Goal: Task Accomplishment & Management: Manage account settings

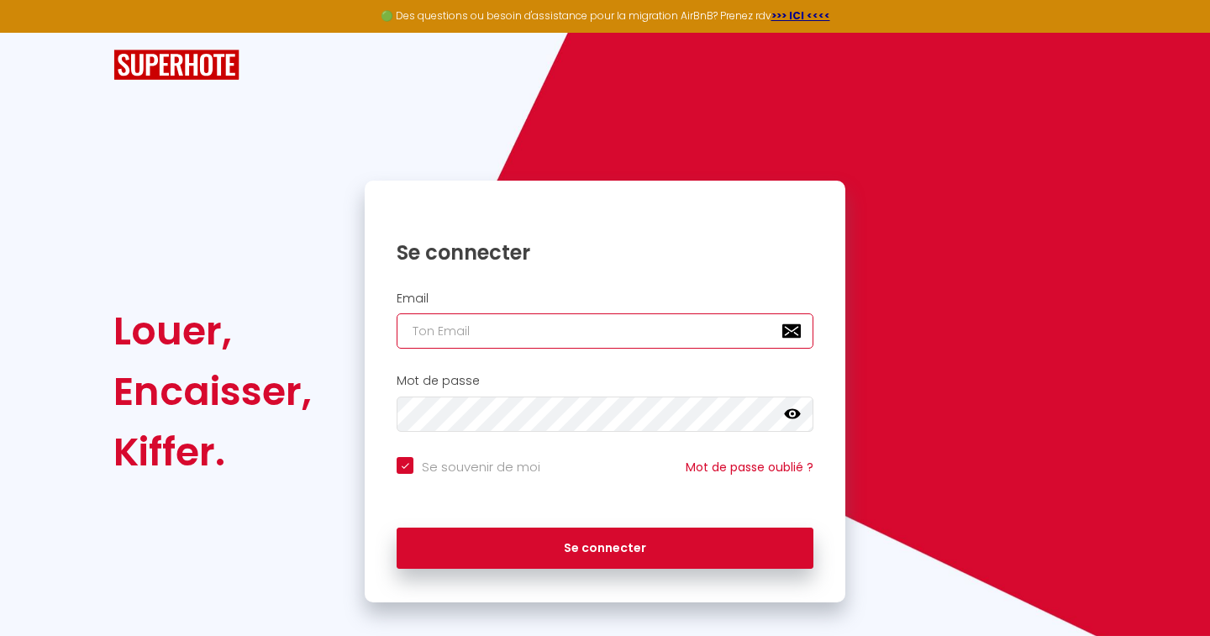
type input "[EMAIL_ADDRESS][DOMAIN_NAME]"
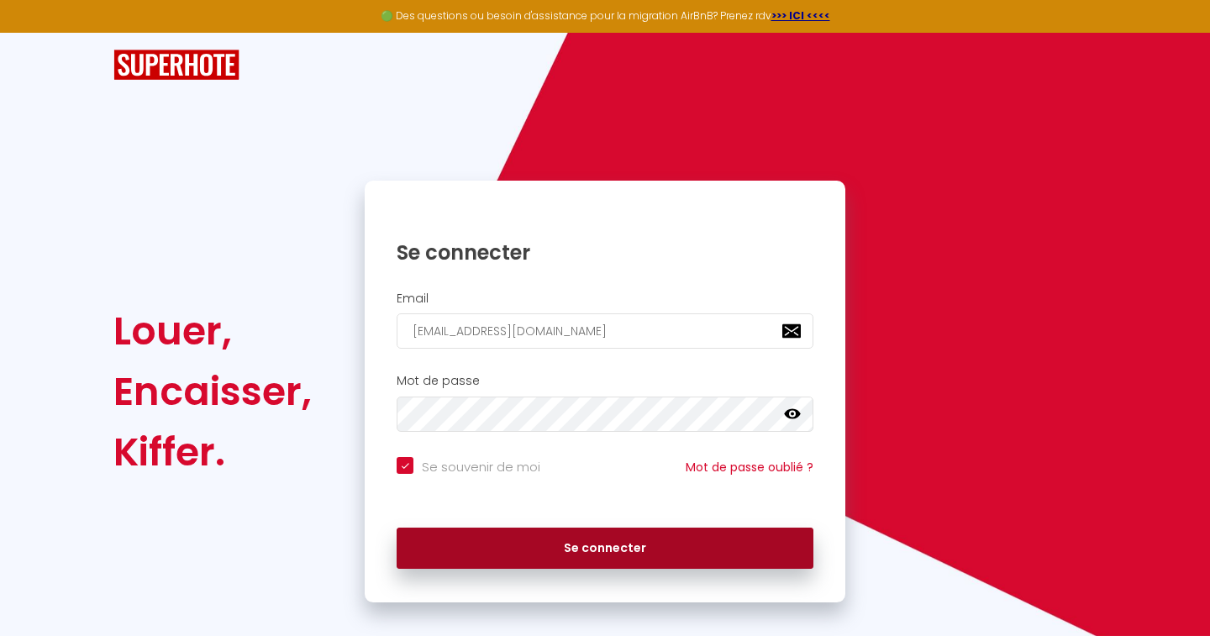
click at [560, 559] on button "Se connecter" at bounding box center [605, 549] width 417 height 42
checkbox input "true"
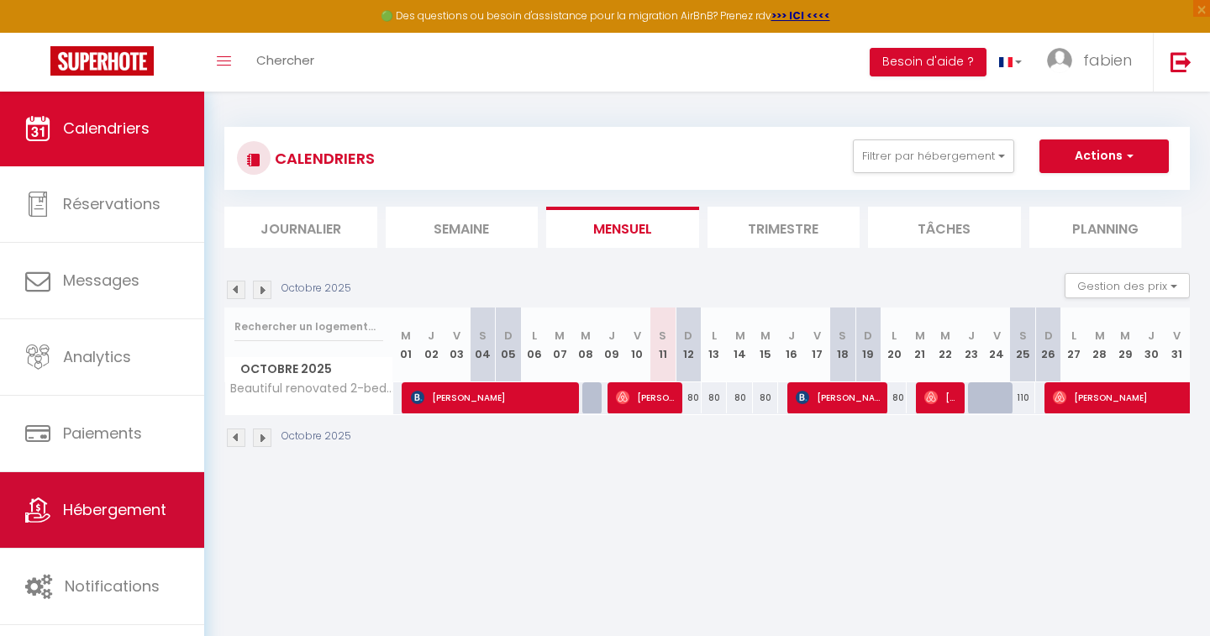
click at [118, 496] on link "Hébergement" at bounding box center [102, 510] width 204 height 76
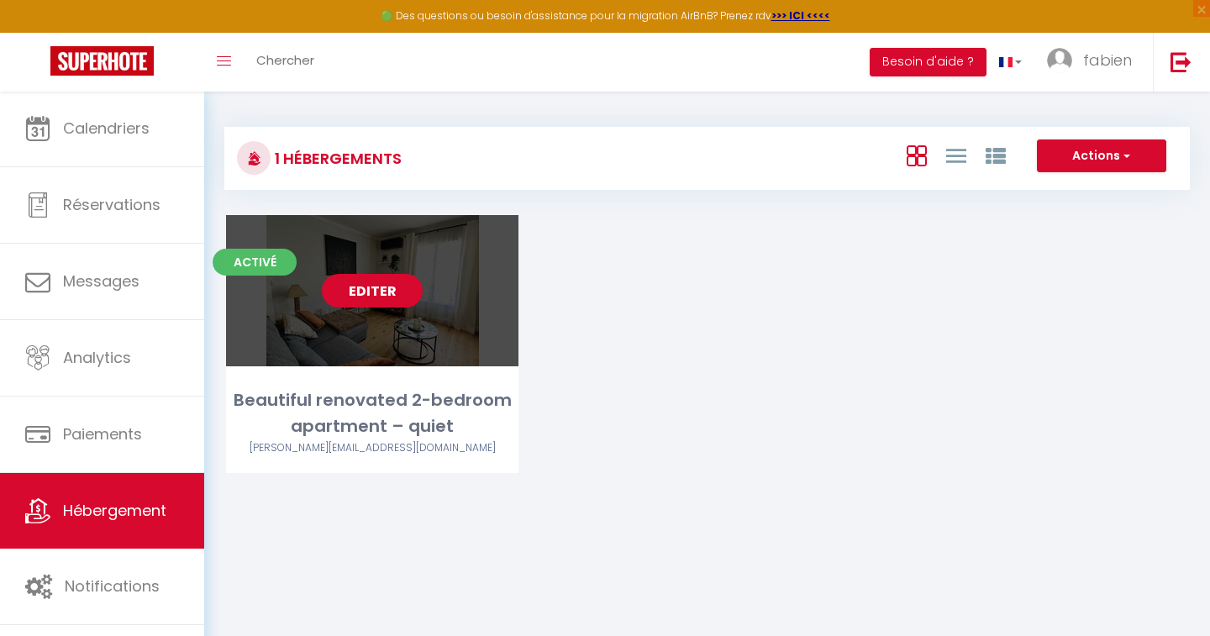
click at [360, 295] on link "Editer" at bounding box center [372, 291] width 101 height 34
select select "3"
select select "2"
select select "1"
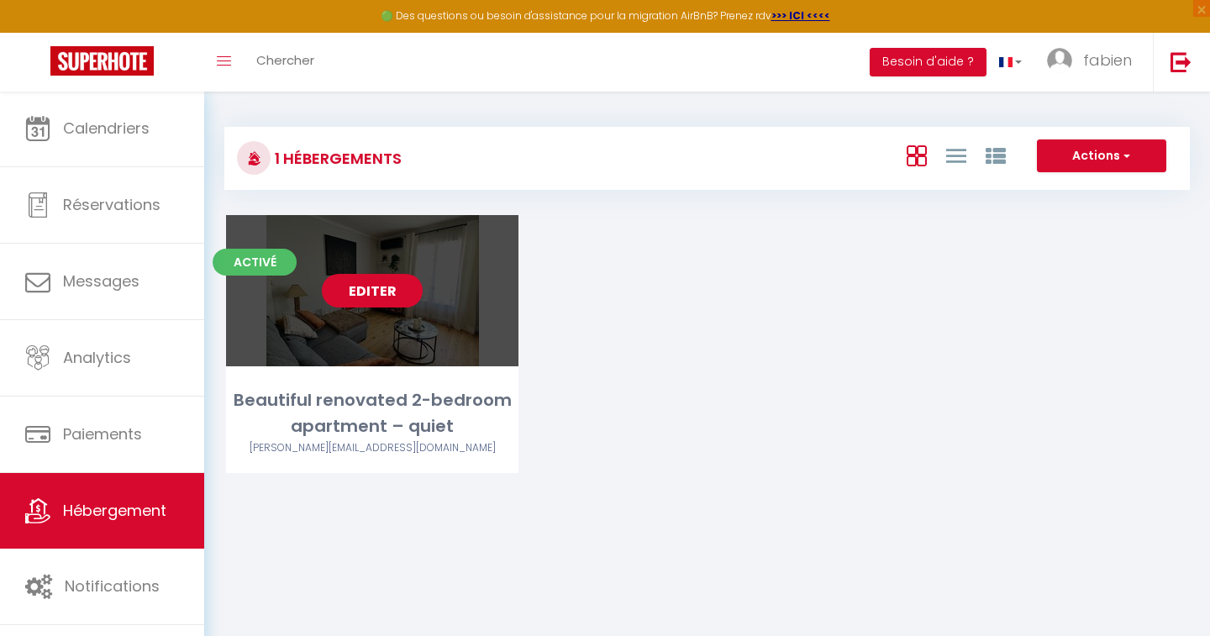
select select "28"
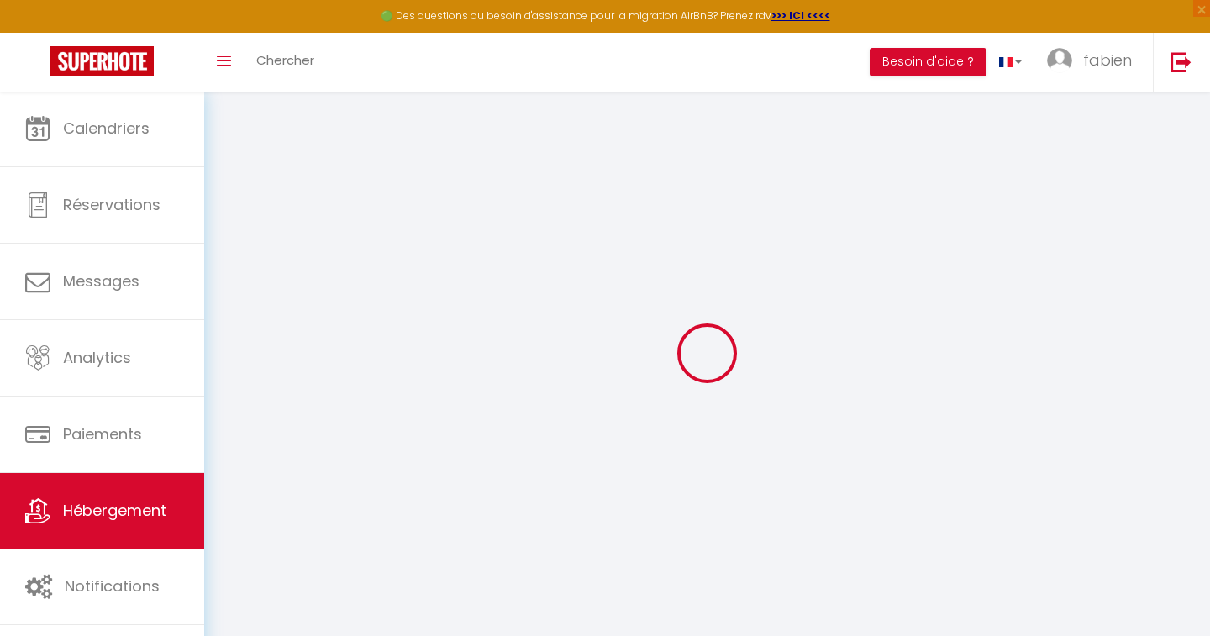
select select
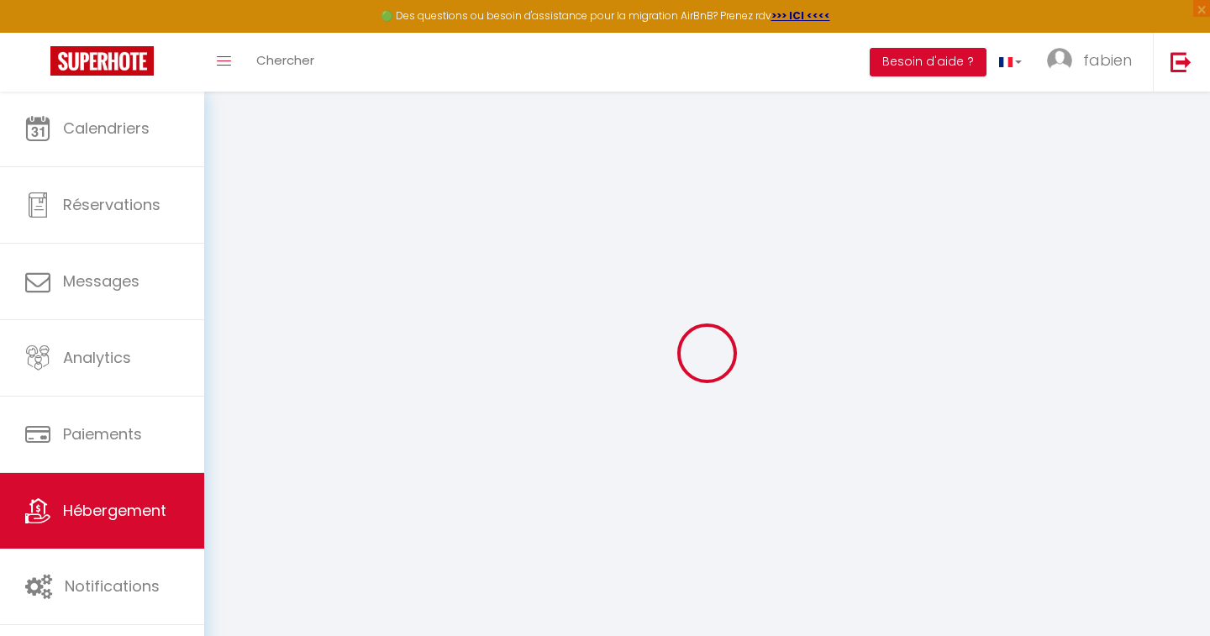
select select
checkbox input "false"
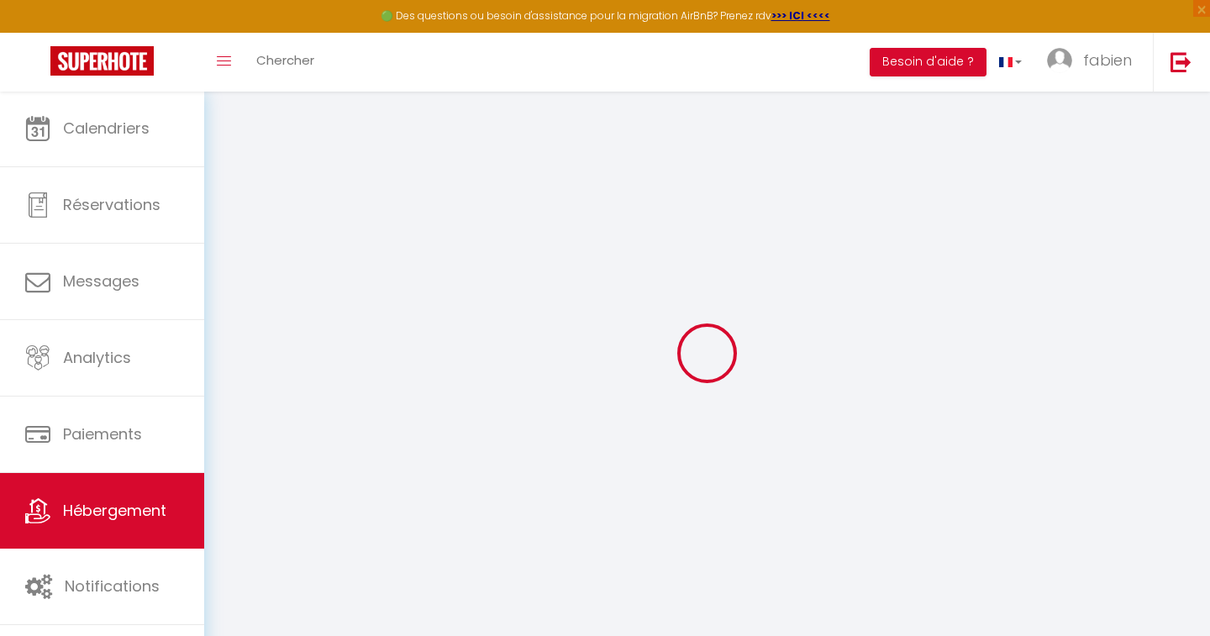
select select
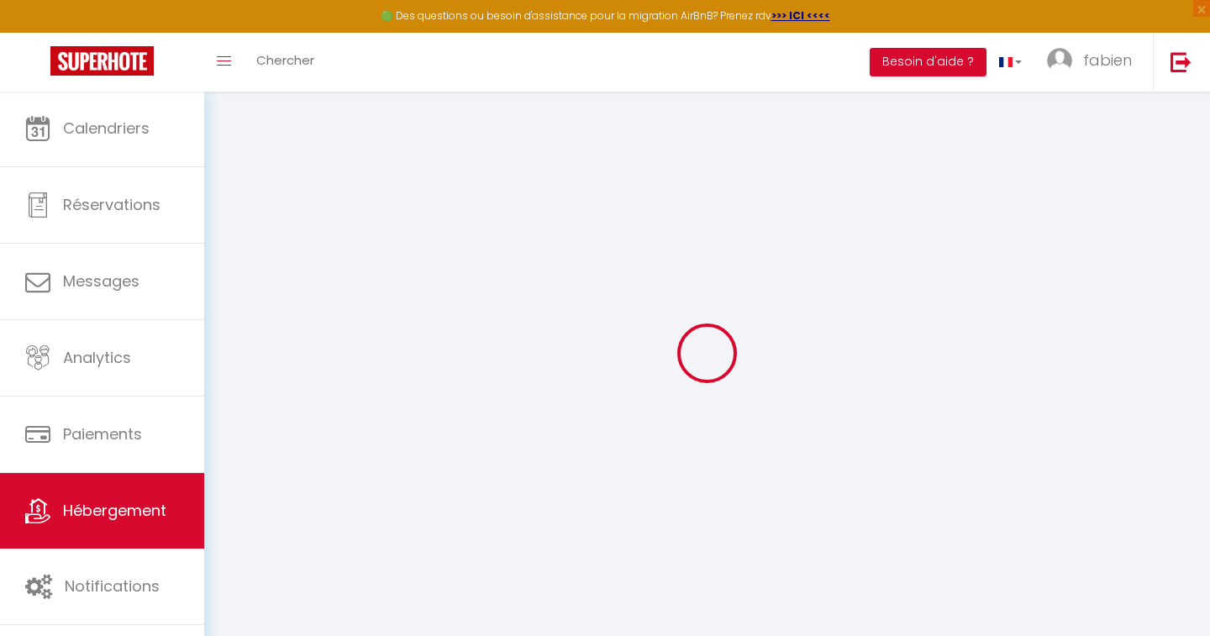
select select
checkbox input "false"
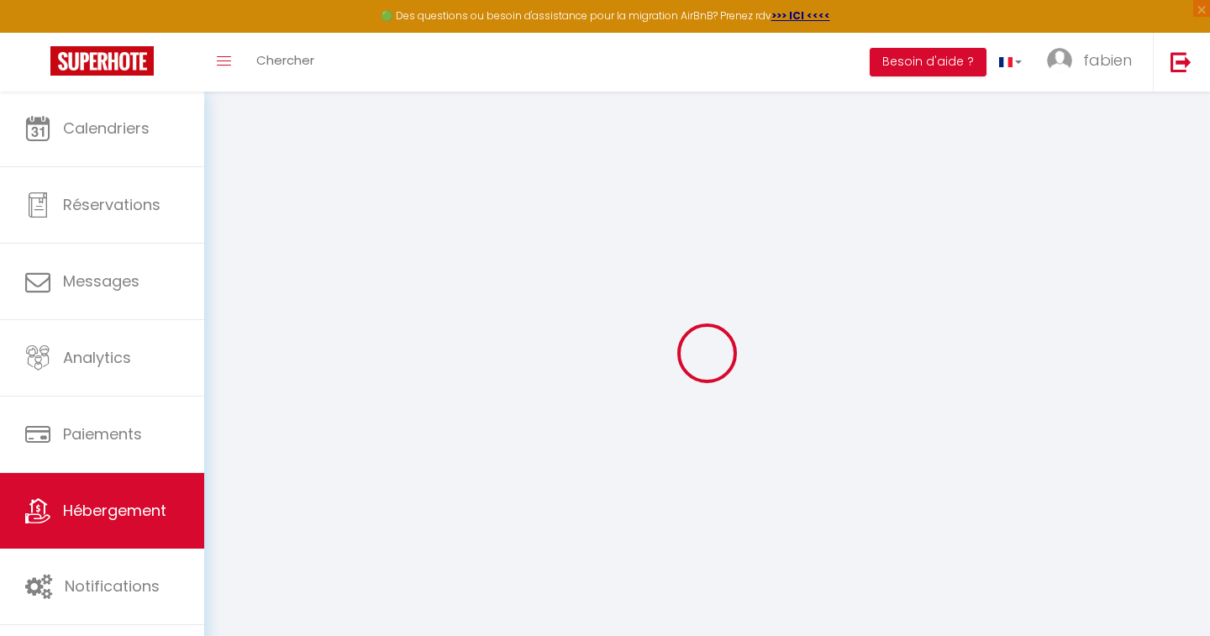
checkbox input "false"
select select
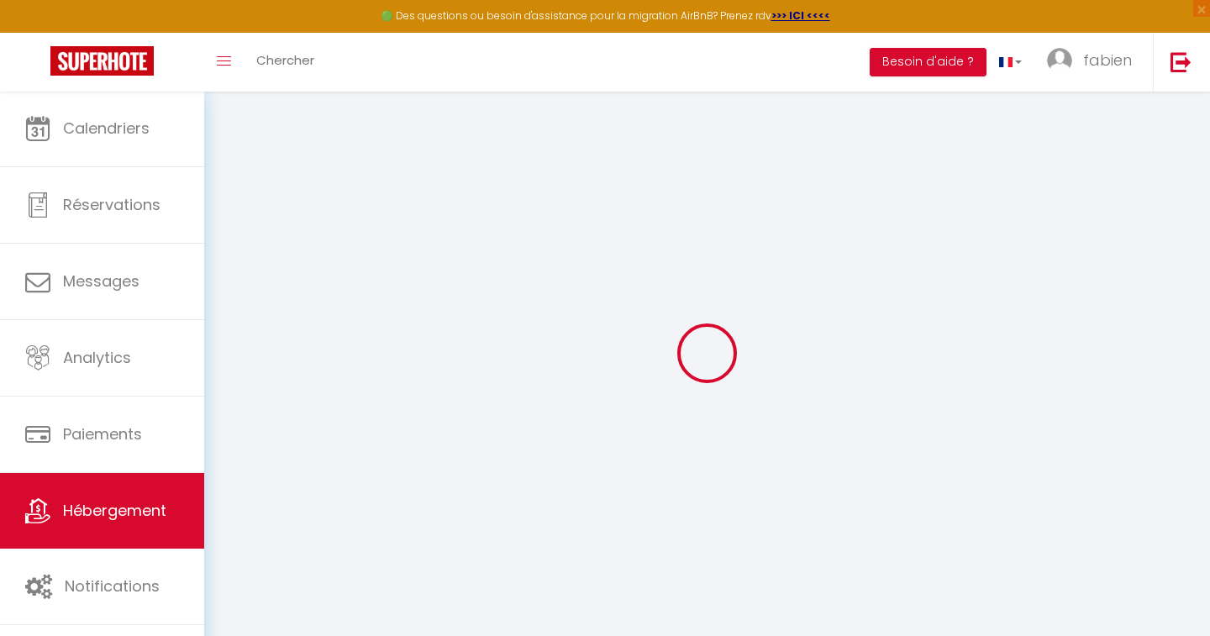
select select
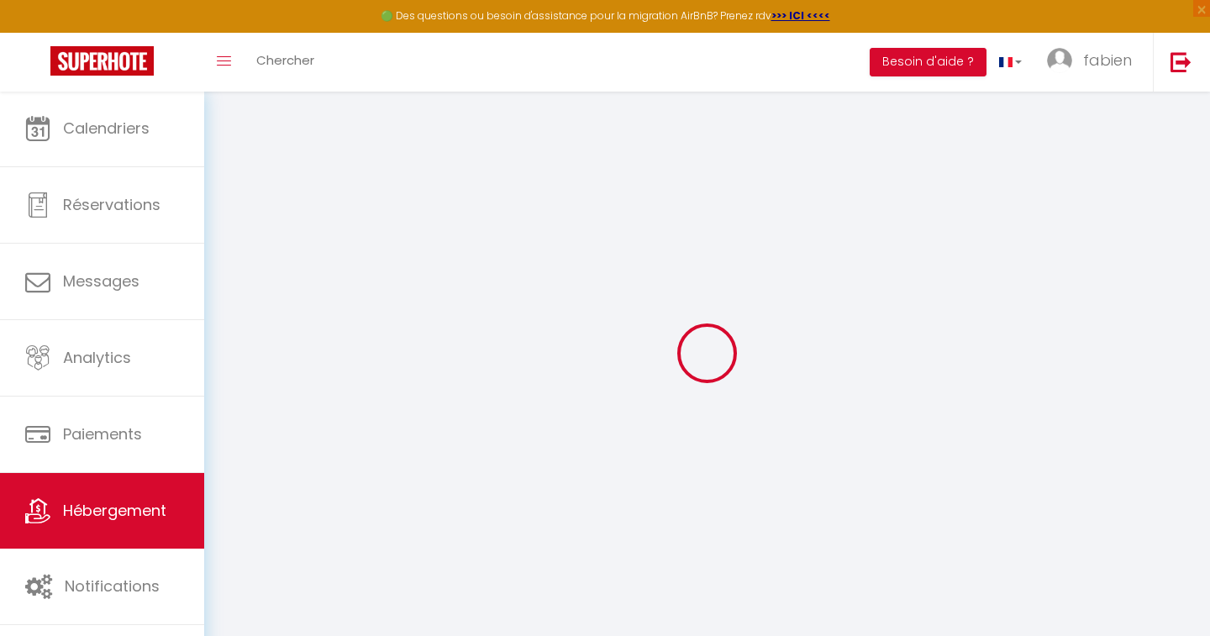
checkbox input "false"
select select
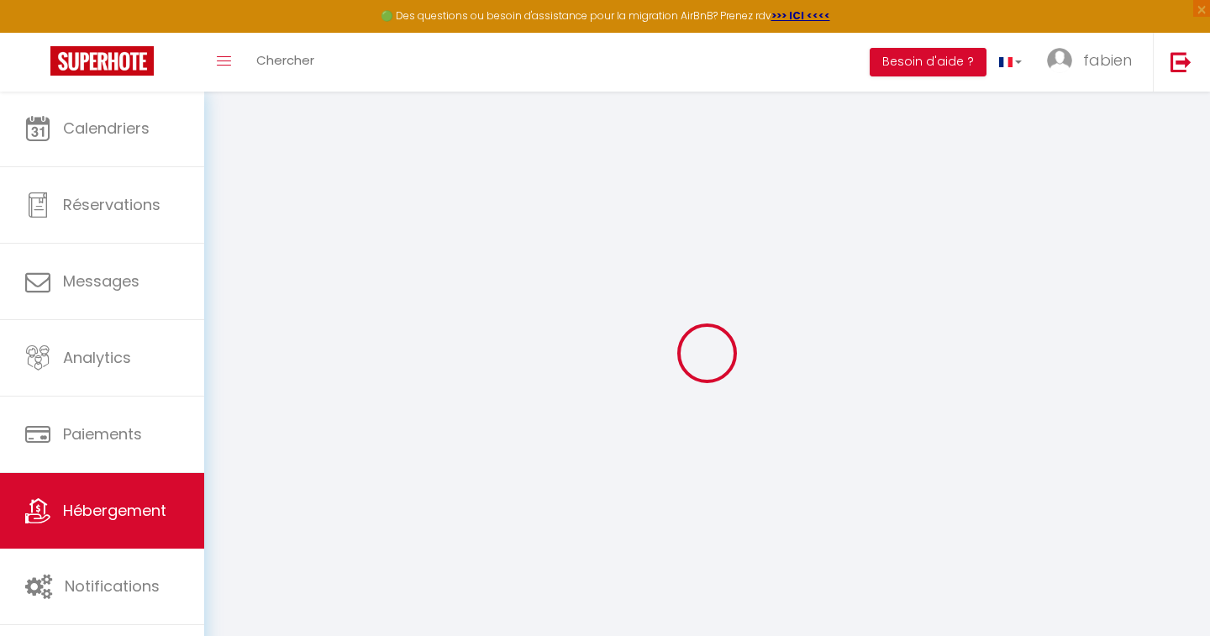
select select
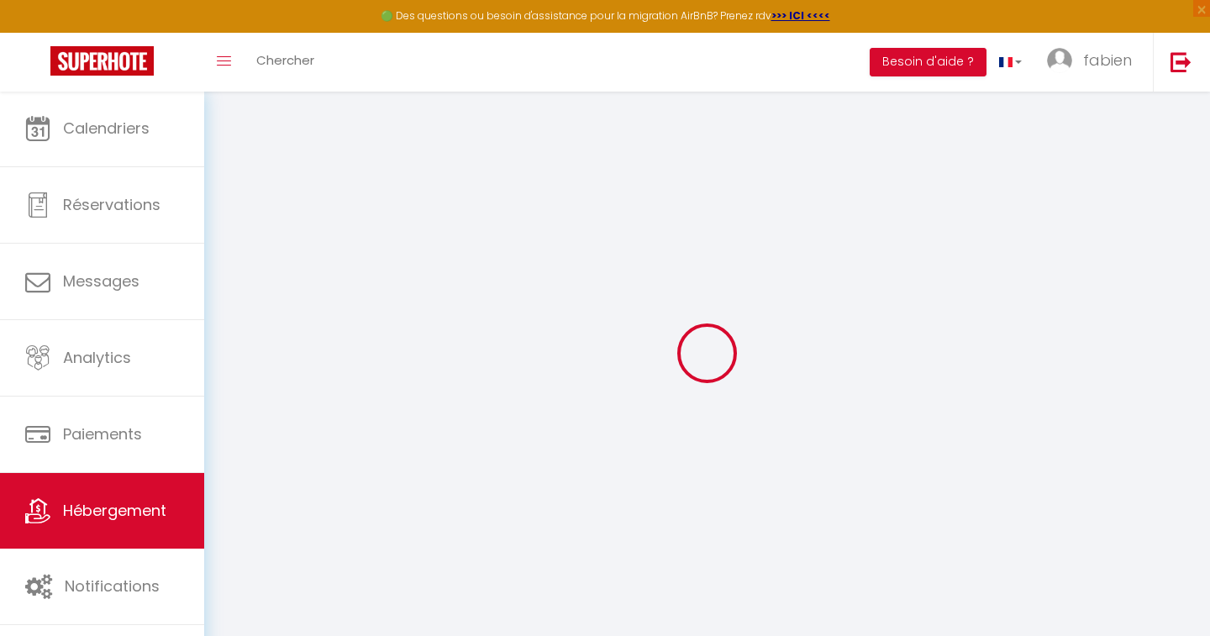
select select
checkbox input "false"
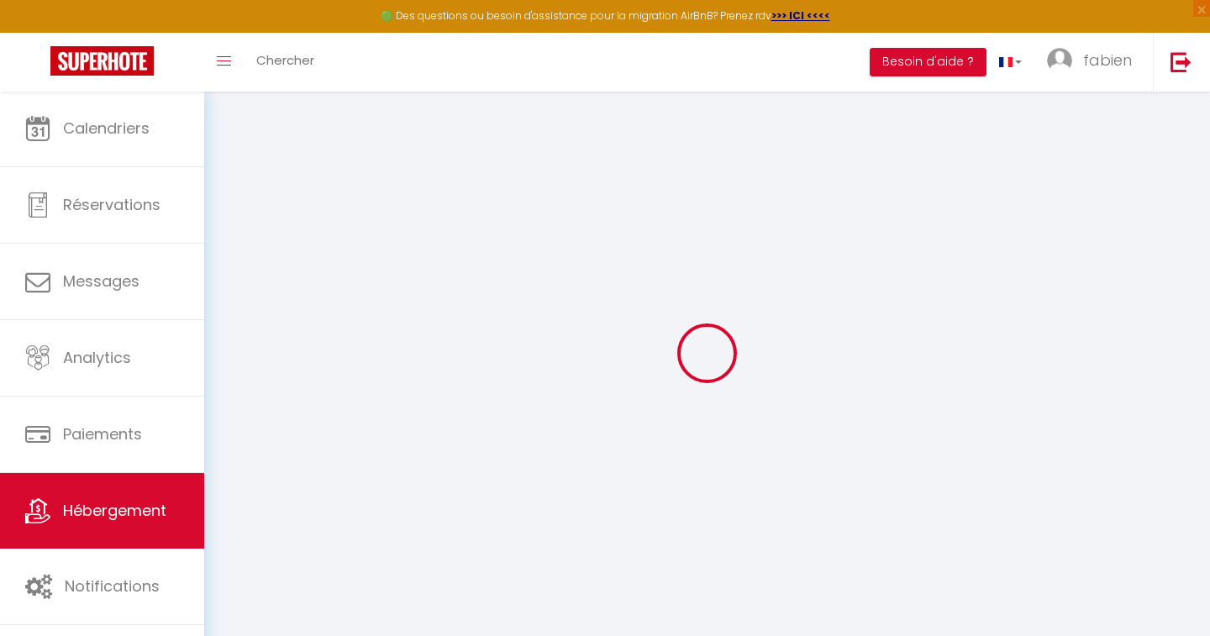
checkbox input "false"
select select
type input "Beautiful renovated 2-bedroom apartment – quiet"
select select "2"
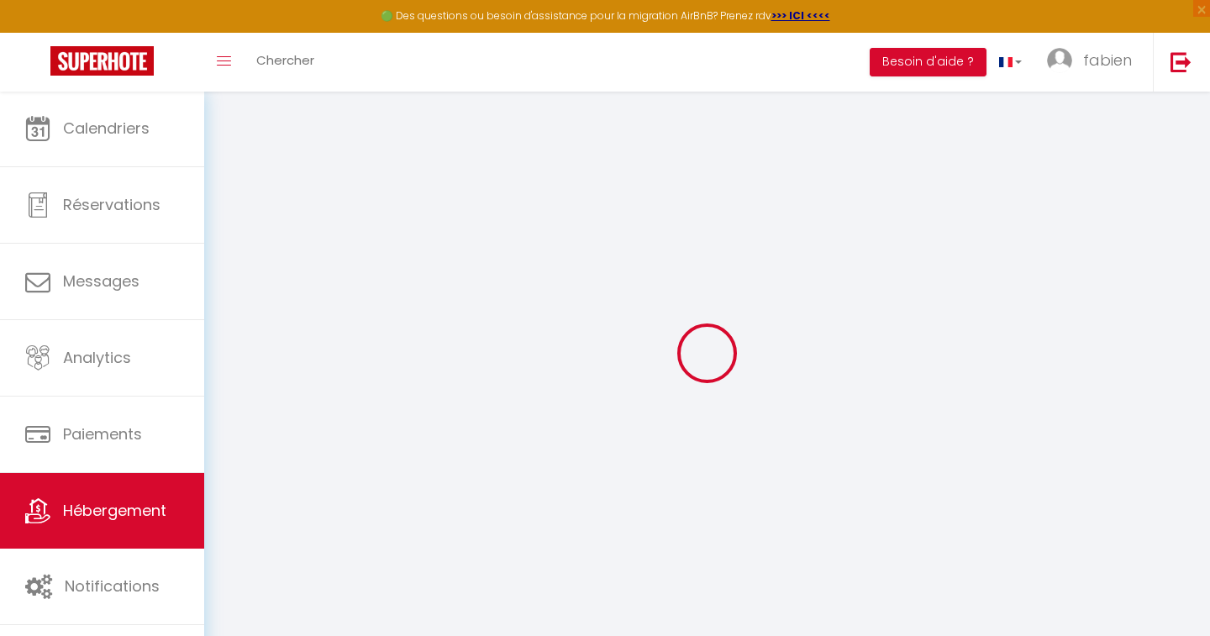
type input "110"
type input "10"
type input "55"
type input "200"
select select
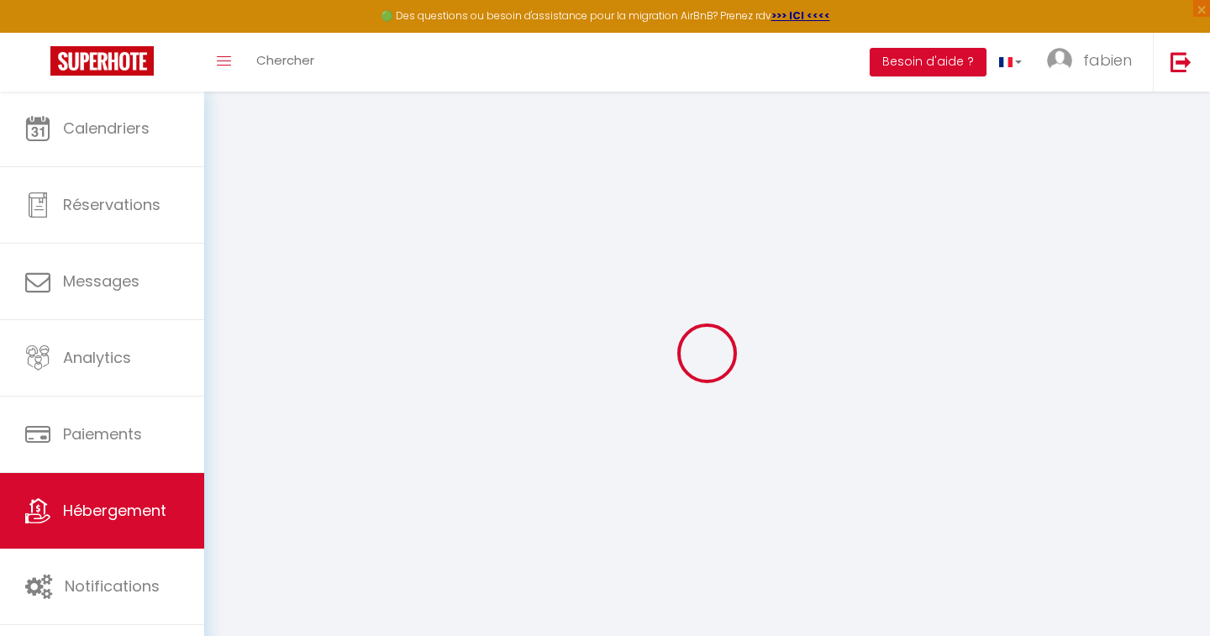
select select
type input "[STREET_ADDRESS]"
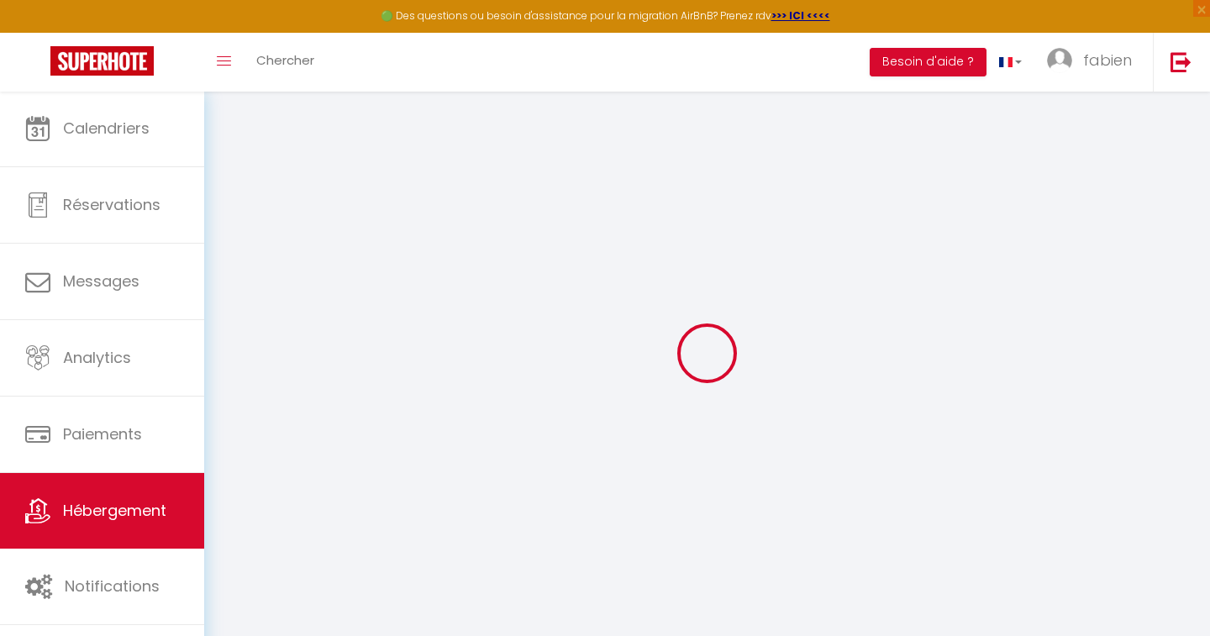
type input "06000"
type input "Nice"
type input "[EMAIL_ADDRESS][DOMAIN_NAME]"
select select
checkbox input "false"
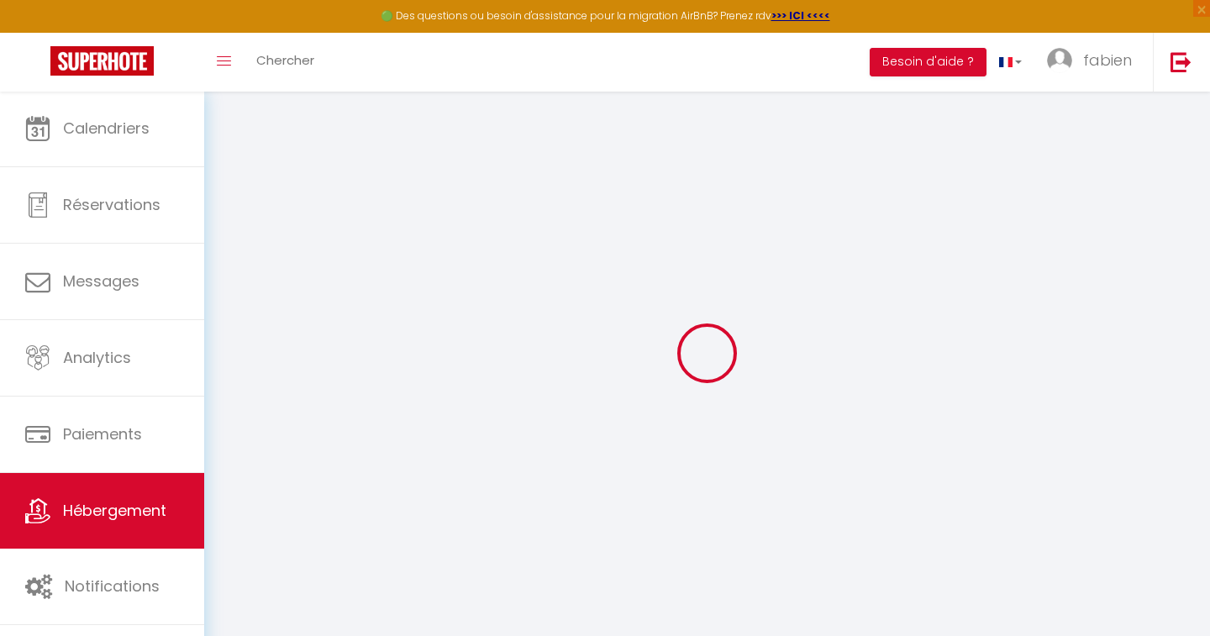
checkbox input "false"
select select
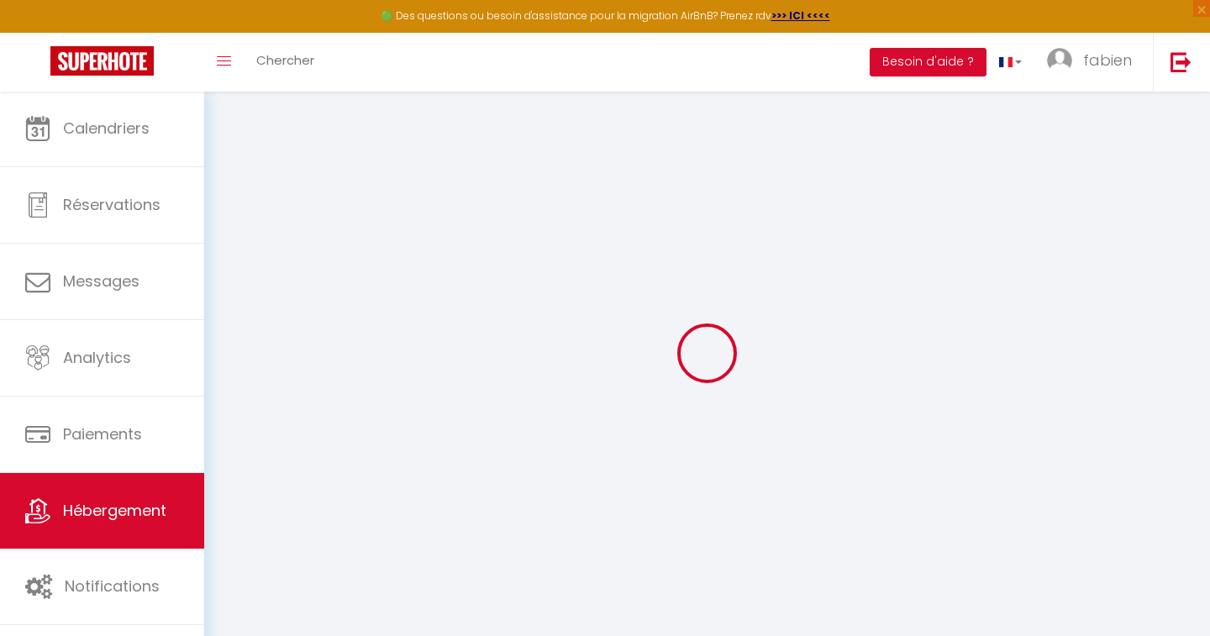
type input "0"
select select
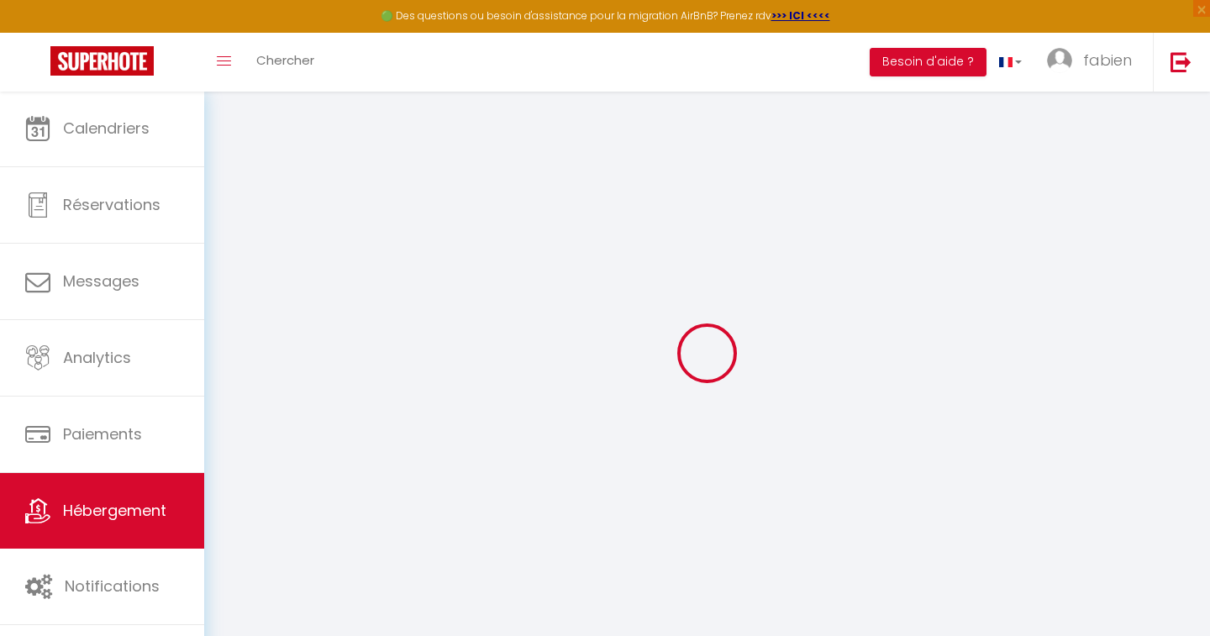
select select
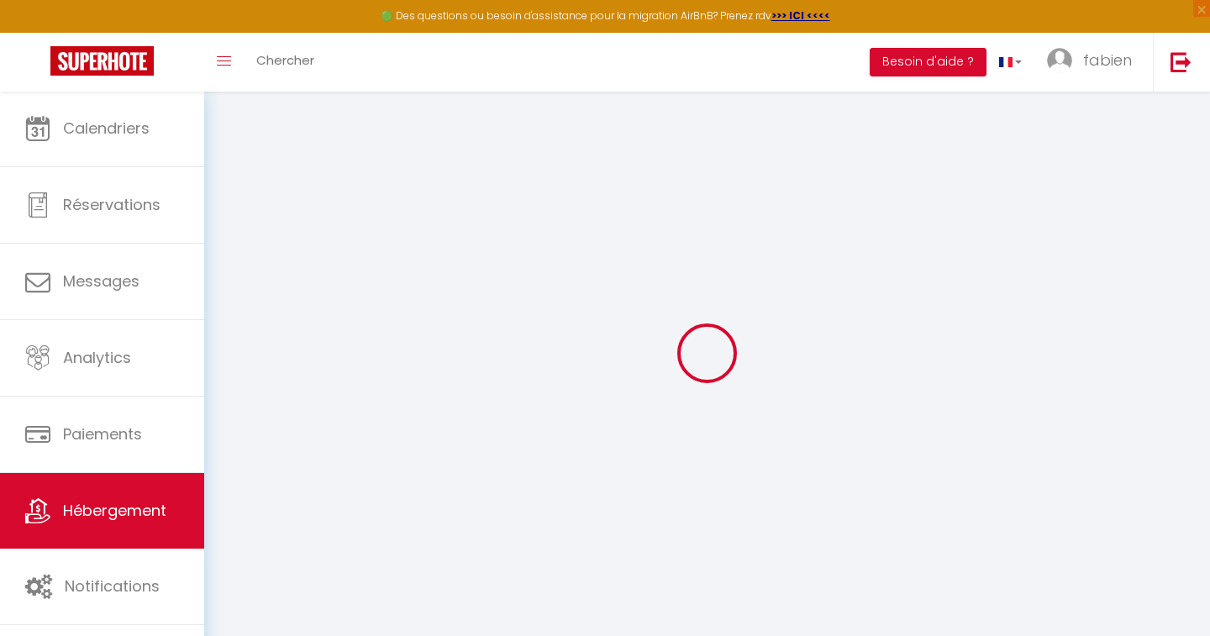
checkbox input "false"
select select "16:00"
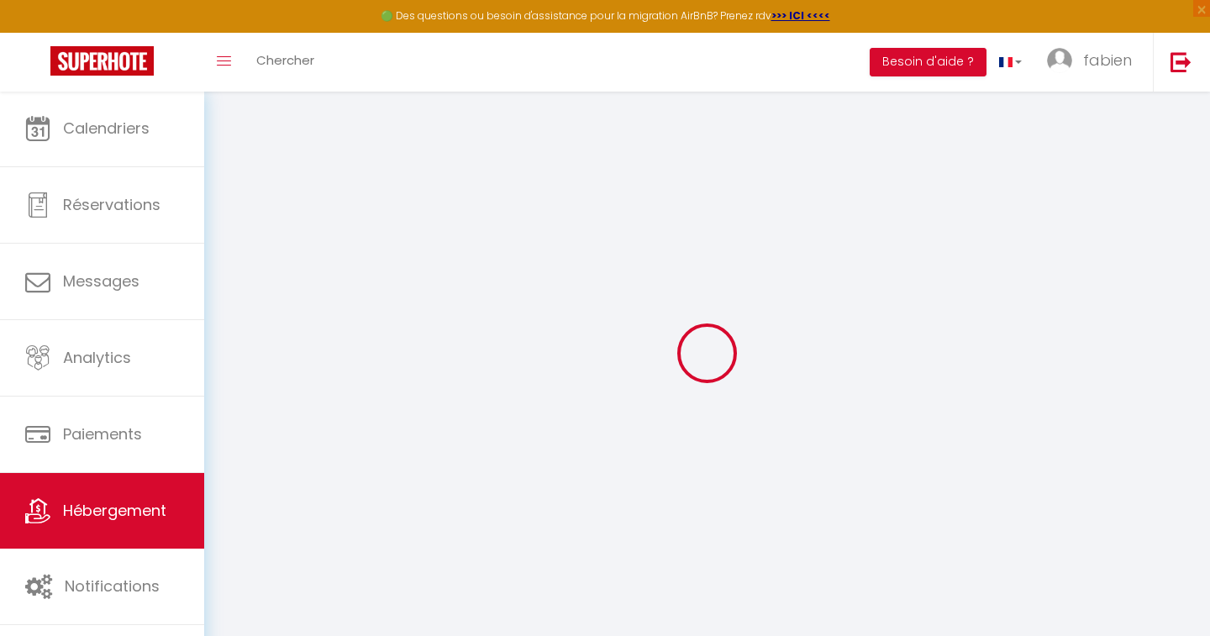
select select "23:45"
select select "10:00"
select select "30"
select select "120"
select select
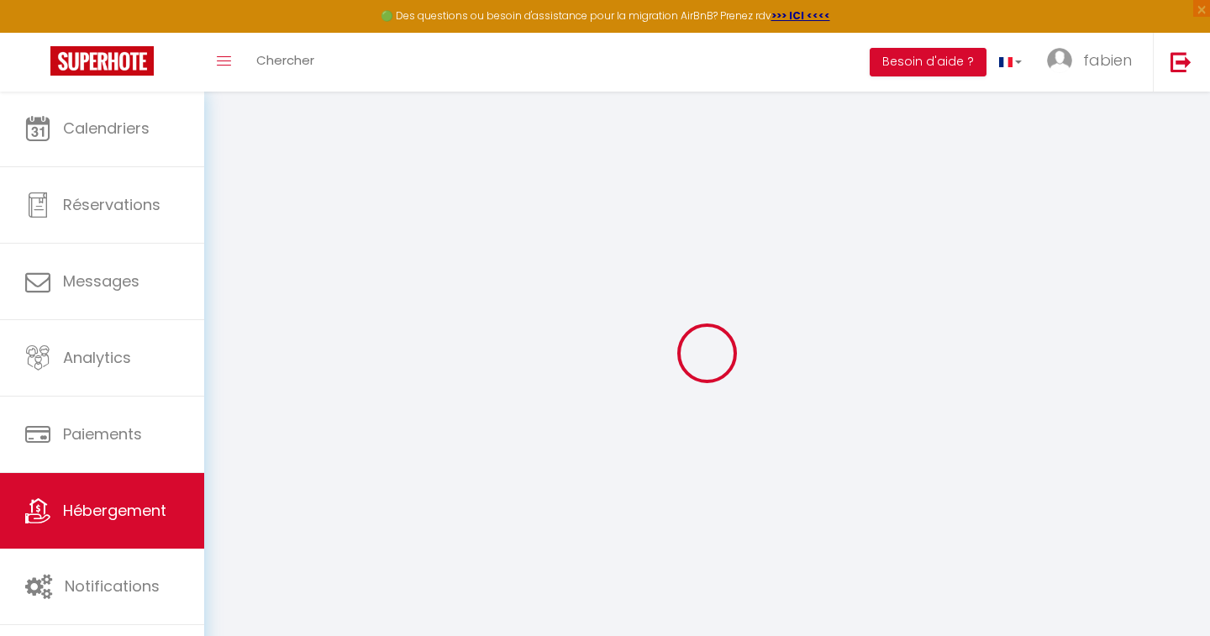
checkbox input "false"
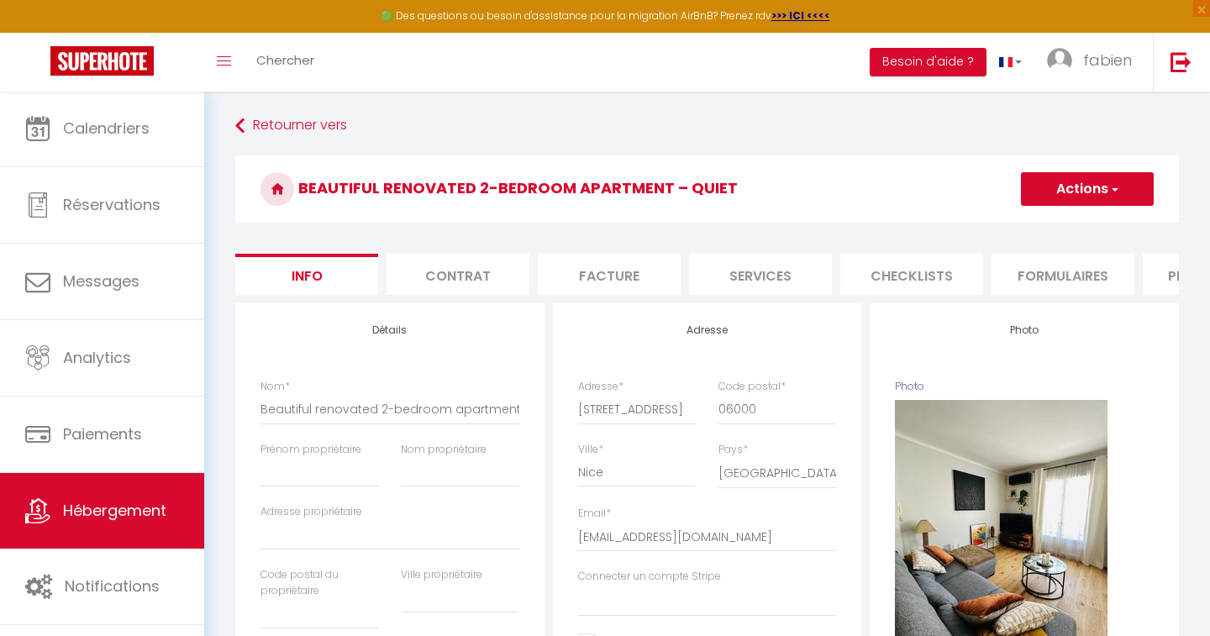
select select
checkbox input "false"
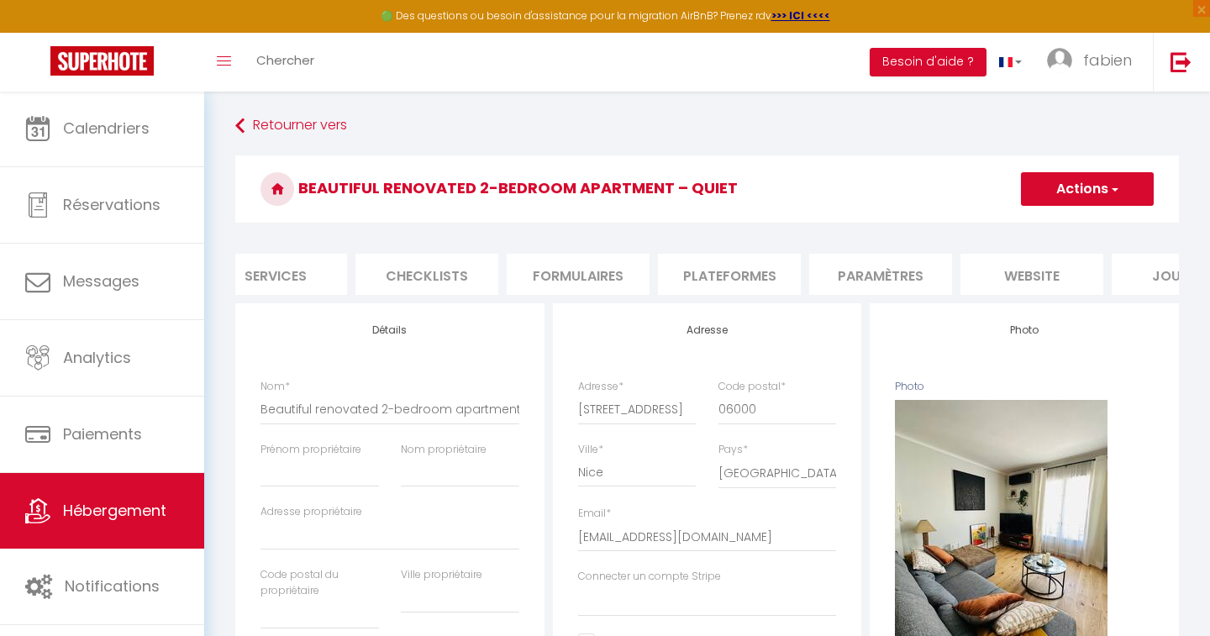
scroll to position [0, 486]
click at [888, 268] on li "Paramètres" at bounding box center [878, 274] width 143 height 41
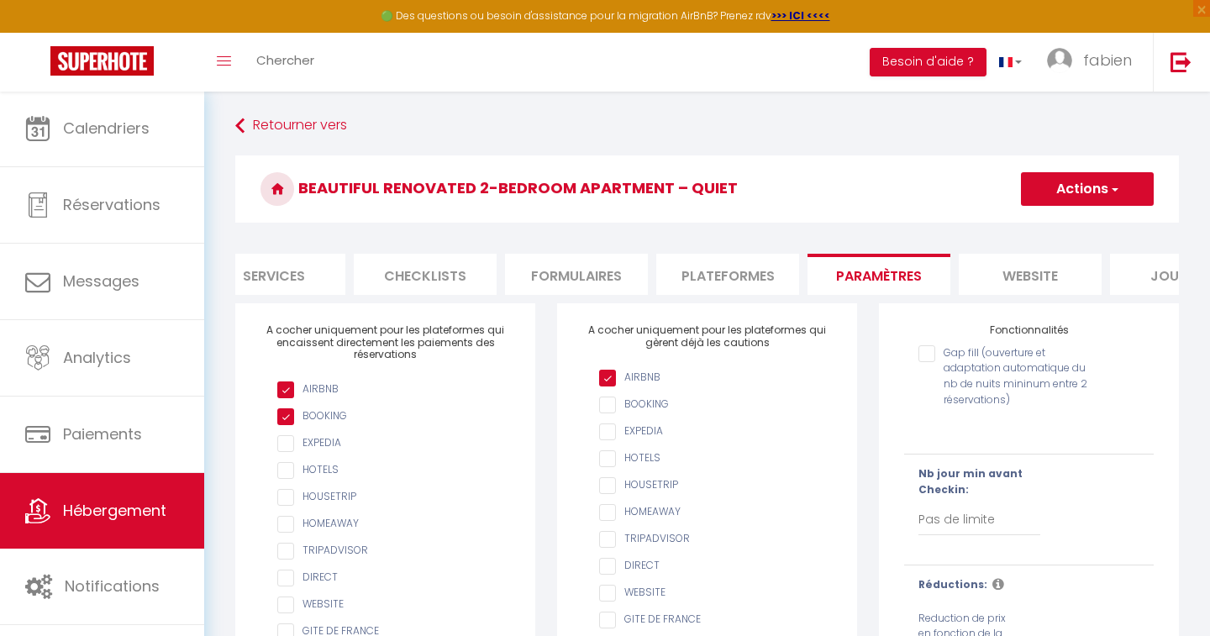
click at [439, 281] on li "Checklists" at bounding box center [425, 274] width 143 height 41
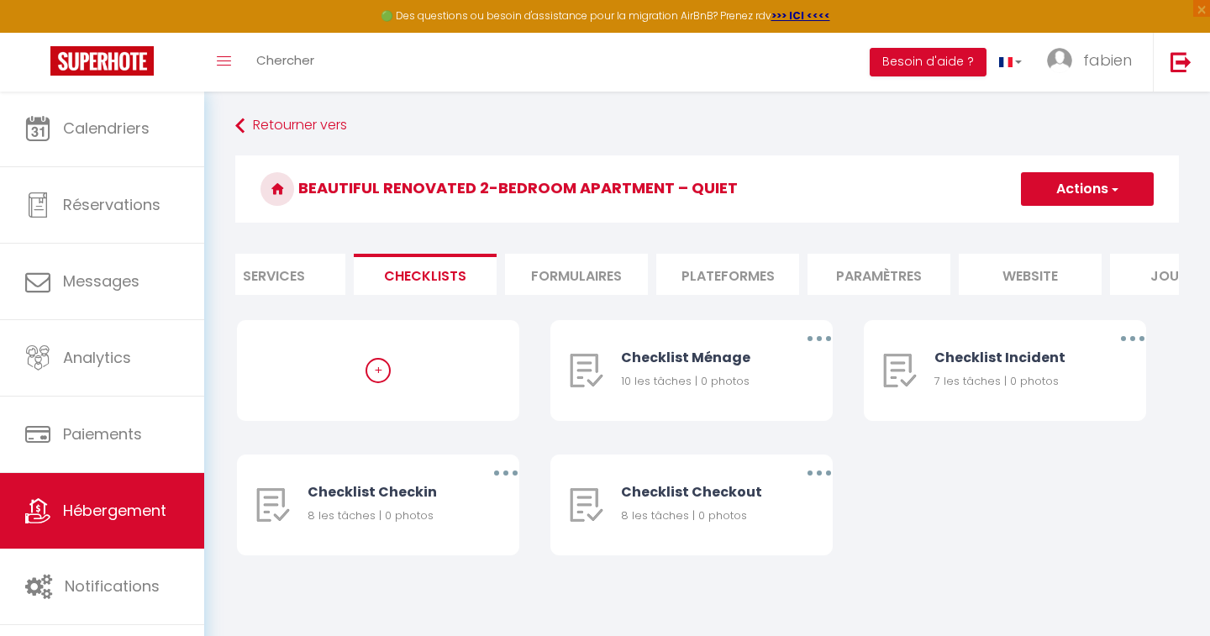
click at [309, 281] on li "Services" at bounding box center [273, 274] width 143 height 41
select select
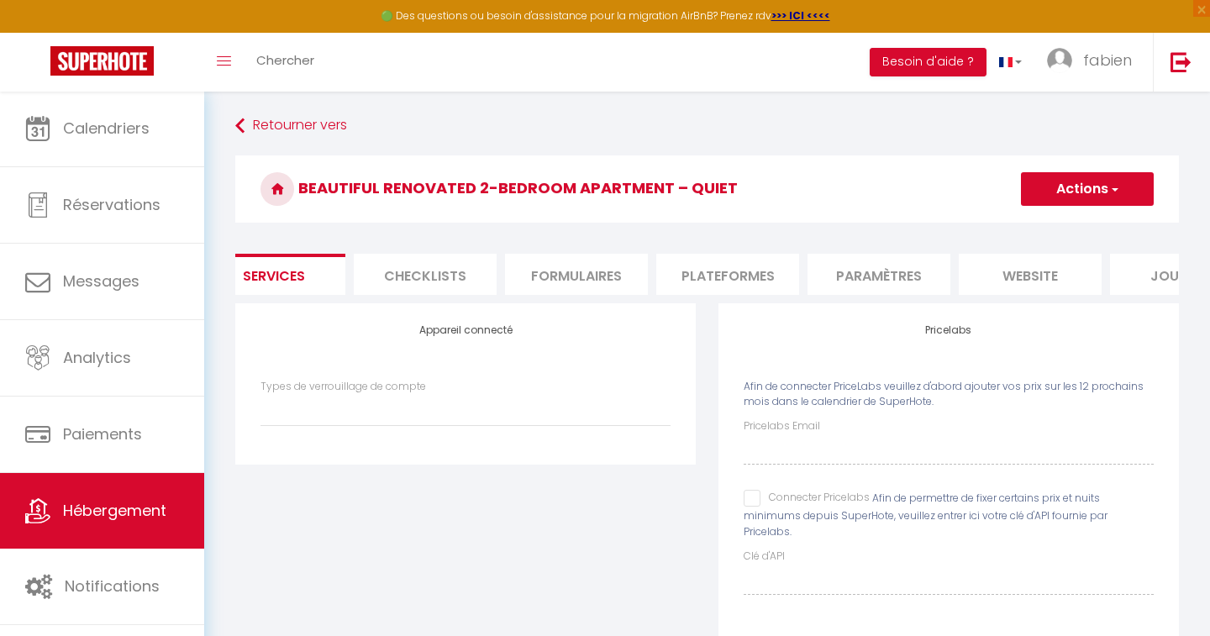
click at [125, 523] on link "Hébergement" at bounding box center [102, 511] width 204 height 76
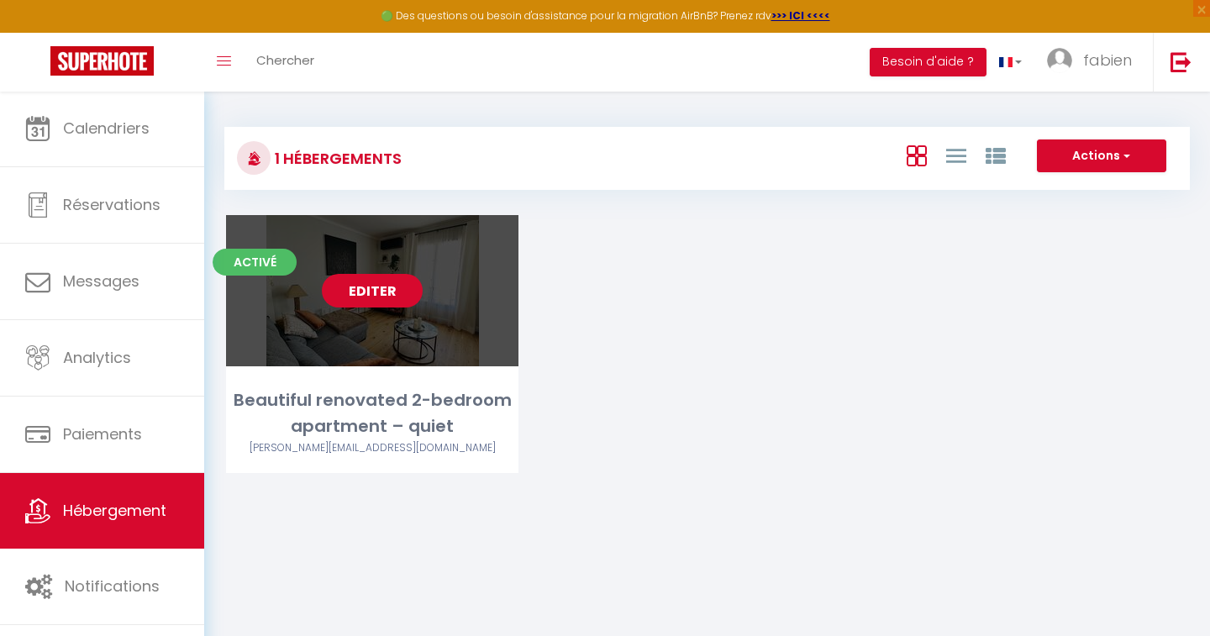
click at [369, 284] on link "Editer" at bounding box center [372, 291] width 101 height 34
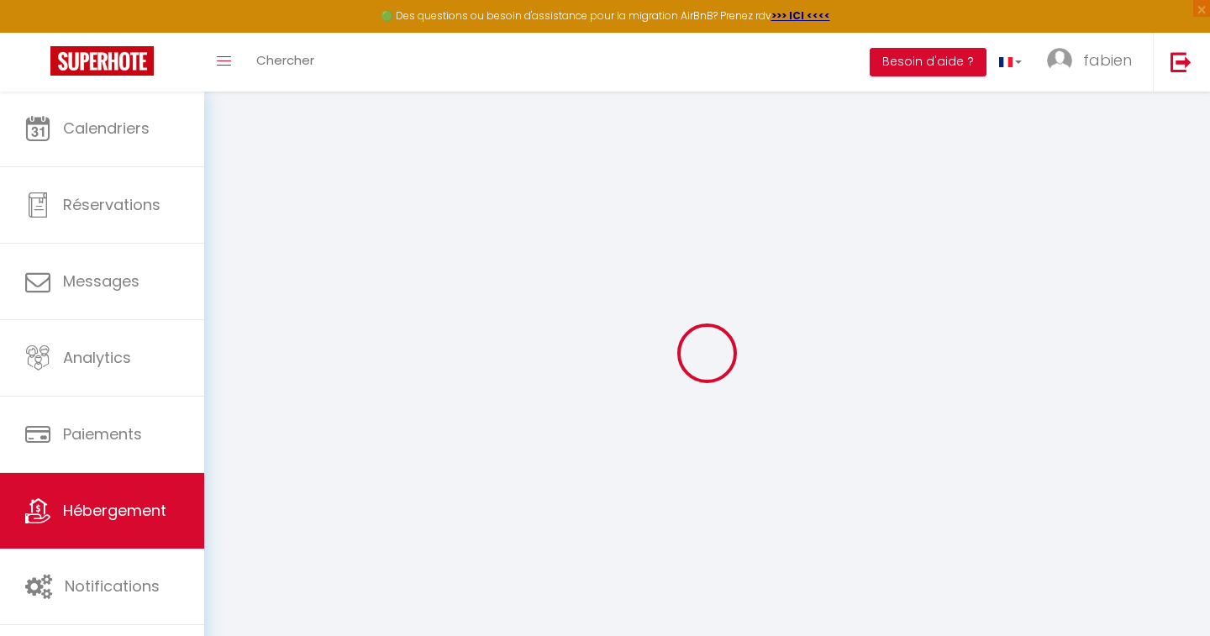
select select
checkbox input "false"
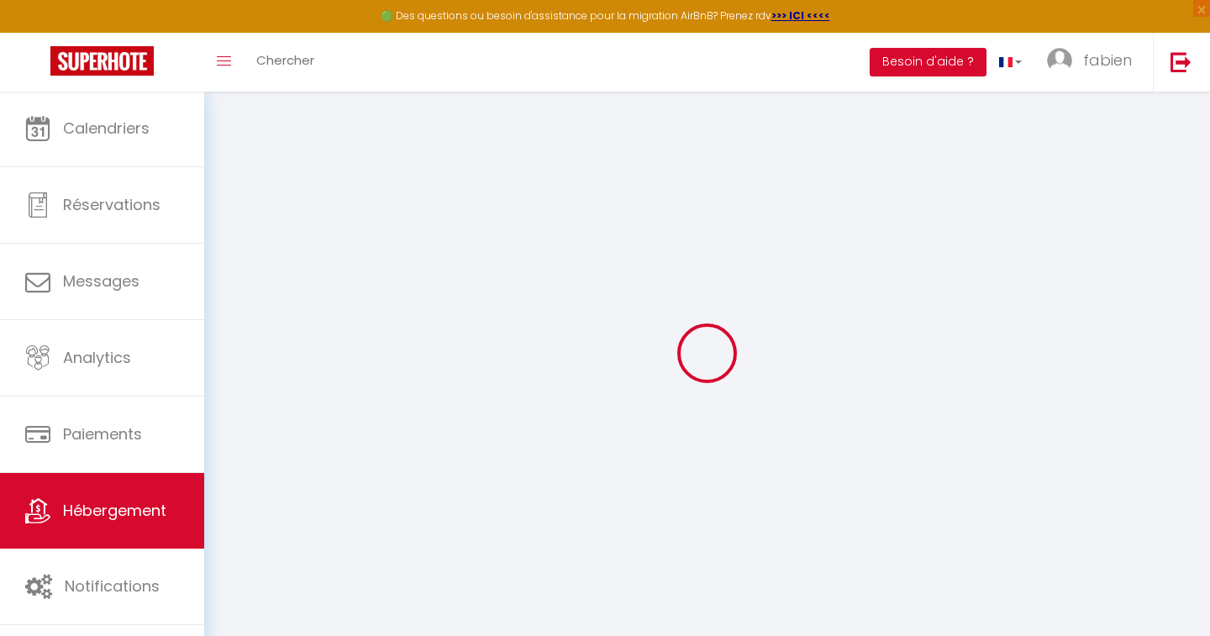
checkbox input "false"
select select "16:00"
select select "23:45"
select select "10:00"
select select "30"
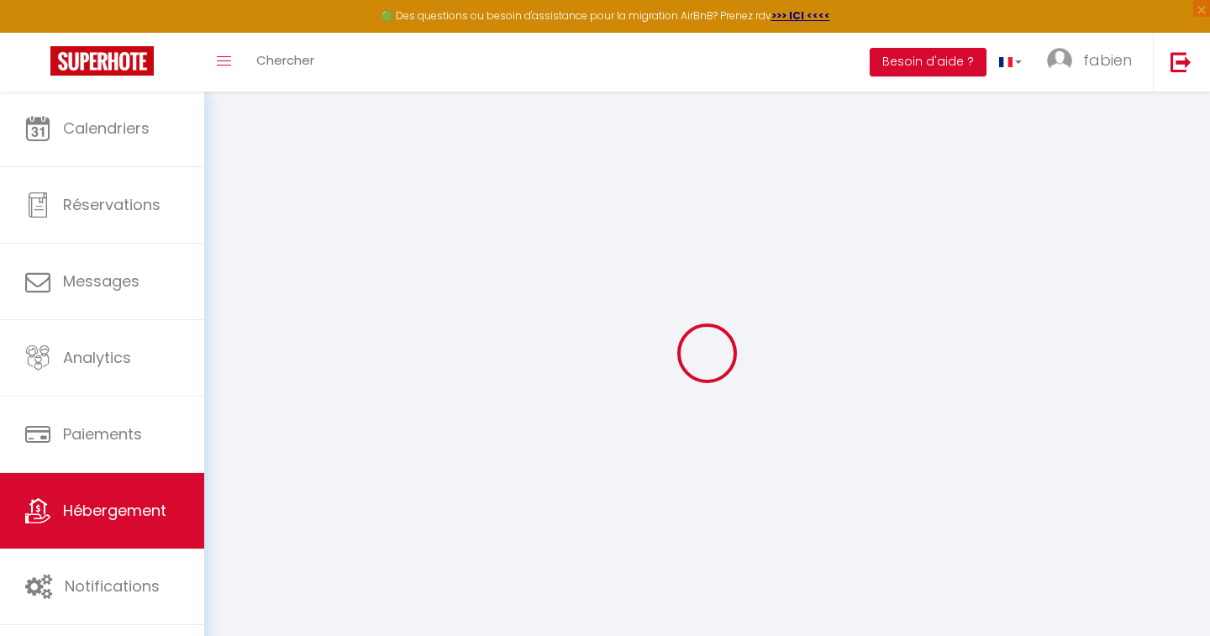
select select "120"
select select
checkbox input "false"
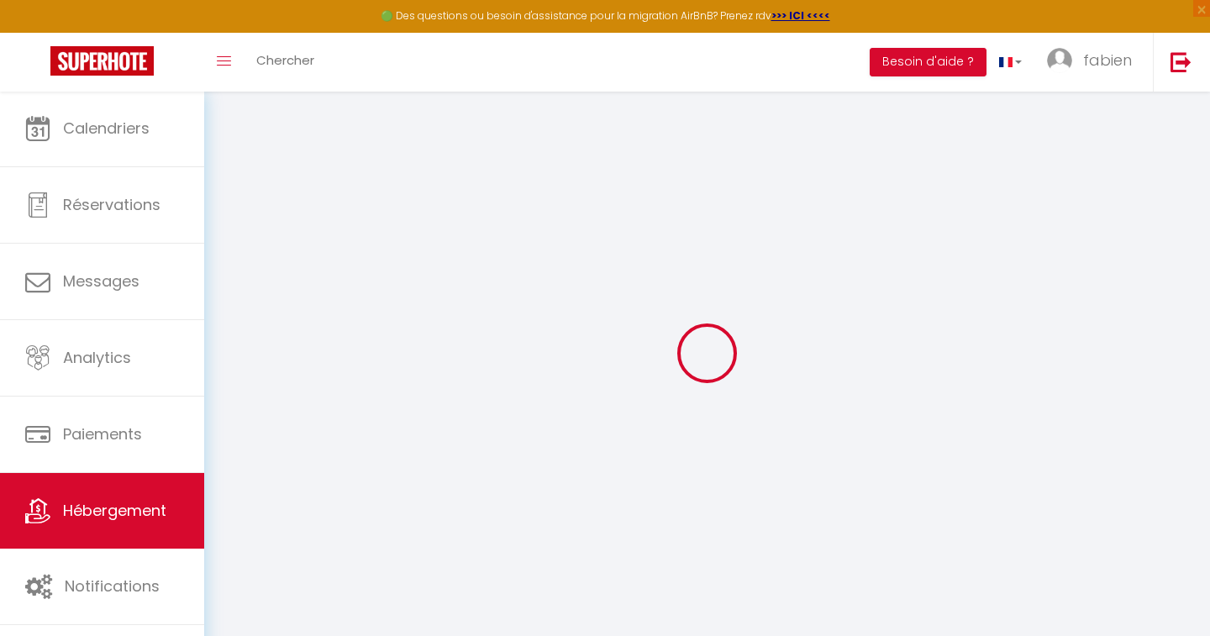
checkbox input "false"
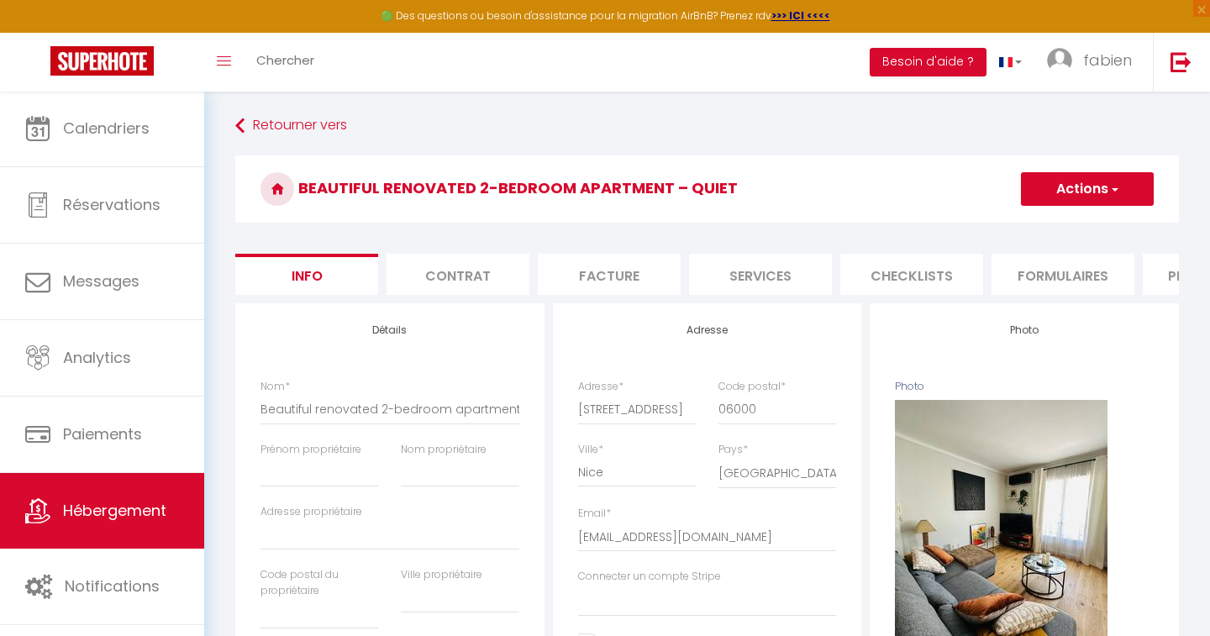
click at [440, 277] on li "Contrat" at bounding box center [457, 274] width 143 height 41
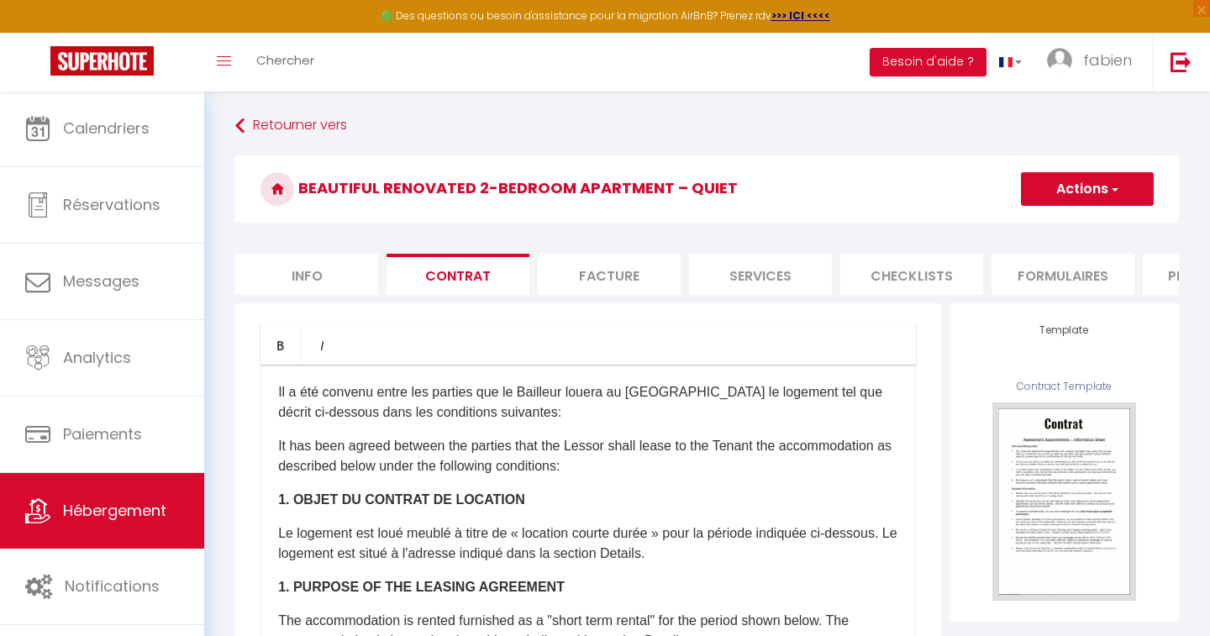
click at [589, 276] on li "Facture" at bounding box center [609, 274] width 143 height 41
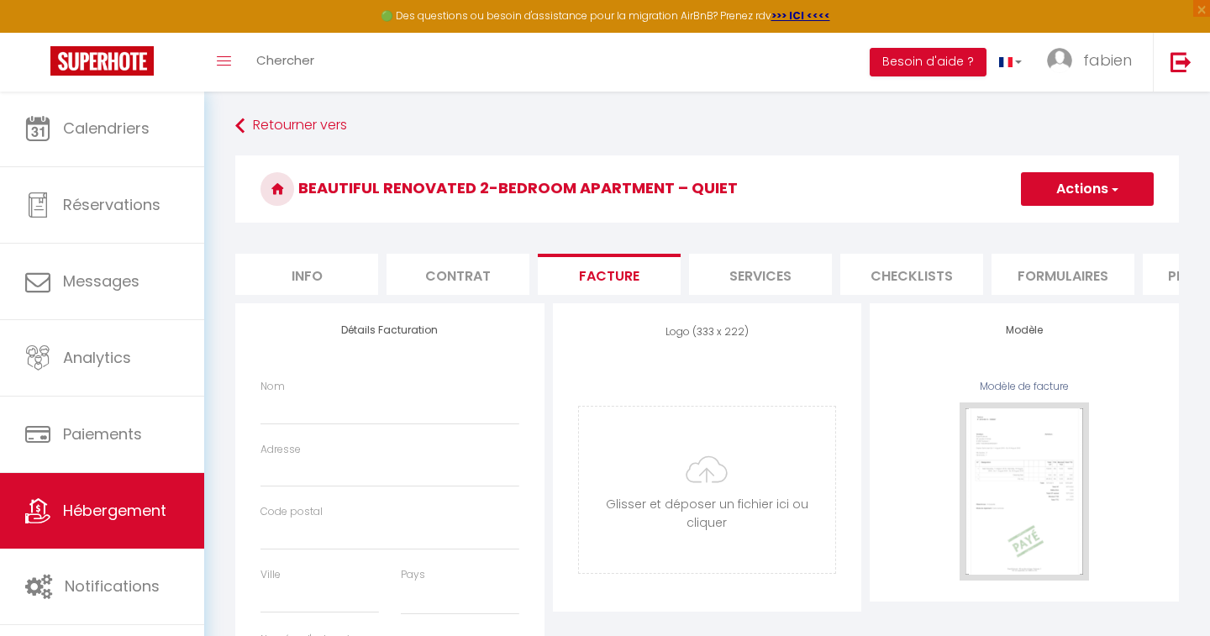
select select
click at [724, 272] on li "Services" at bounding box center [760, 274] width 143 height 41
select select
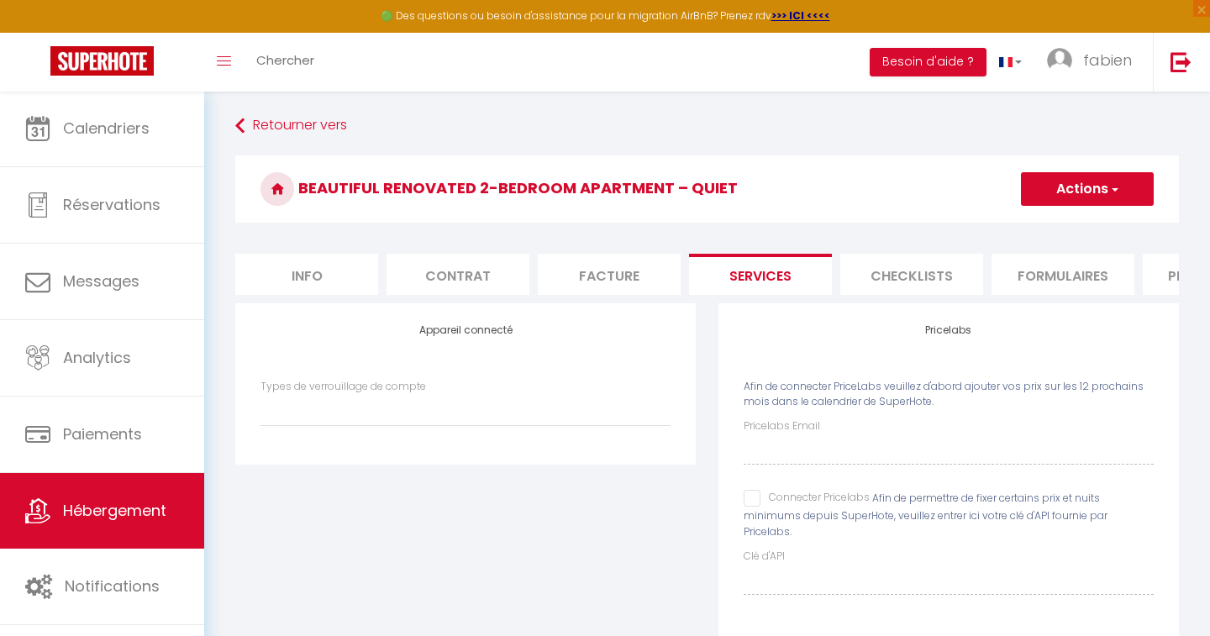
click at [891, 274] on li "Checklists" at bounding box center [911, 274] width 143 height 41
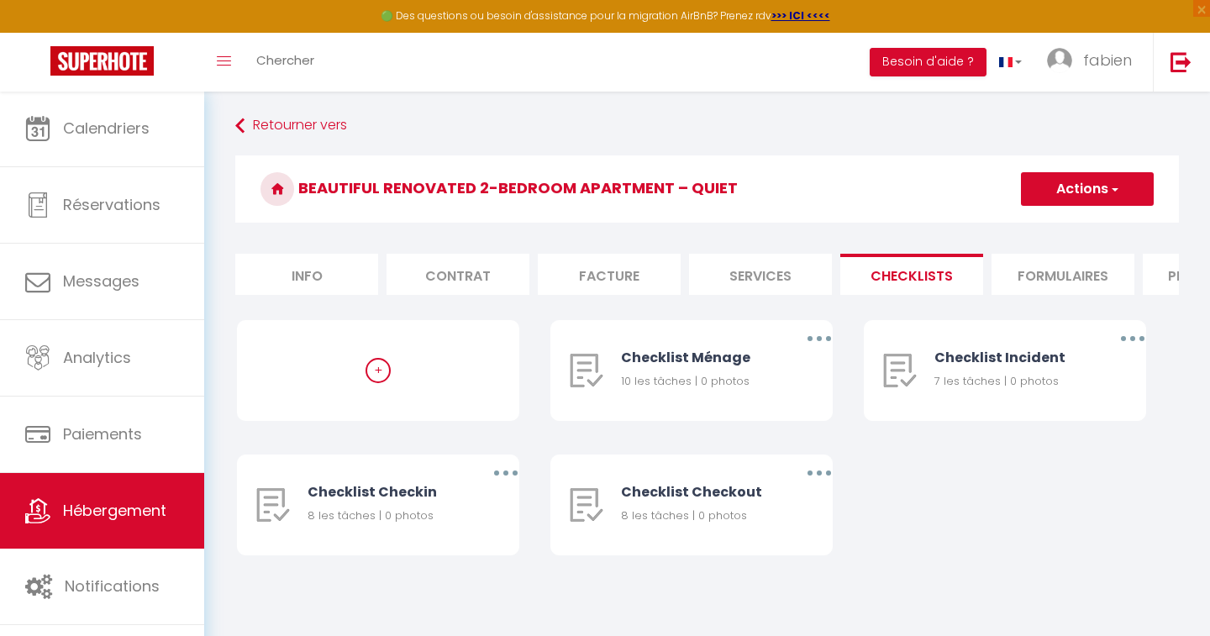
click at [1011, 269] on li "Formulaires" at bounding box center [1062, 274] width 143 height 41
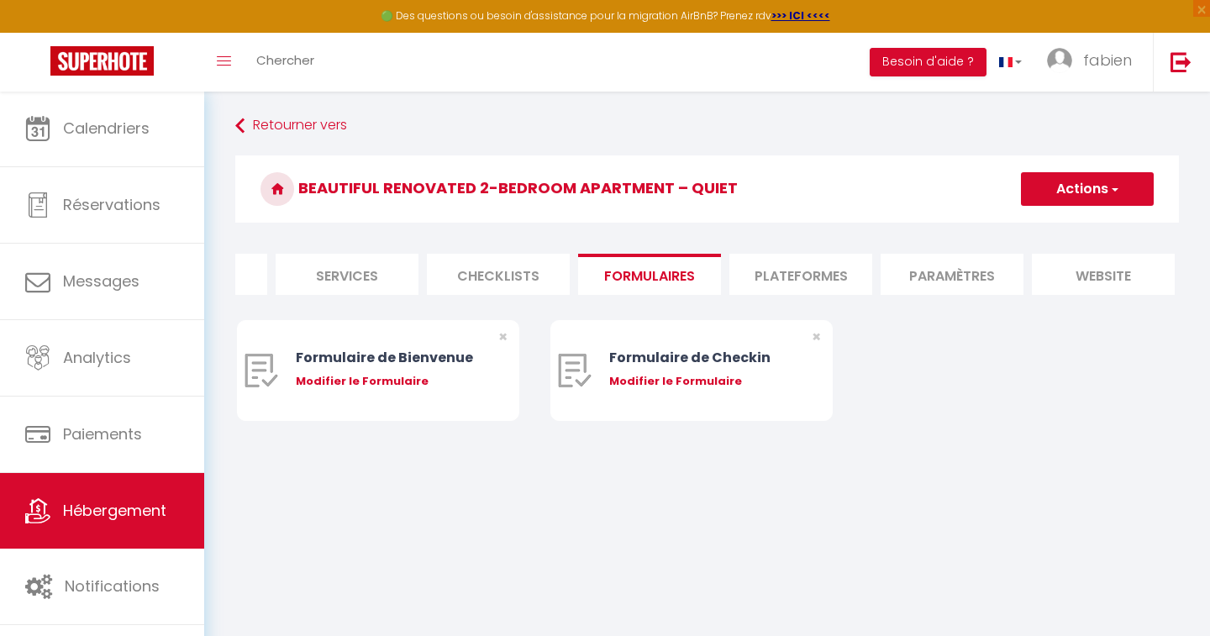
scroll to position [0, 433]
click at [914, 270] on li "Paramètres" at bounding box center [932, 274] width 143 height 41
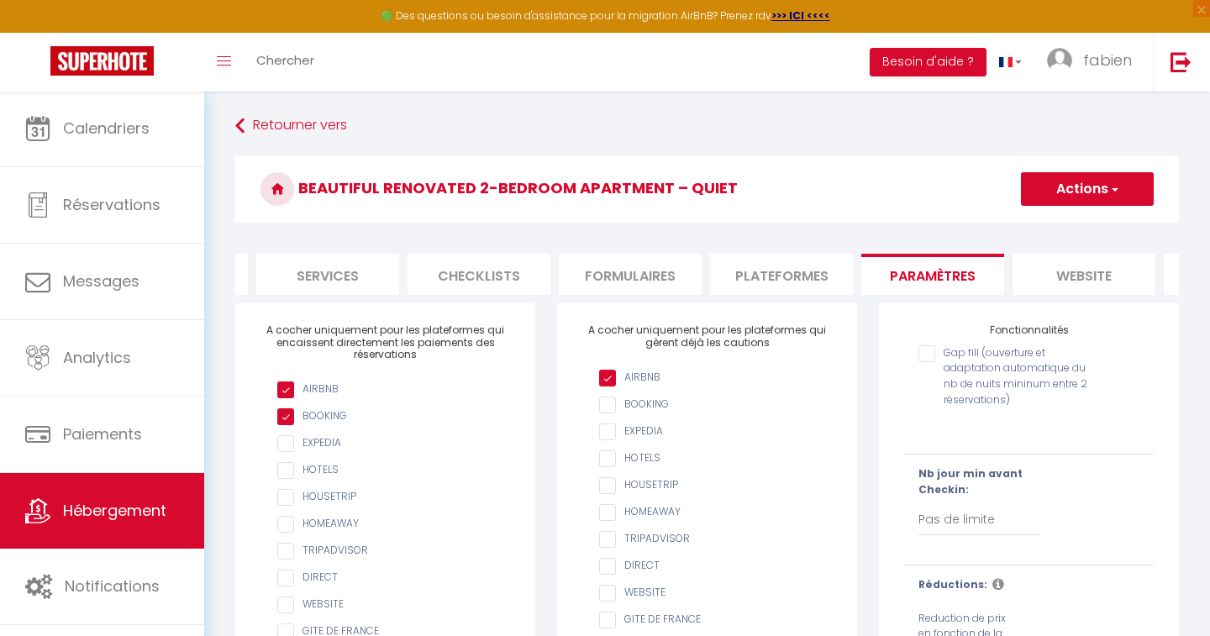
click at [1055, 265] on li "website" at bounding box center [1083, 274] width 143 height 41
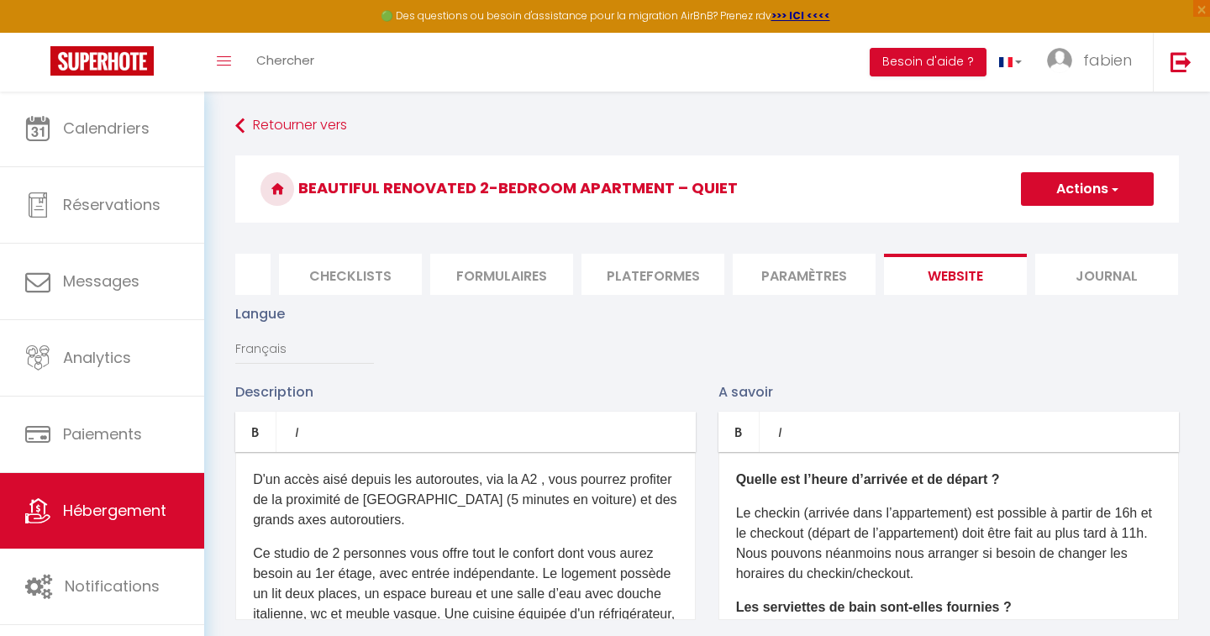
scroll to position [0, 560]
click at [1073, 270] on li "Journal" at bounding box center [1107, 274] width 143 height 41
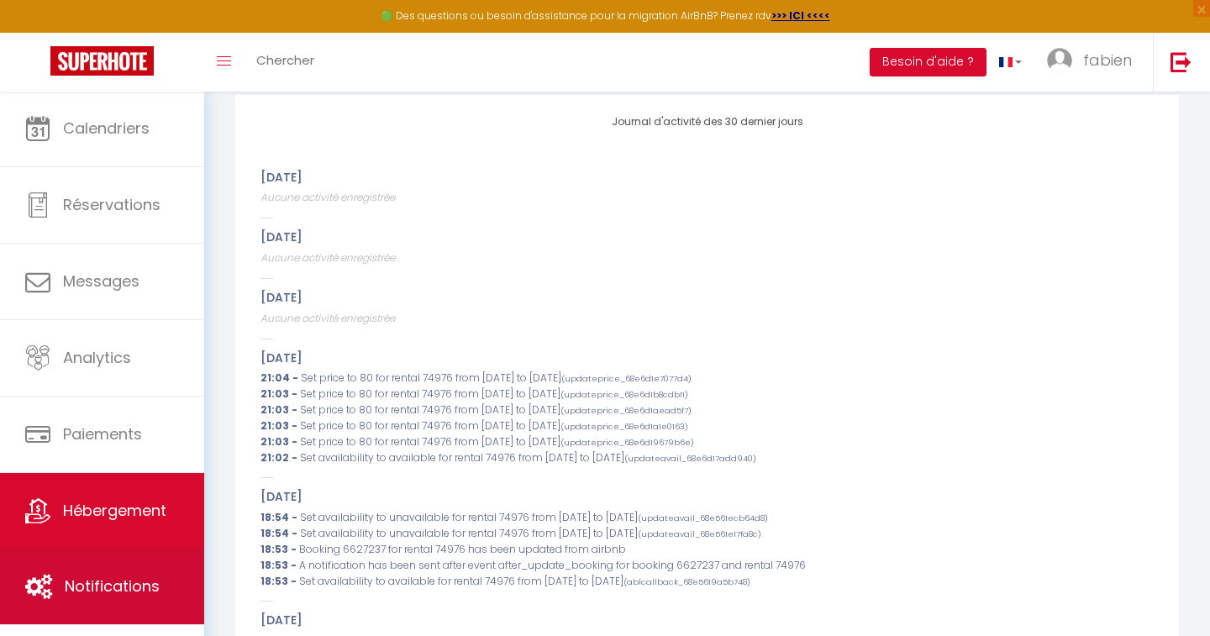
scroll to position [225, 0]
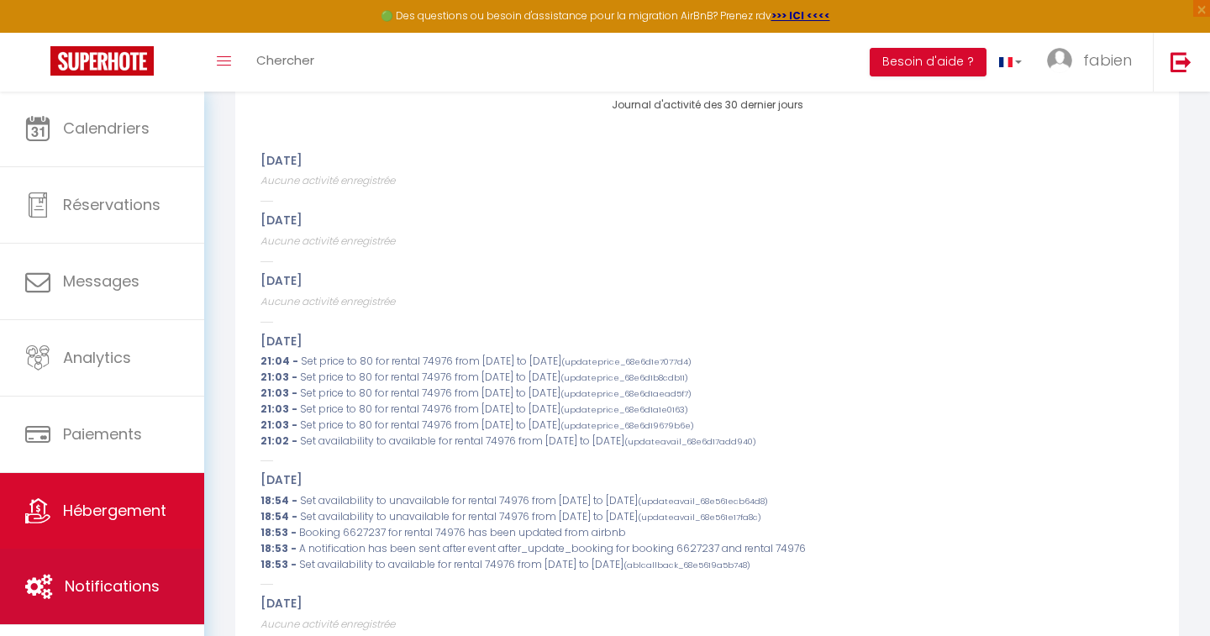
click at [97, 586] on span "Notifications" at bounding box center [112, 585] width 95 height 21
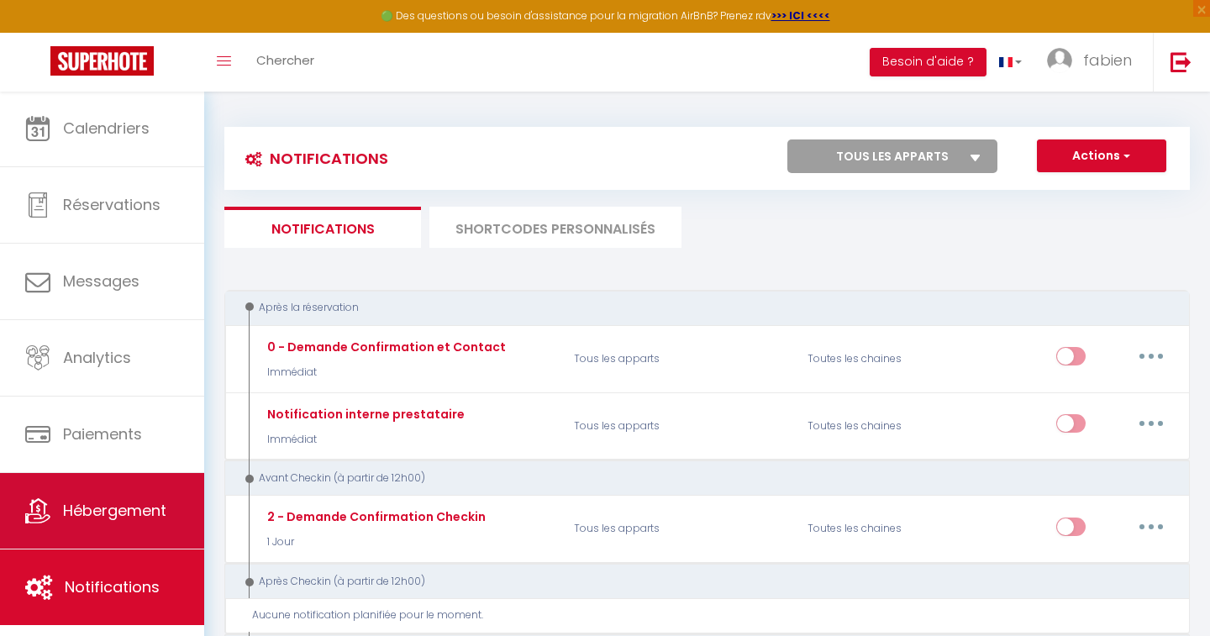
click at [123, 501] on span "Hébergement" at bounding box center [114, 510] width 103 height 21
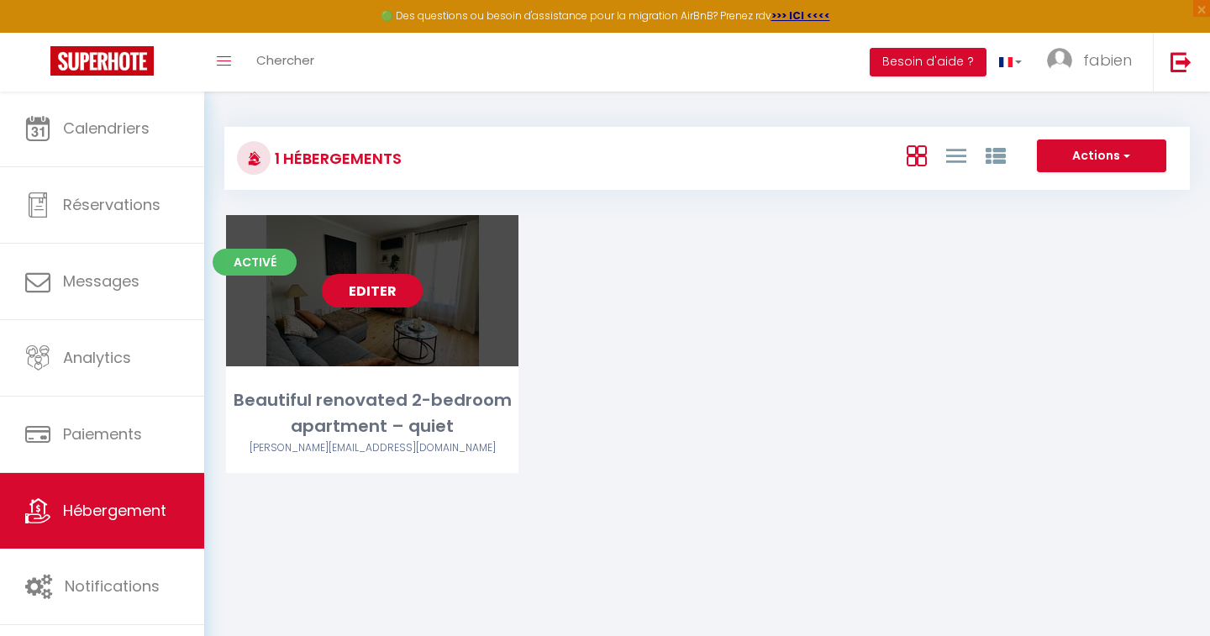
click at [372, 293] on link "Editer" at bounding box center [372, 291] width 101 height 34
select select "3"
select select "2"
select select "1"
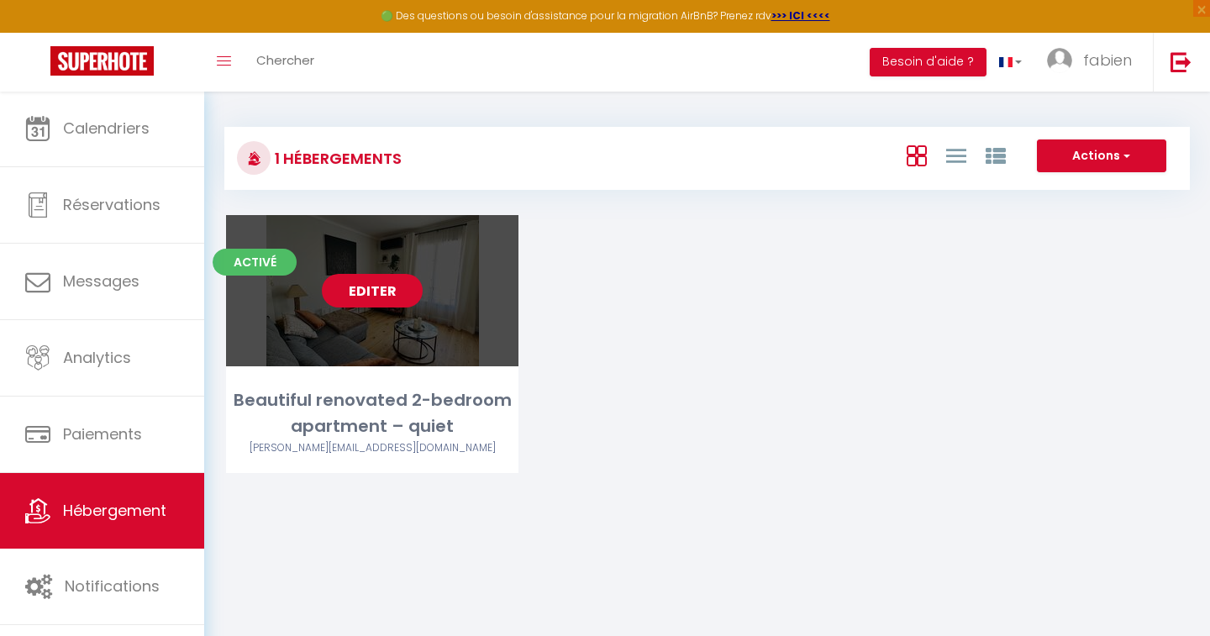
select select "28"
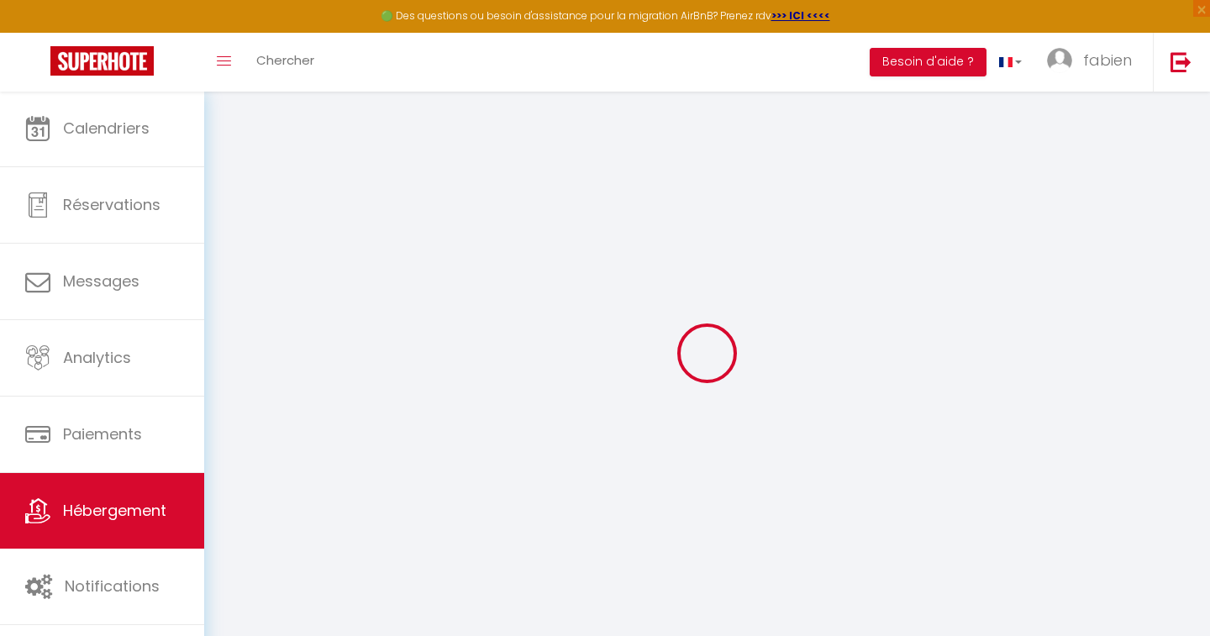
select select
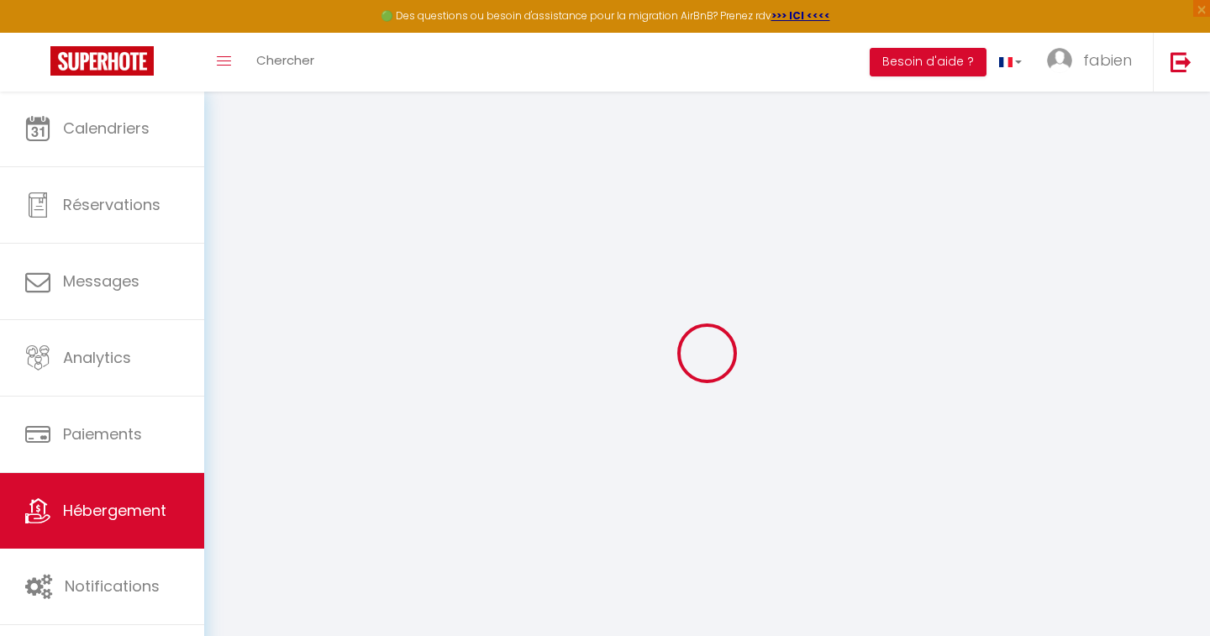
select select
checkbox input "false"
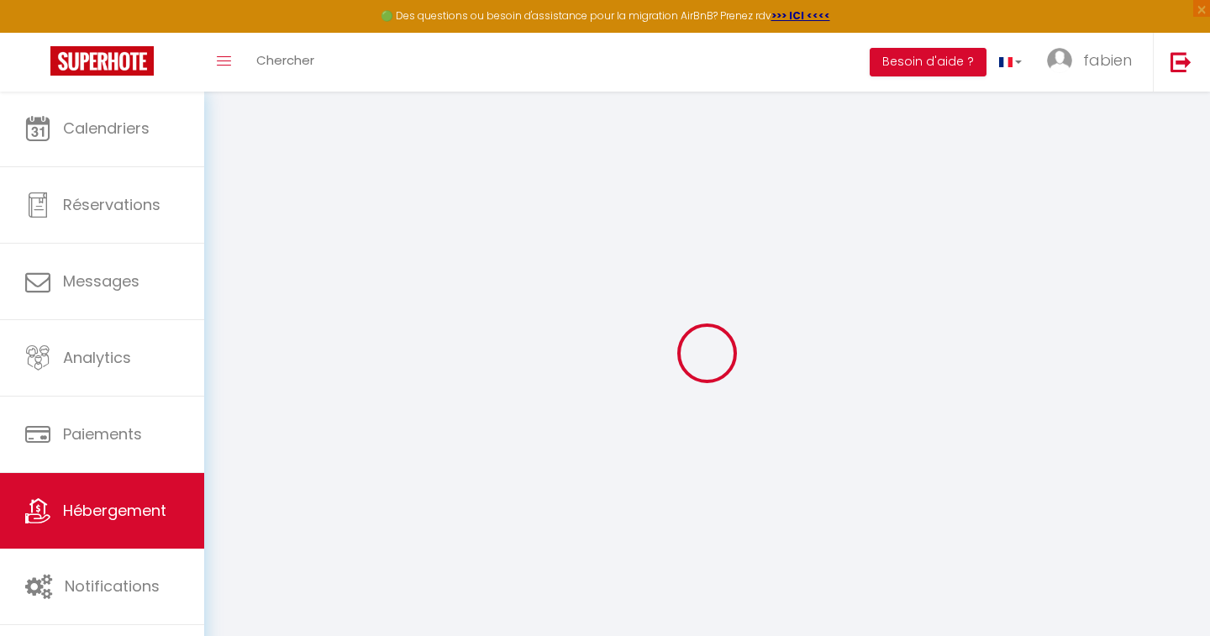
select select
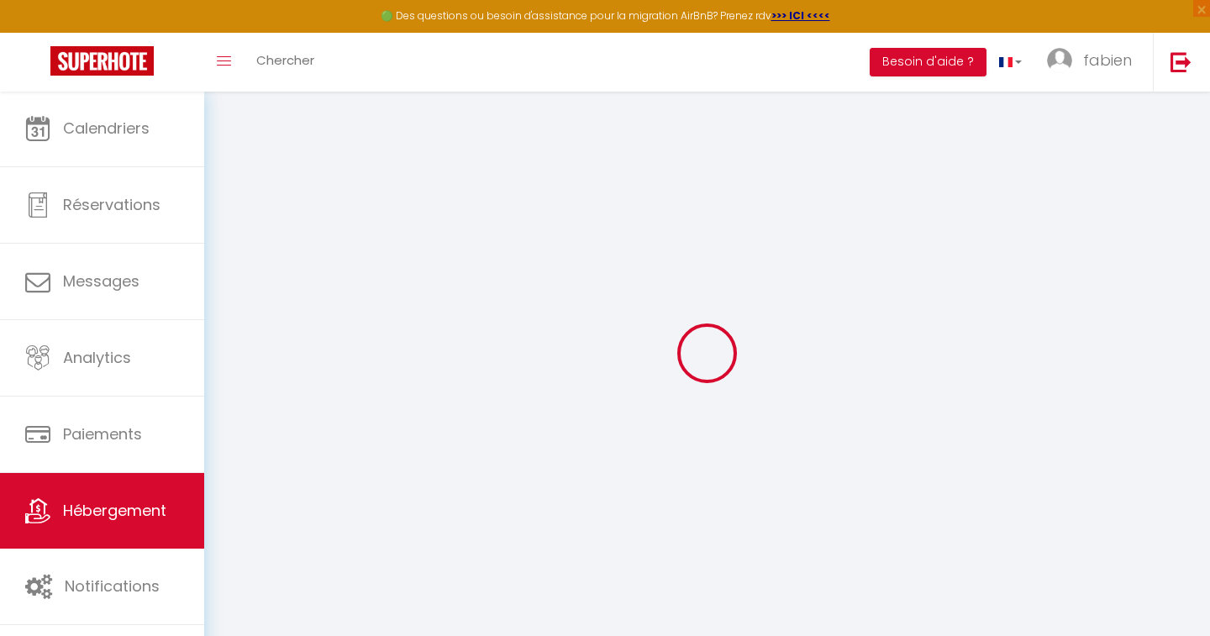
select select
checkbox input "false"
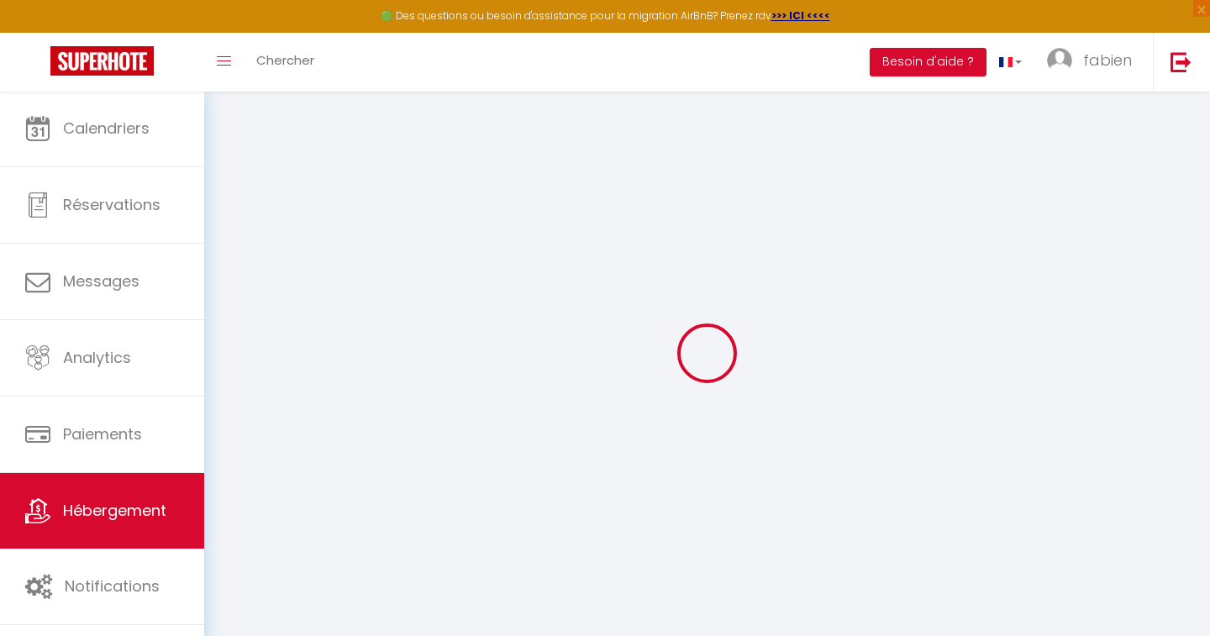
checkbox input "false"
select select
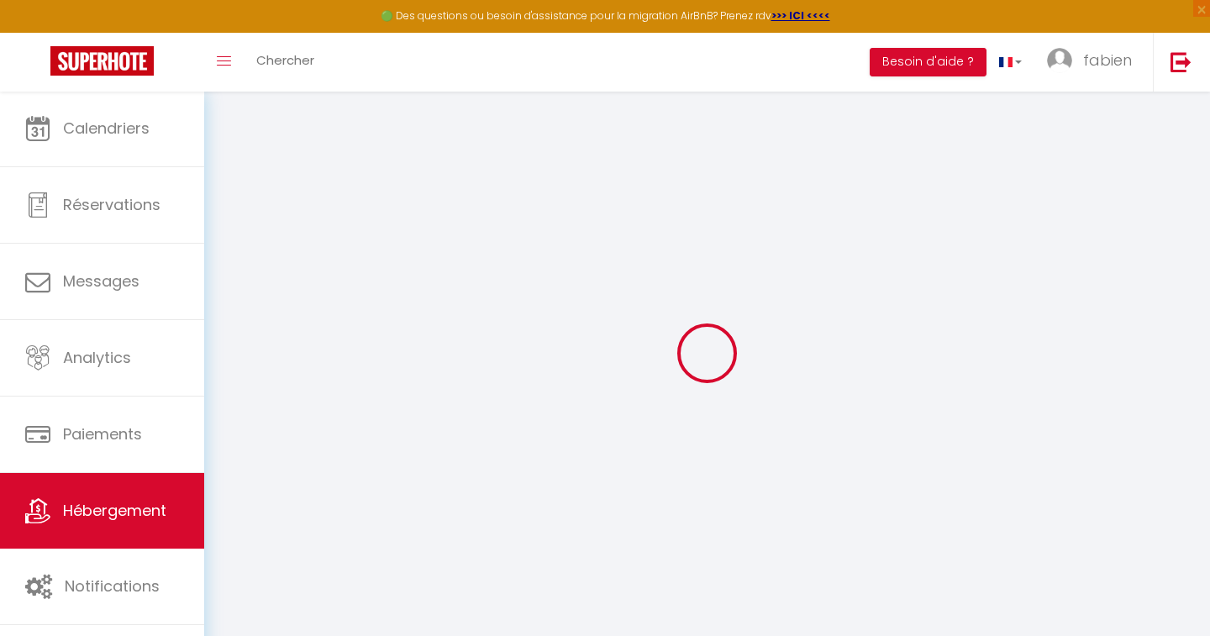
select select
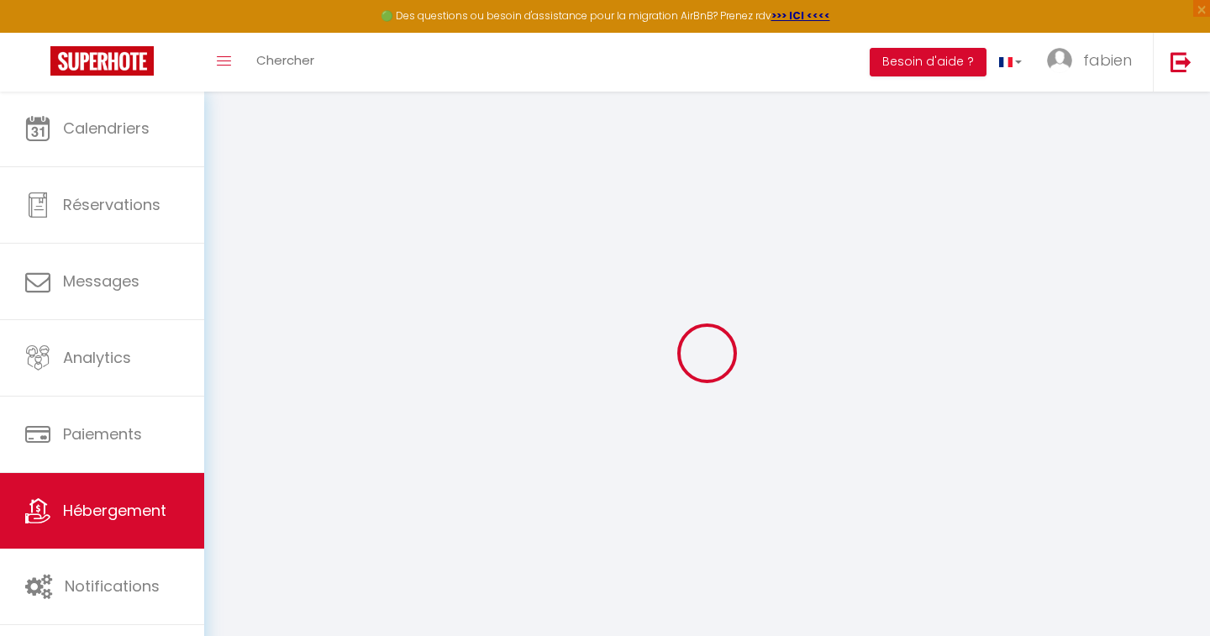
checkbox input "false"
select select
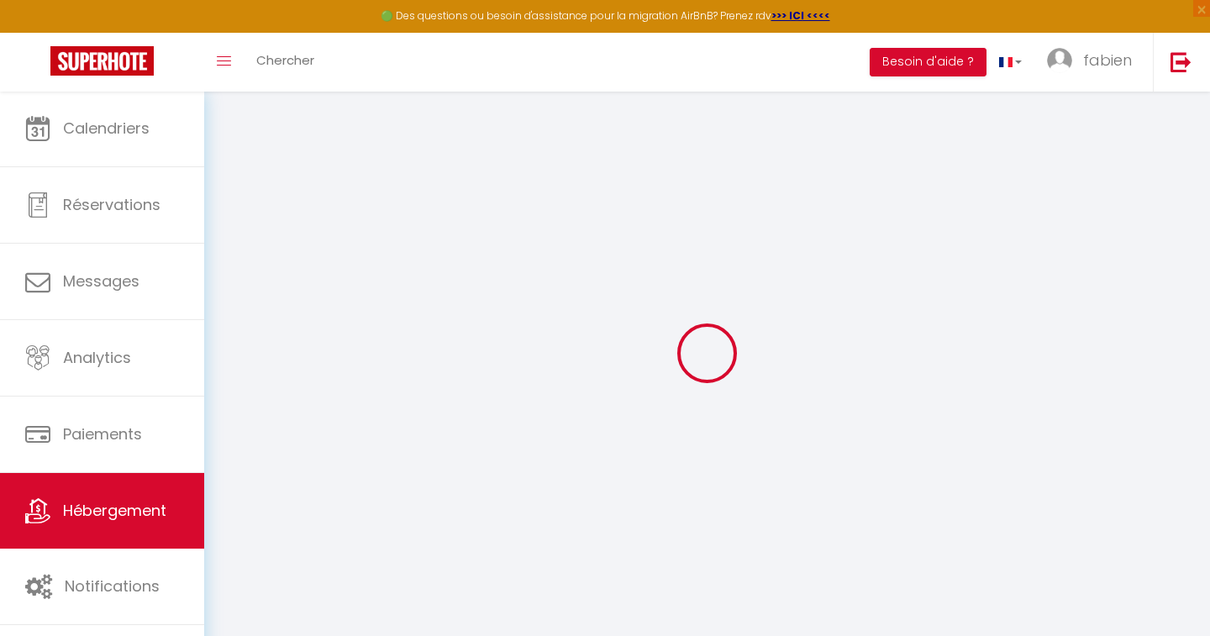
select select
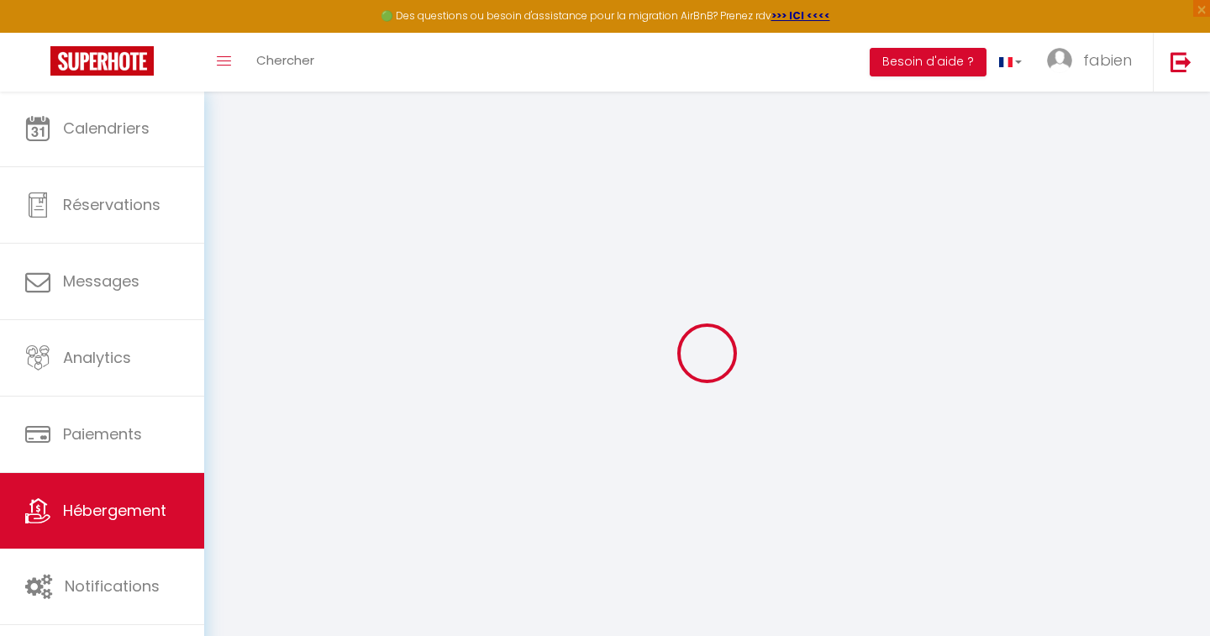
select select
checkbox input "false"
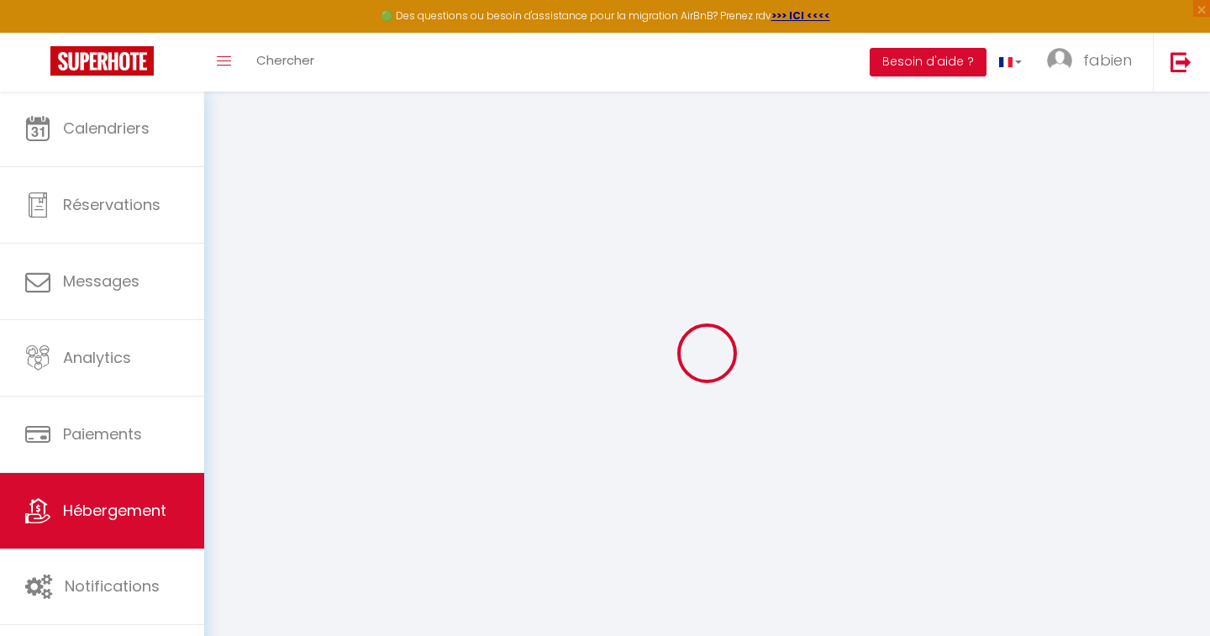
checkbox input "false"
select select
type input "Beautiful renovated 2-bedroom apartment – quiet"
select select "2"
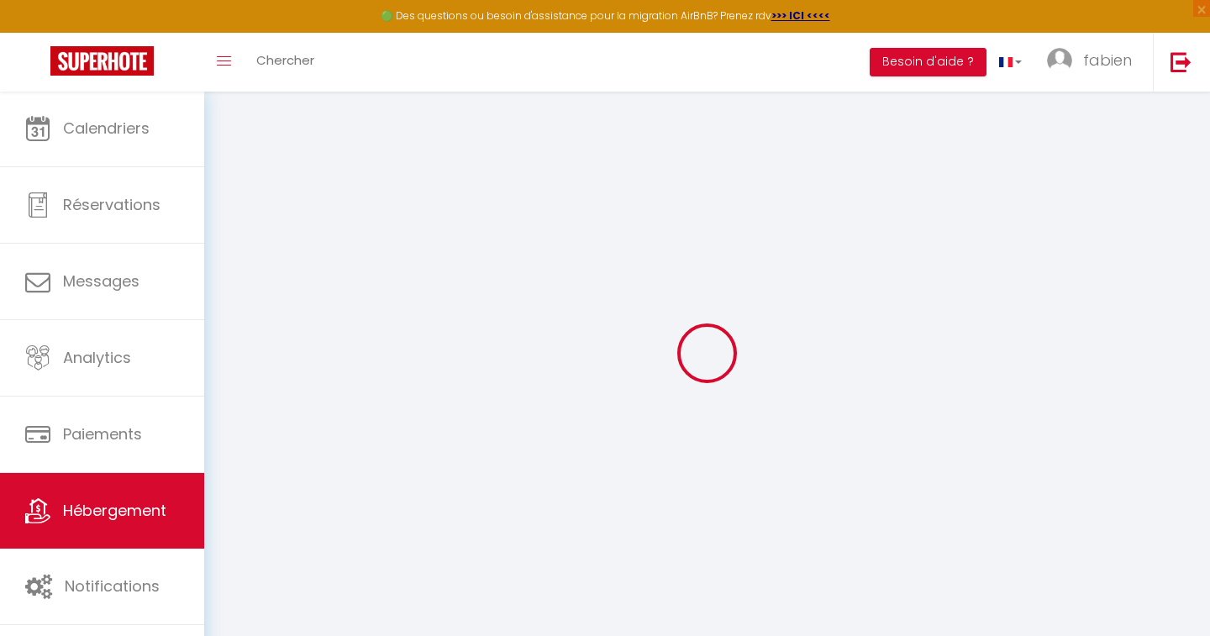
type input "110"
type input "10"
type input "55"
type input "200"
select select
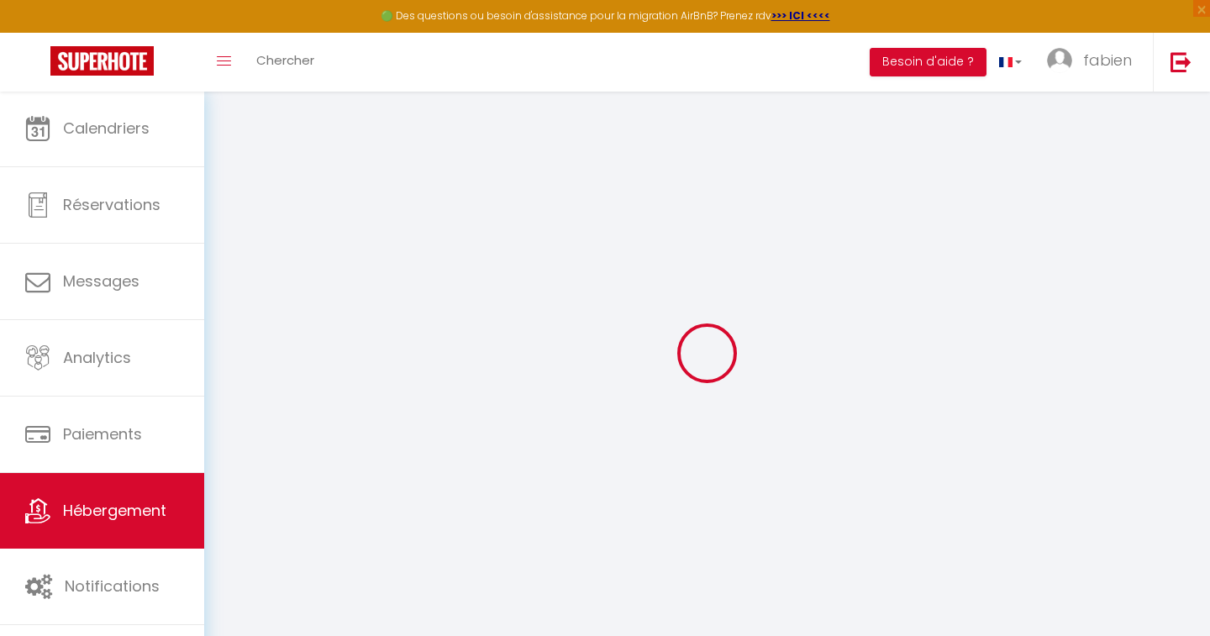
select select
type input "[STREET_ADDRESS]"
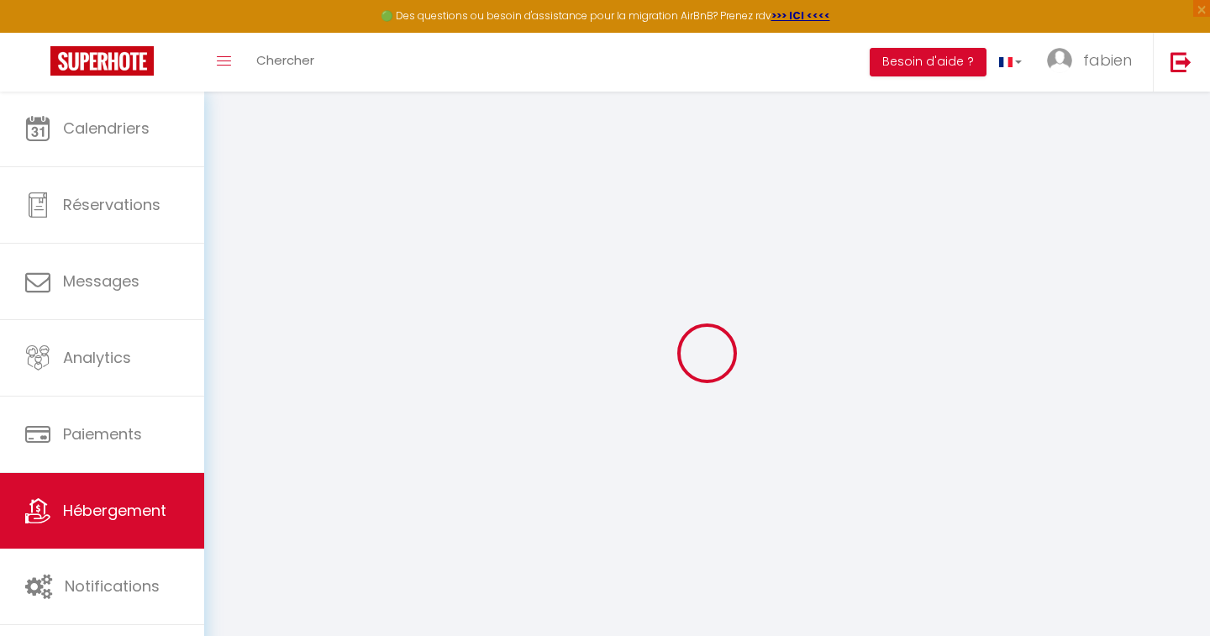
type input "06000"
type input "Nice"
type input "[EMAIL_ADDRESS][DOMAIN_NAME]"
select select
checkbox input "false"
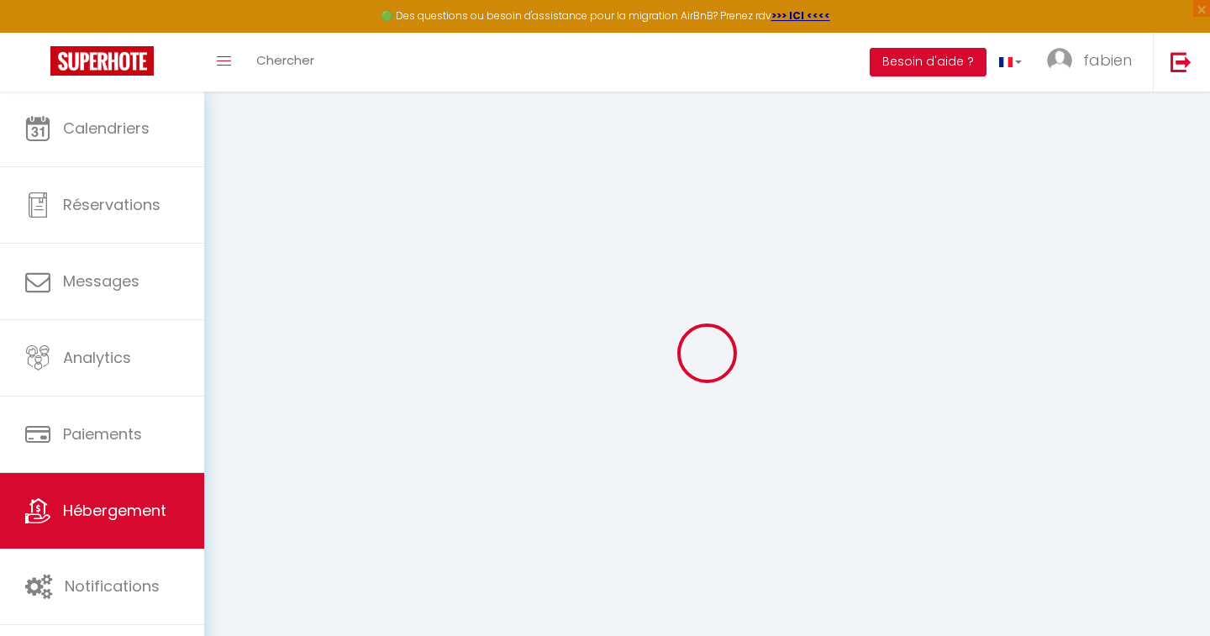
checkbox input "false"
select select
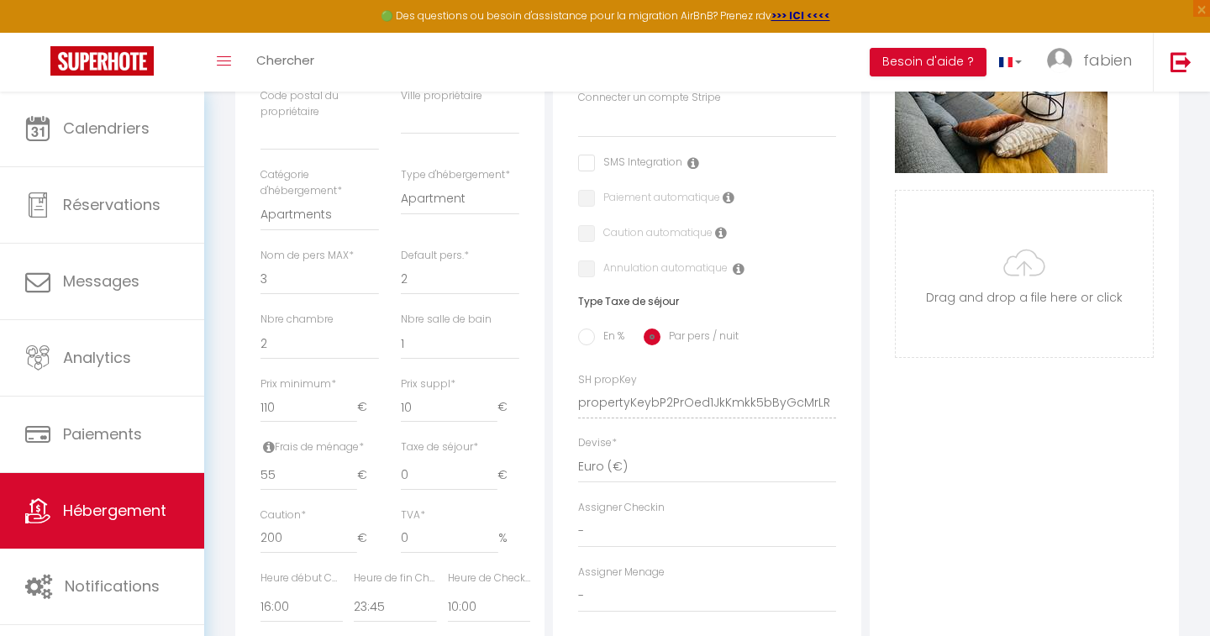
scroll to position [470, 0]
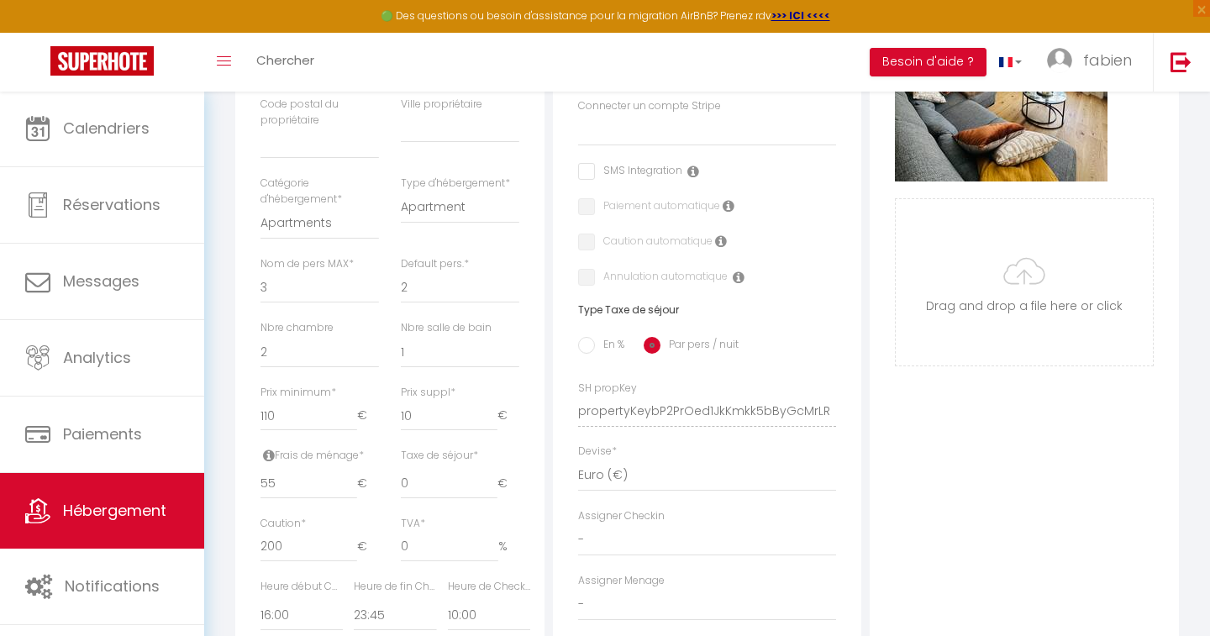
click at [467, 257] on span "*" at bounding box center [466, 263] width 5 height 14
click at [467, 271] on select "1 2 3 4 5 6 7 8 9 10 11 12 13 14" at bounding box center [460, 287] width 118 height 32
click at [307, 470] on input "55" at bounding box center [308, 484] width 97 height 30
click at [381, 503] on div "Frais de ménage * 40 €" at bounding box center [320, 482] width 140 height 68
drag, startPoint x: 313, startPoint y: 542, endPoint x: 193, endPoint y: 542, distance: 120.1
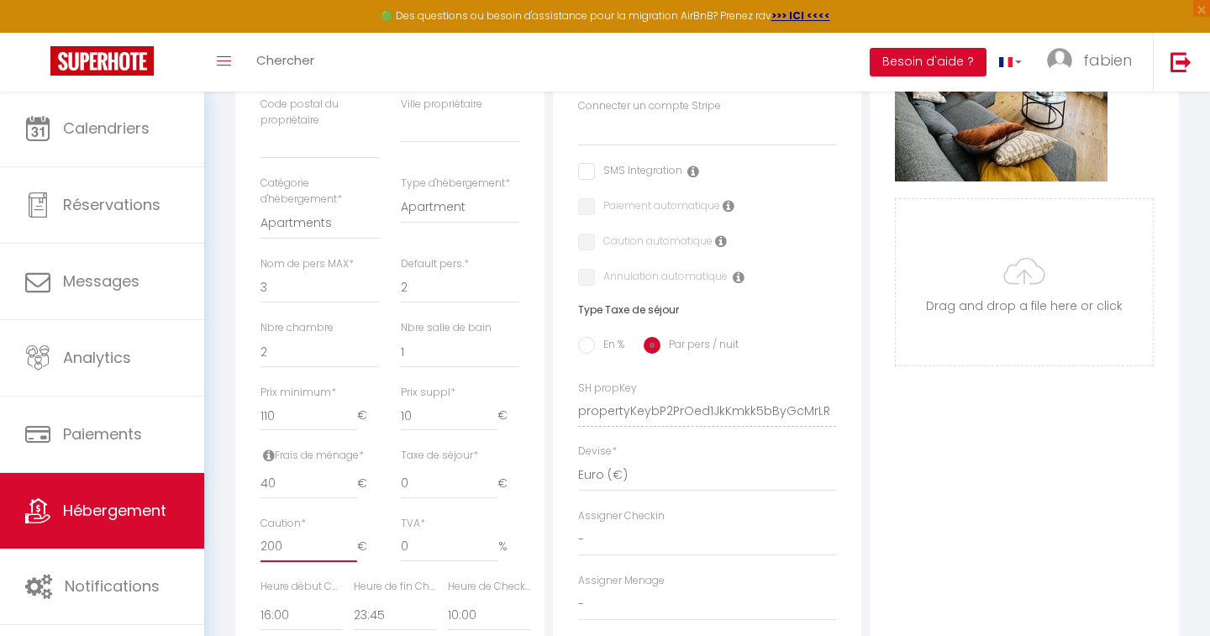
click at [193, 542] on div "🟢 Des questions ou besoin d'assistance pour la migration AirBnB? Prenez rdv >>>…" at bounding box center [605, 314] width 1210 height 1389
click at [390, 542] on div "TVA * 0 %" at bounding box center [460, 547] width 140 height 63
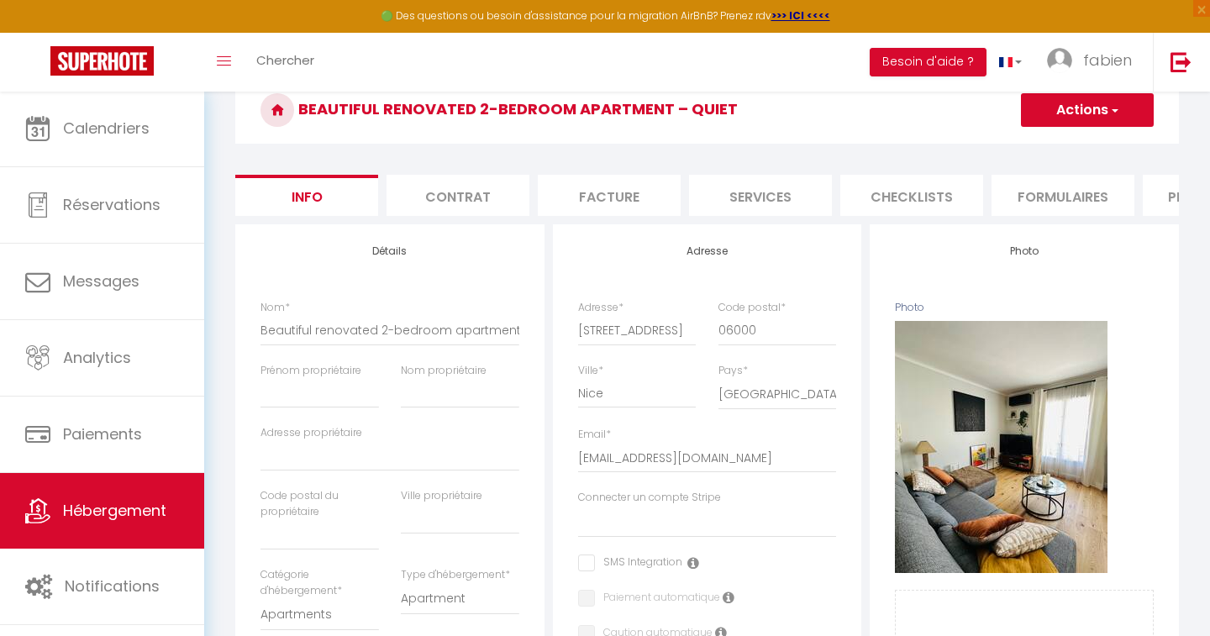
scroll to position [61, 0]
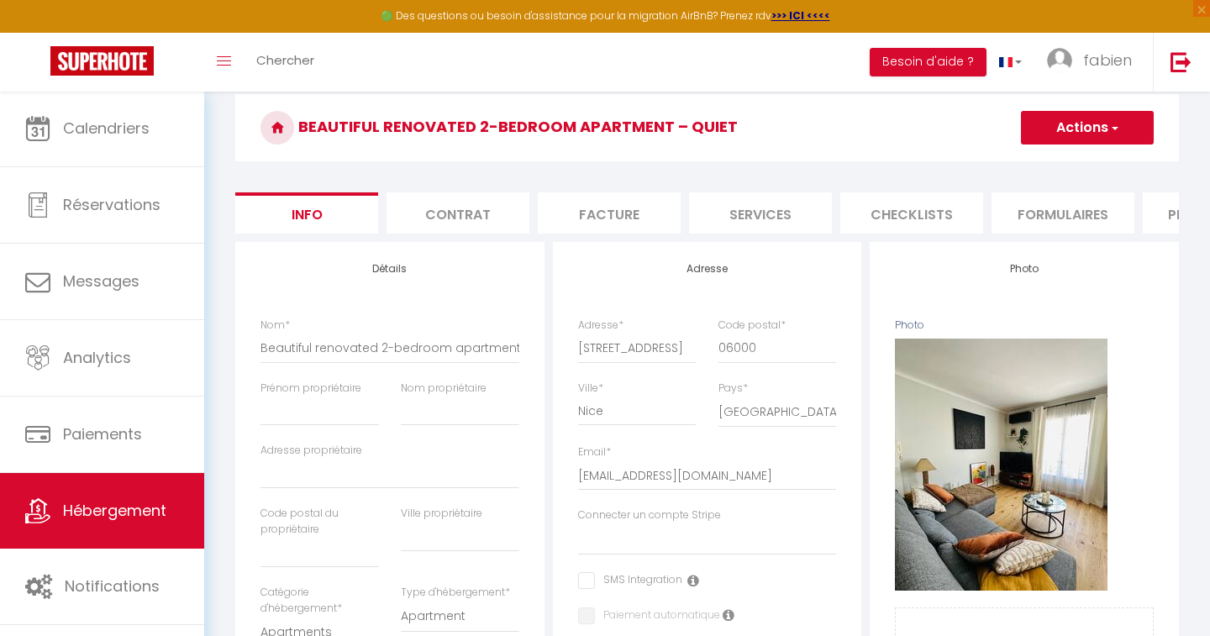
click at [470, 213] on li "Contrat" at bounding box center [457, 212] width 143 height 41
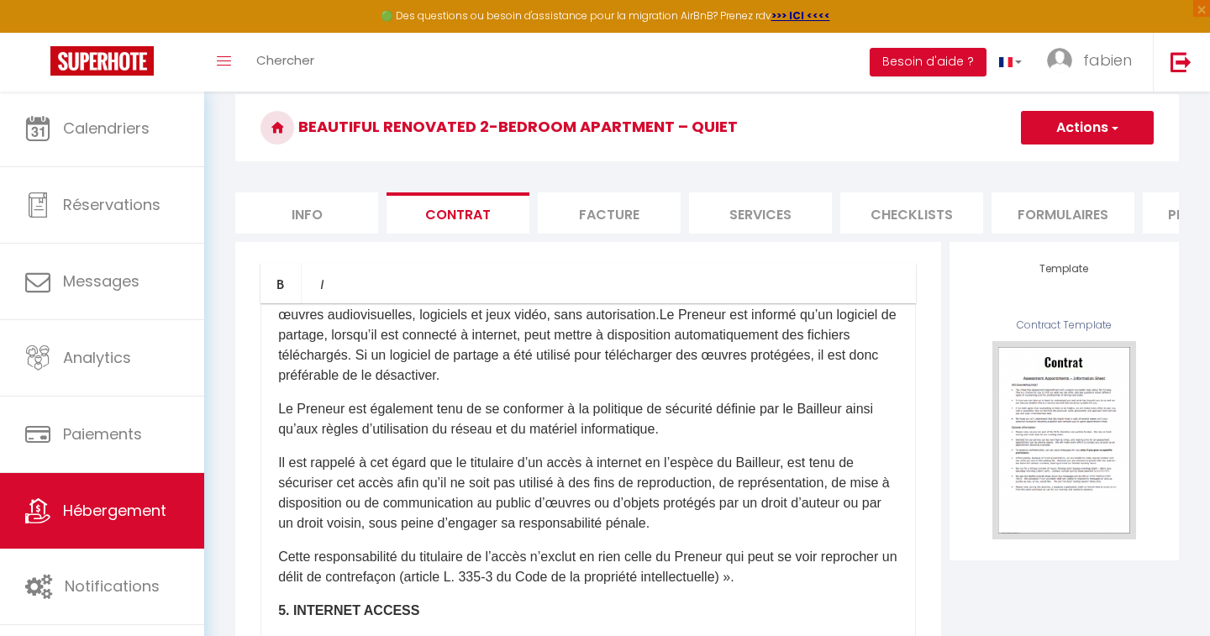
scroll to position [1705, 0]
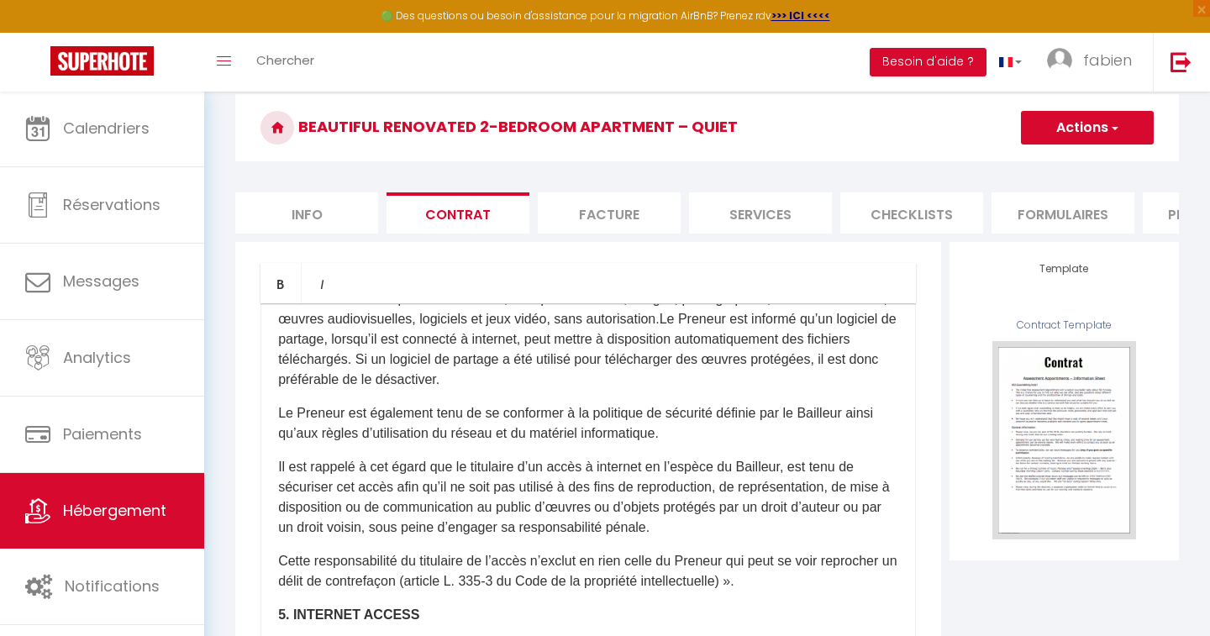
click at [307, 228] on li "Info" at bounding box center [306, 212] width 143 height 41
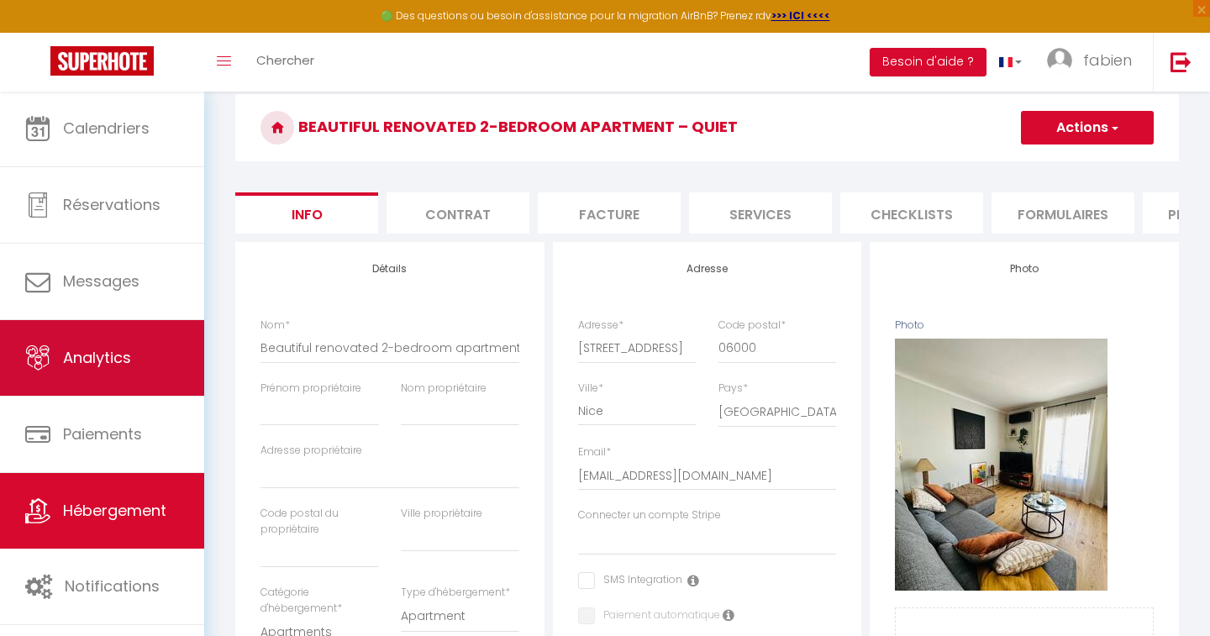
click at [81, 361] on span "Analytics" at bounding box center [97, 357] width 68 height 21
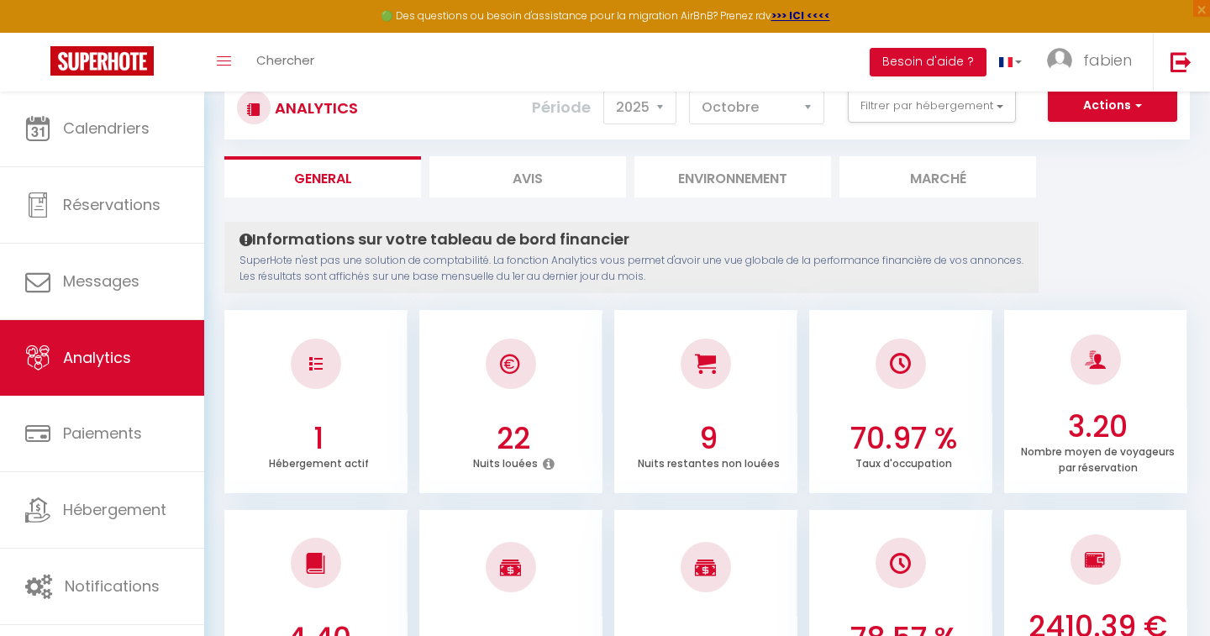
scroll to position [46, 0]
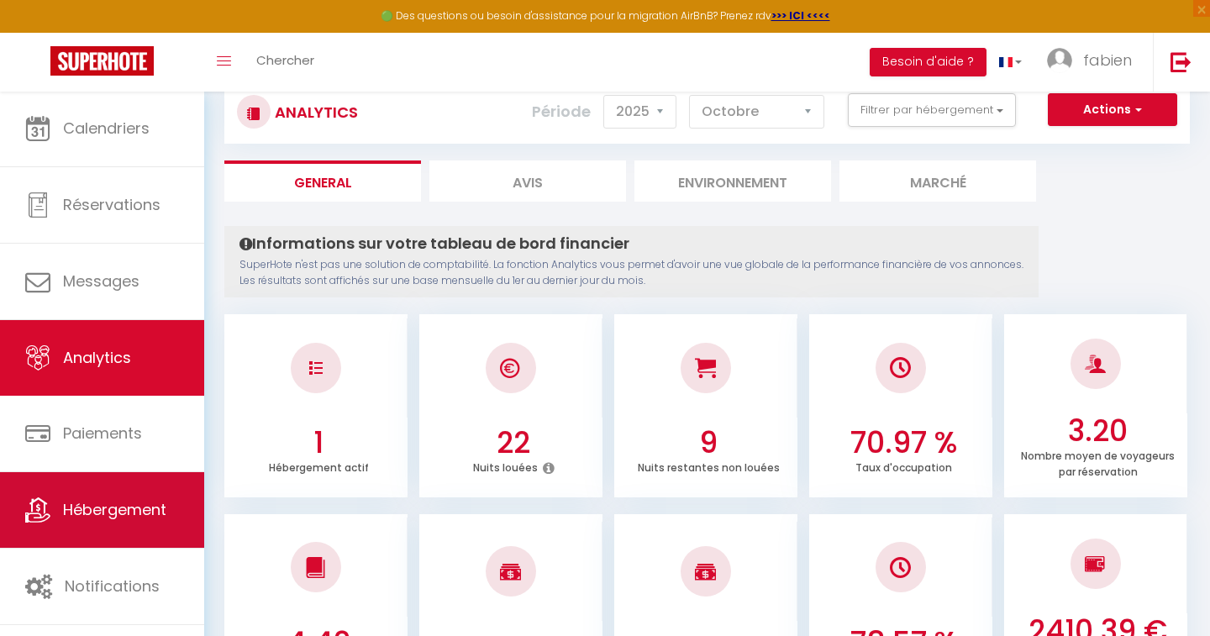
click at [80, 514] on span "Hébergement" at bounding box center [114, 509] width 103 height 21
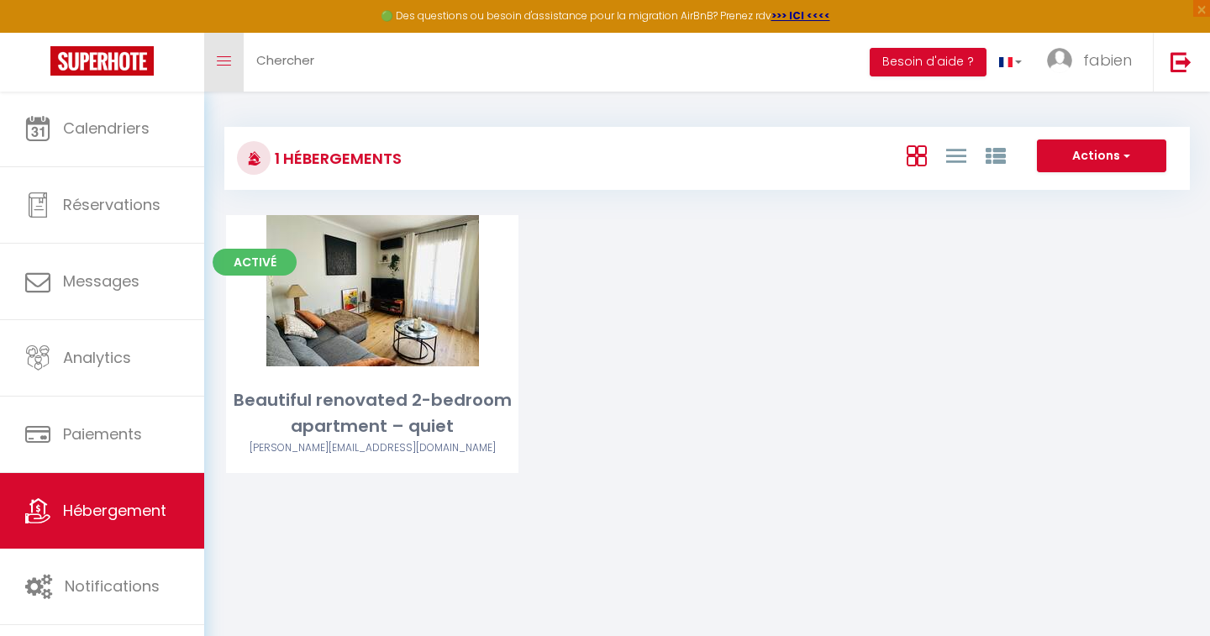
click at [216, 70] on link "Toggle menubar" at bounding box center [223, 62] width 39 height 59
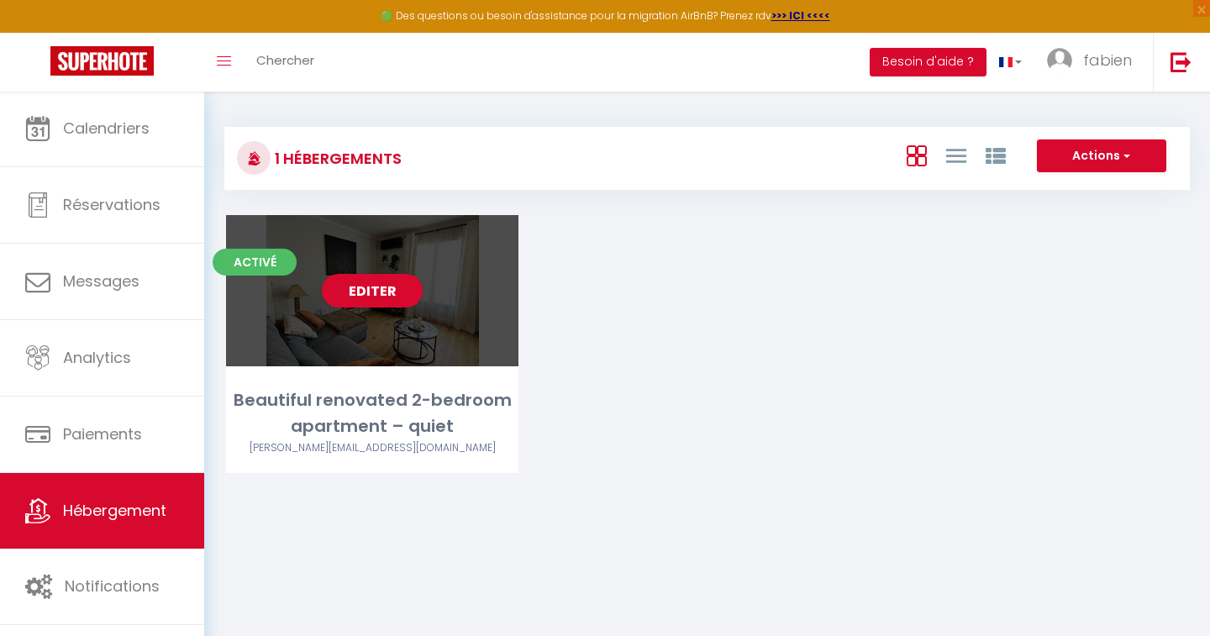
click at [351, 318] on div "Editer" at bounding box center [372, 290] width 292 height 151
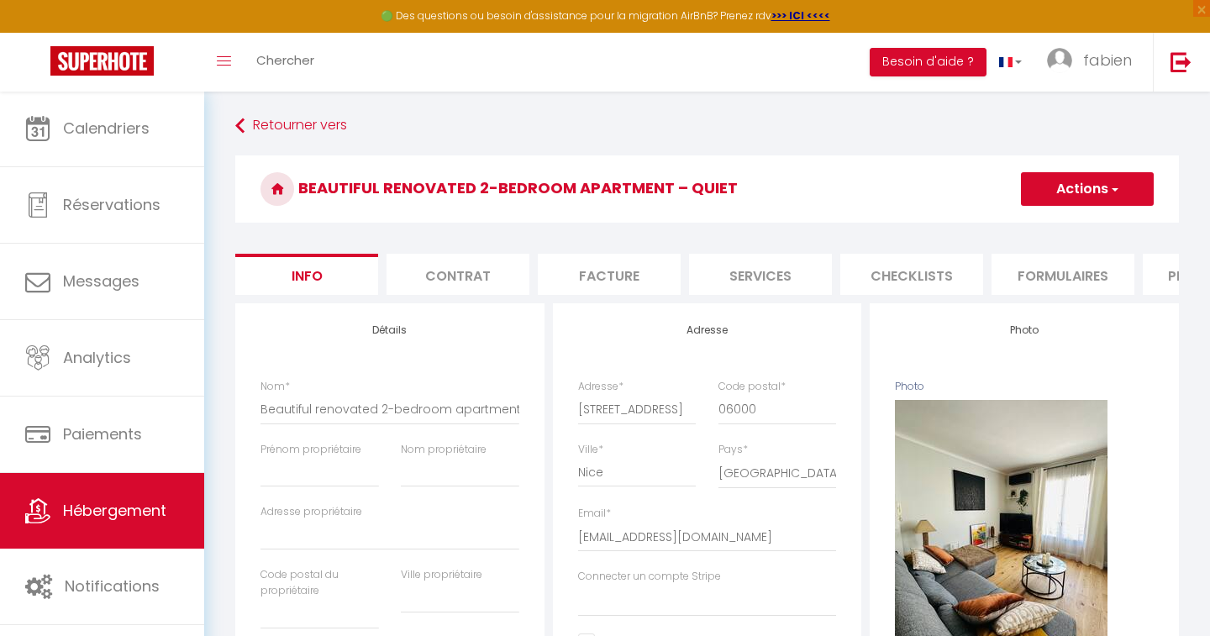
click at [1053, 196] on button "Actions" at bounding box center [1087, 189] width 133 height 34
click at [911, 328] on h4 "Photo" at bounding box center [1024, 330] width 259 height 12
click at [624, 274] on li "Facture" at bounding box center [609, 274] width 143 height 41
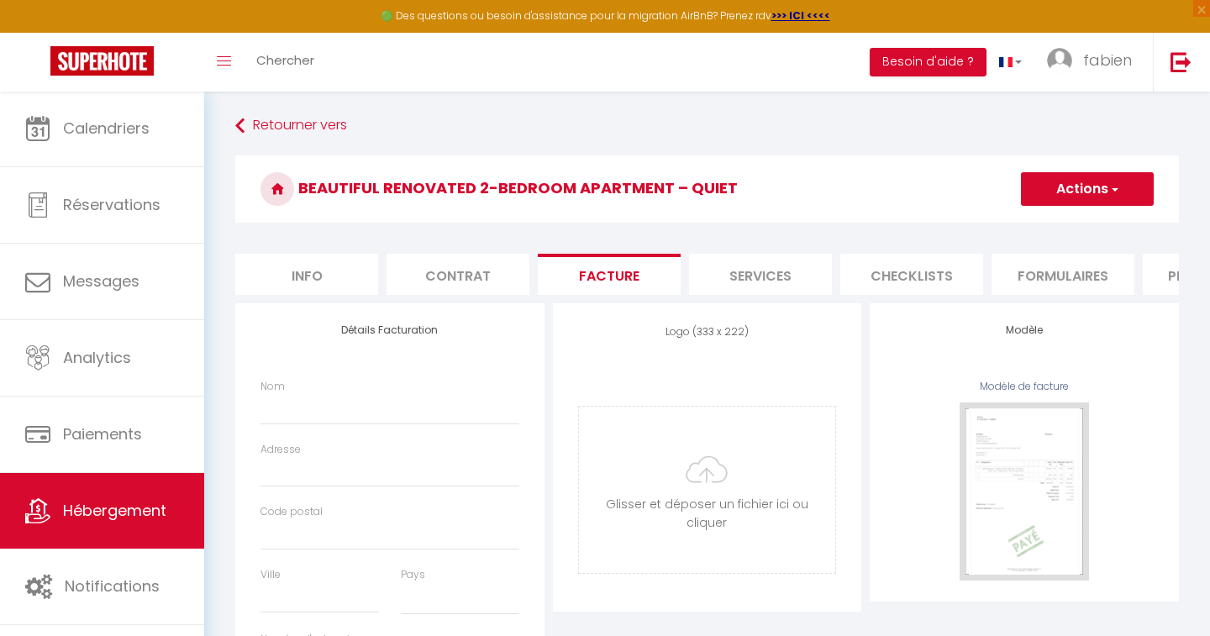
click at [292, 281] on li "Info" at bounding box center [306, 274] width 143 height 41
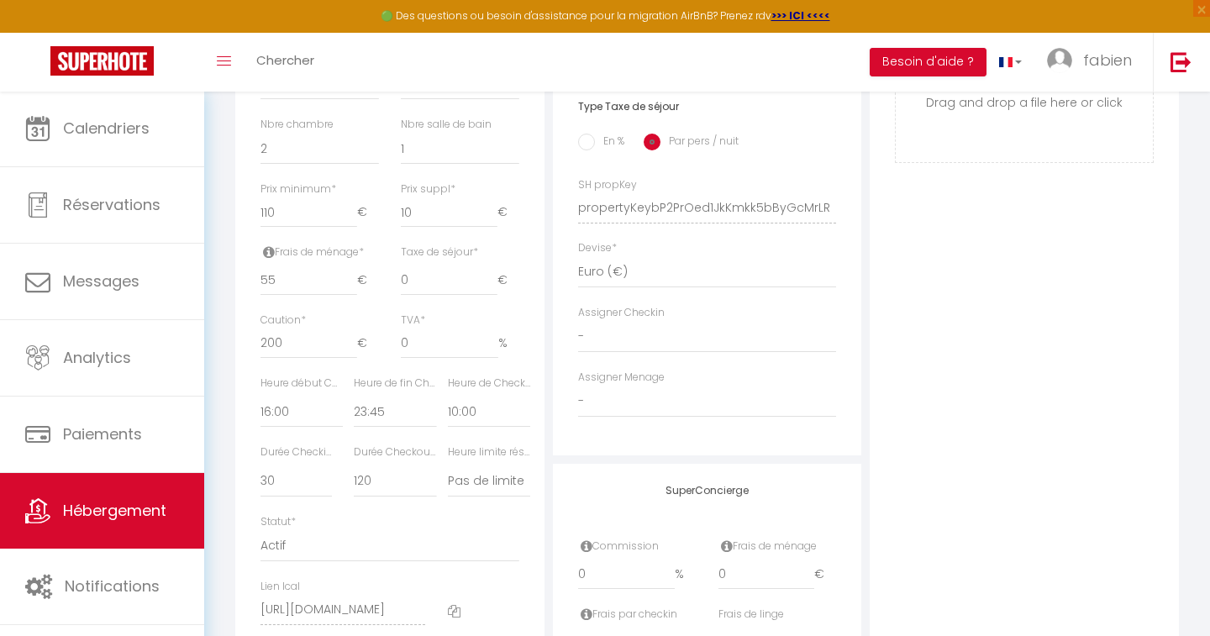
scroll to position [642, 0]
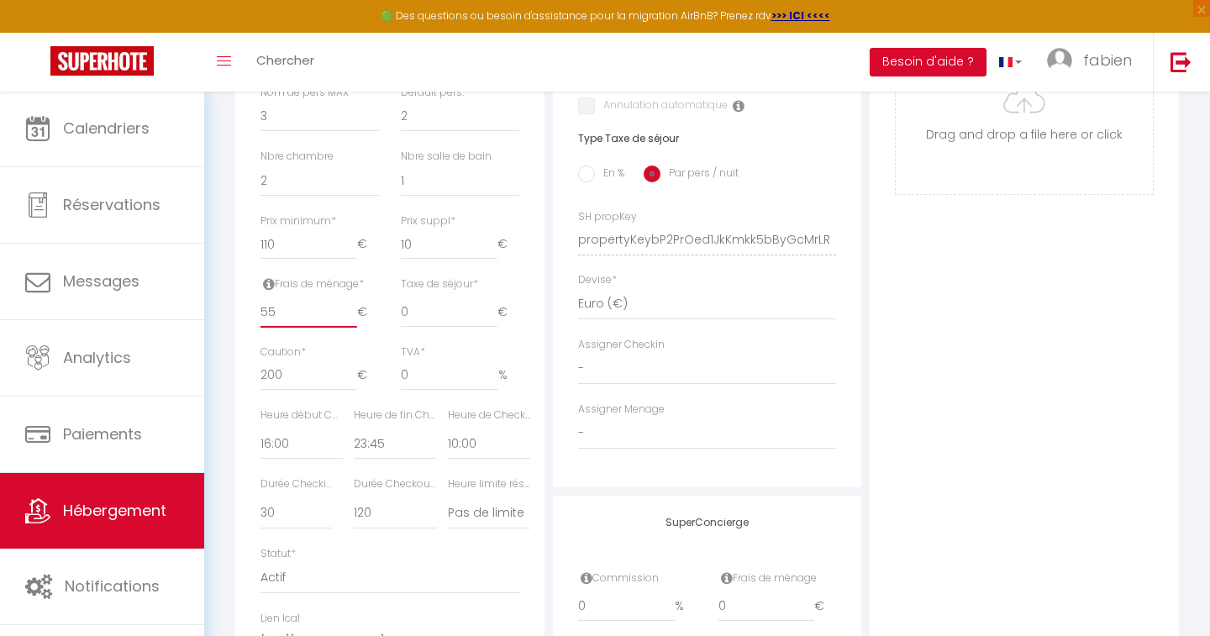
drag, startPoint x: 292, startPoint y: 306, endPoint x: 249, endPoint y: 306, distance: 42.8
click at [249, 306] on div "Détails Nom * Beautiful renovated 2-bedroom apartment – quiet Prénom propriétai…" at bounding box center [389, 177] width 309 height 1033
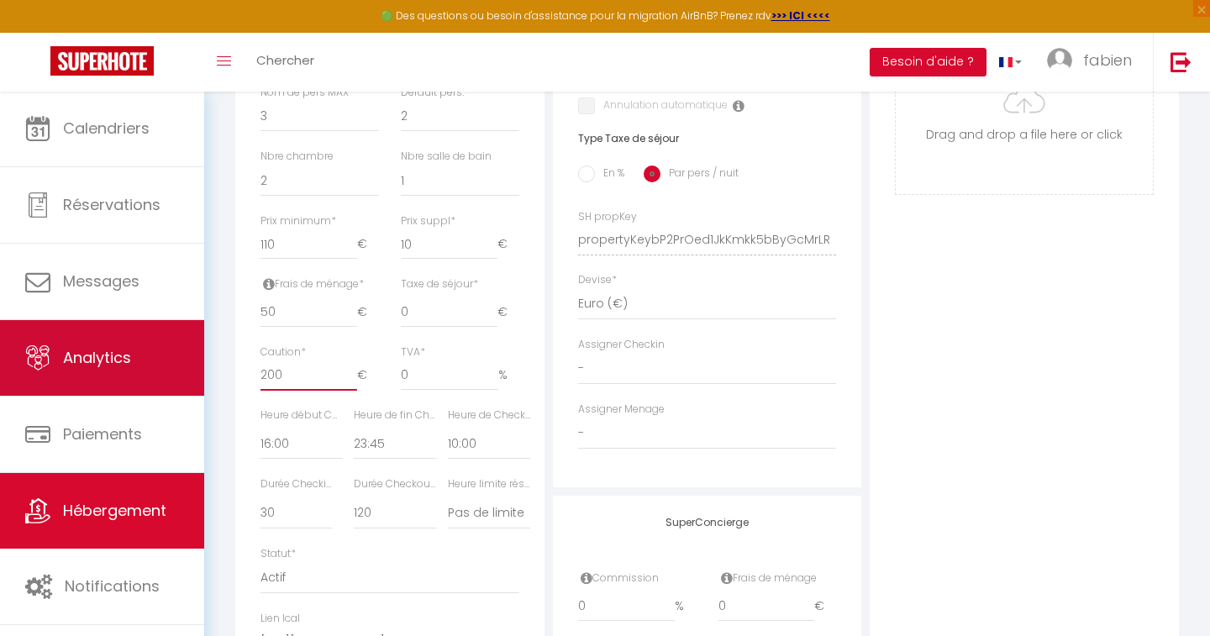
drag, startPoint x: 303, startPoint y: 371, endPoint x: 185, endPoint y: 369, distance: 118.5
click at [186, 371] on div "🟢 Des questions ou besoin d'assistance pour la migration AirBnB? Prenez rdv >>>…" at bounding box center [605, 143] width 1210 height 1389
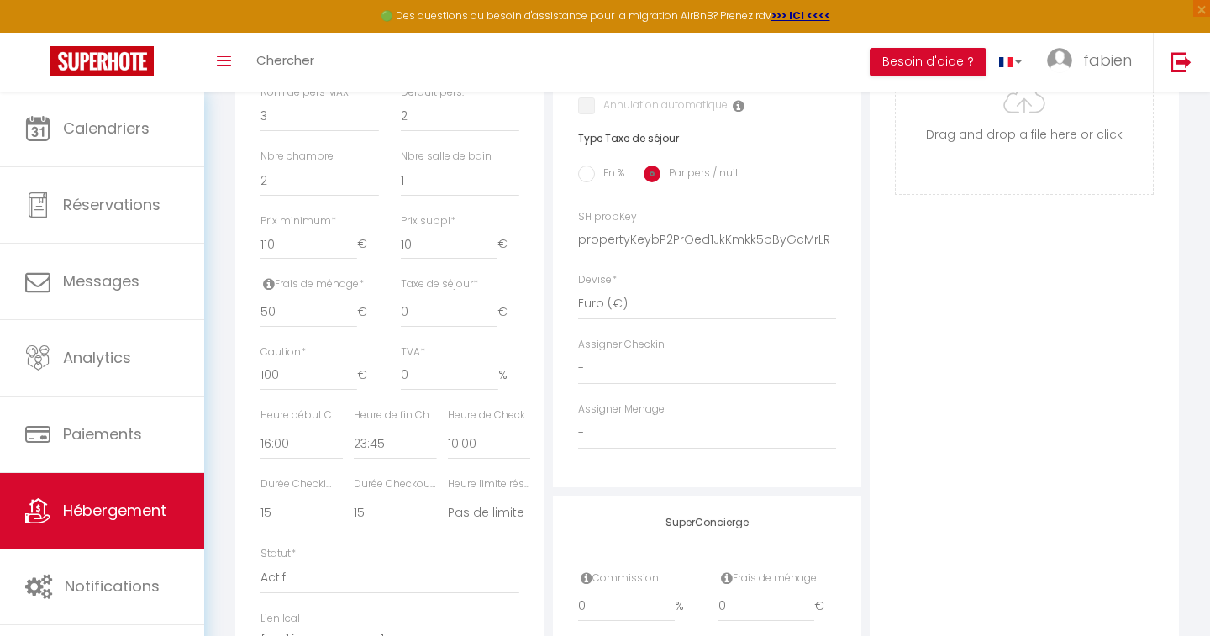
click at [433, 547] on div "Statut * Actif Pas actif" at bounding box center [389, 570] width 259 height 48
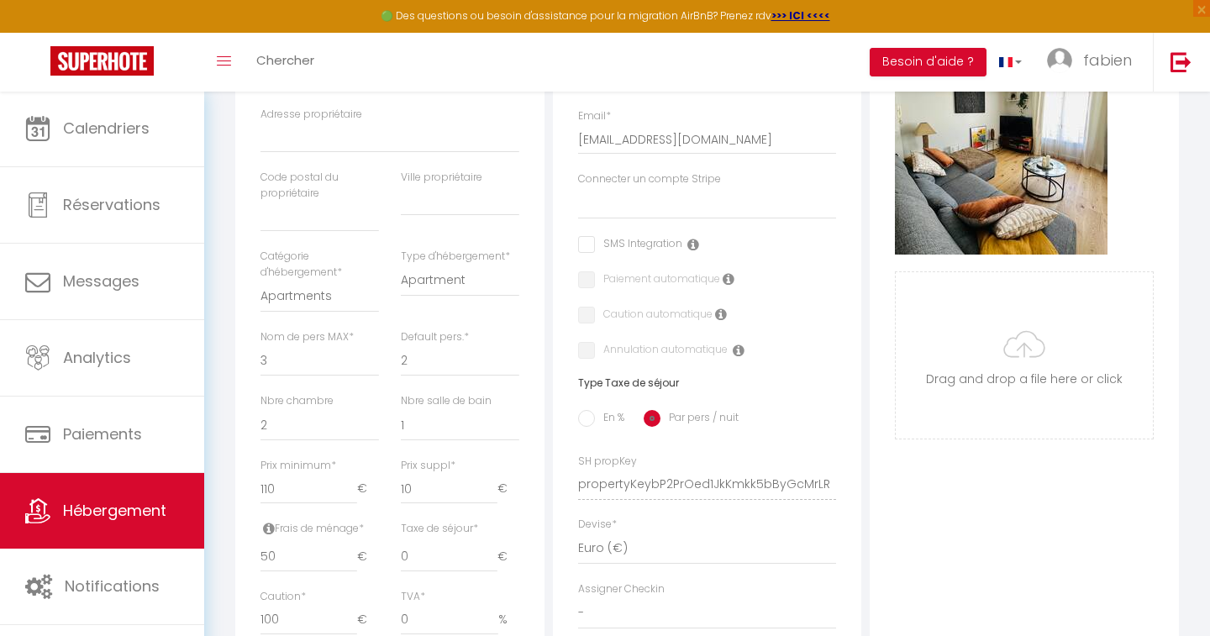
scroll to position [389, 0]
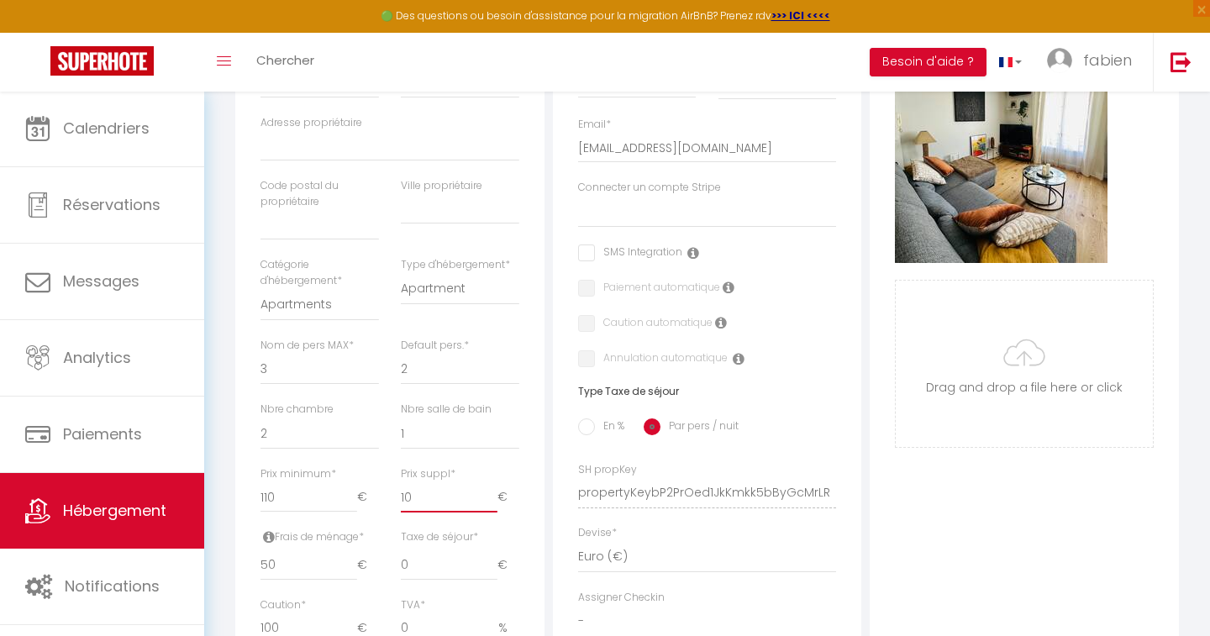
click at [430, 491] on input "10" at bounding box center [449, 497] width 97 height 30
click at [509, 529] on div "Taxe de séjour * 0 €" at bounding box center [460, 554] width 118 height 51
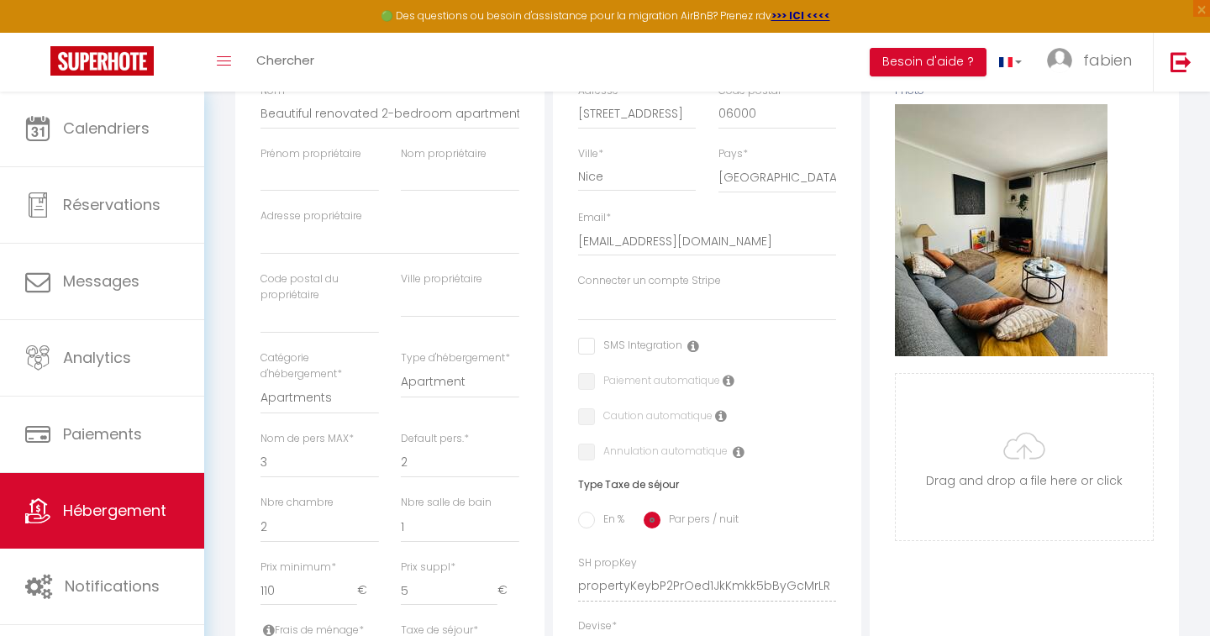
scroll to position [334, 0]
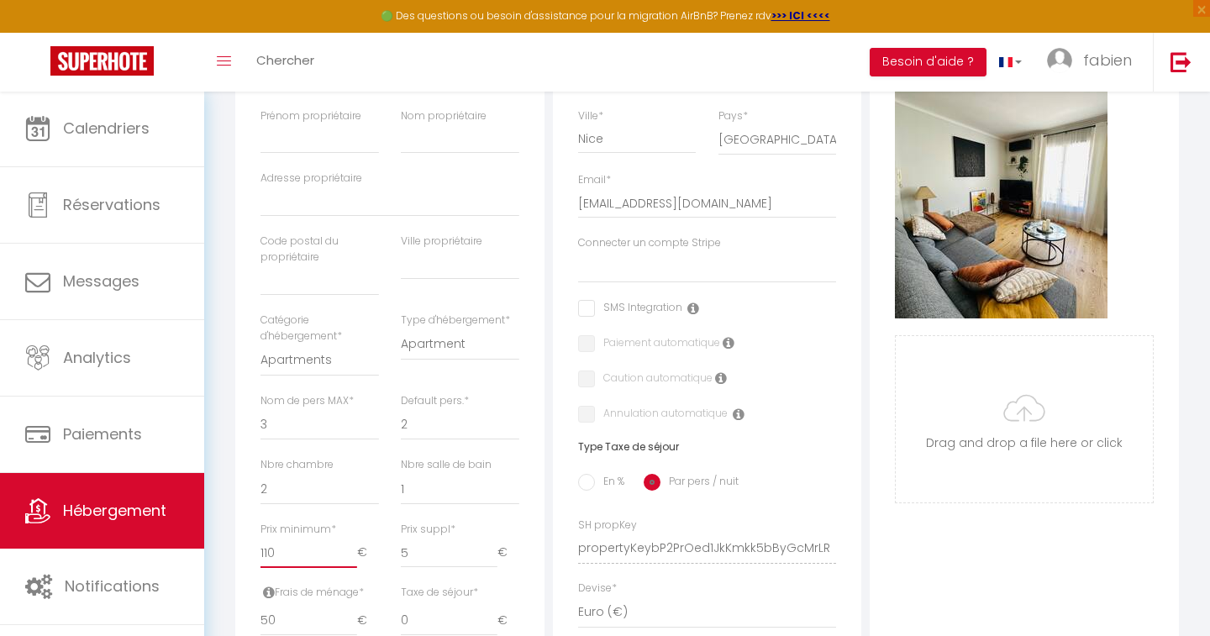
drag, startPoint x: 282, startPoint y: 544, endPoint x: 235, endPoint y: 546, distance: 47.1
click at [235, 546] on div "Détails Nom * Beautiful renovated 2-bedroom apartment – quiet Prénom propriétai…" at bounding box center [389, 486] width 309 height 1033
click at [377, 538] on span "€" at bounding box center [368, 553] width 22 height 30
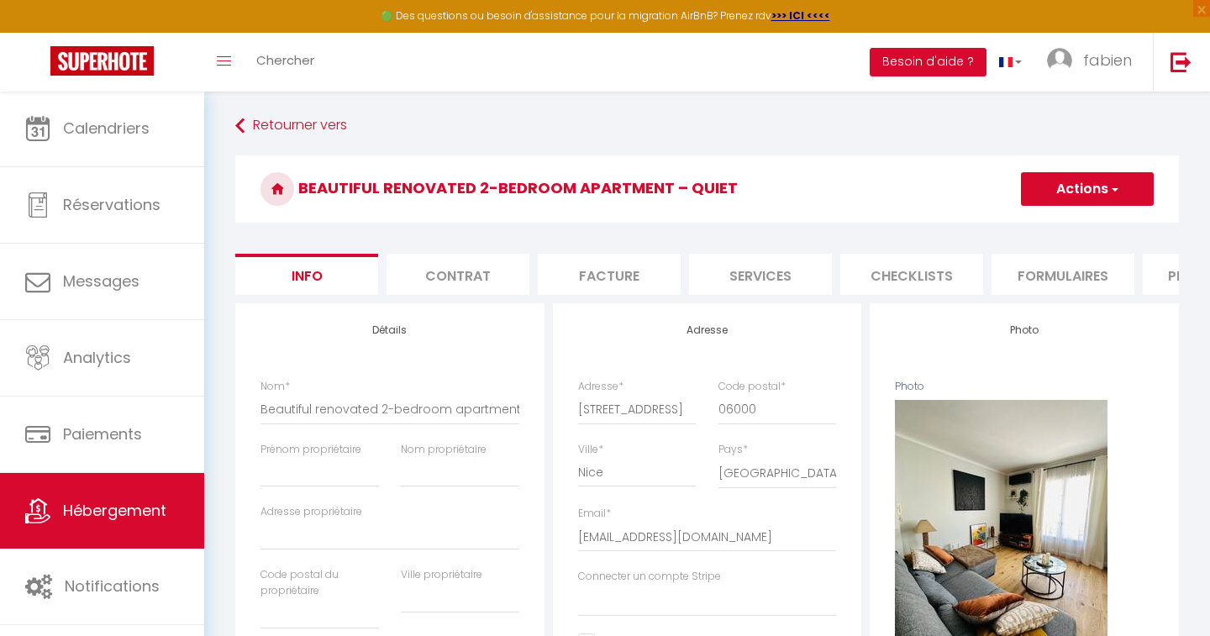
scroll to position [0, 0]
click at [1106, 195] on button "Actions" at bounding box center [1087, 189] width 133 height 34
click at [1032, 224] on input "Enregistrer" at bounding box center [1021, 226] width 62 height 17
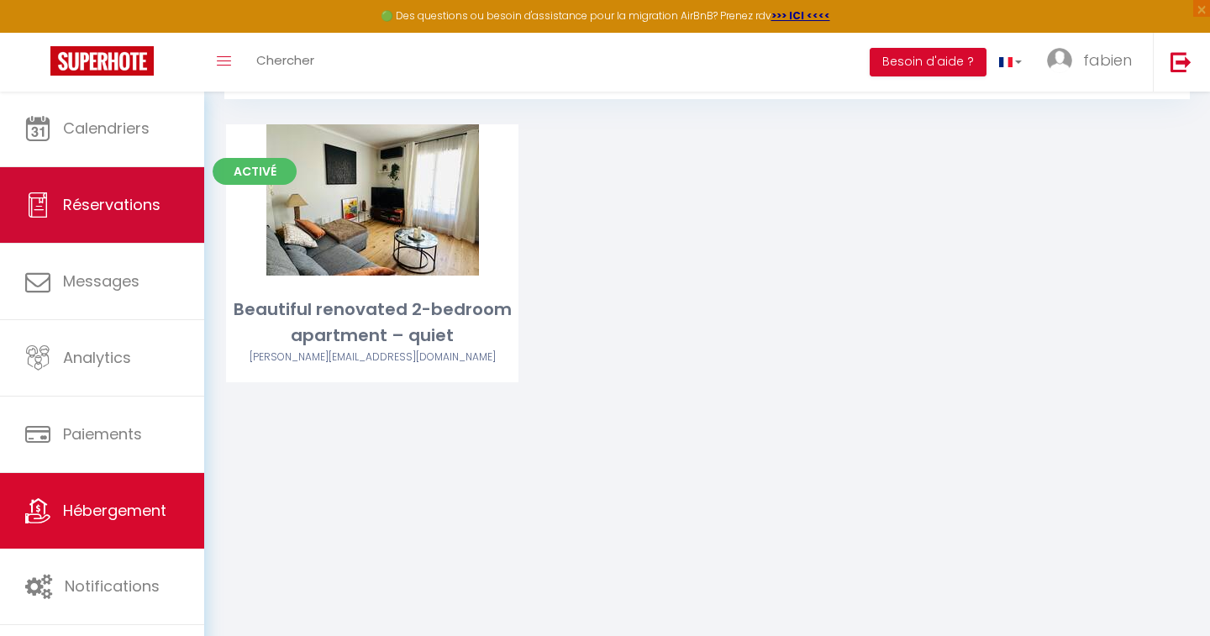
scroll to position [91, 0]
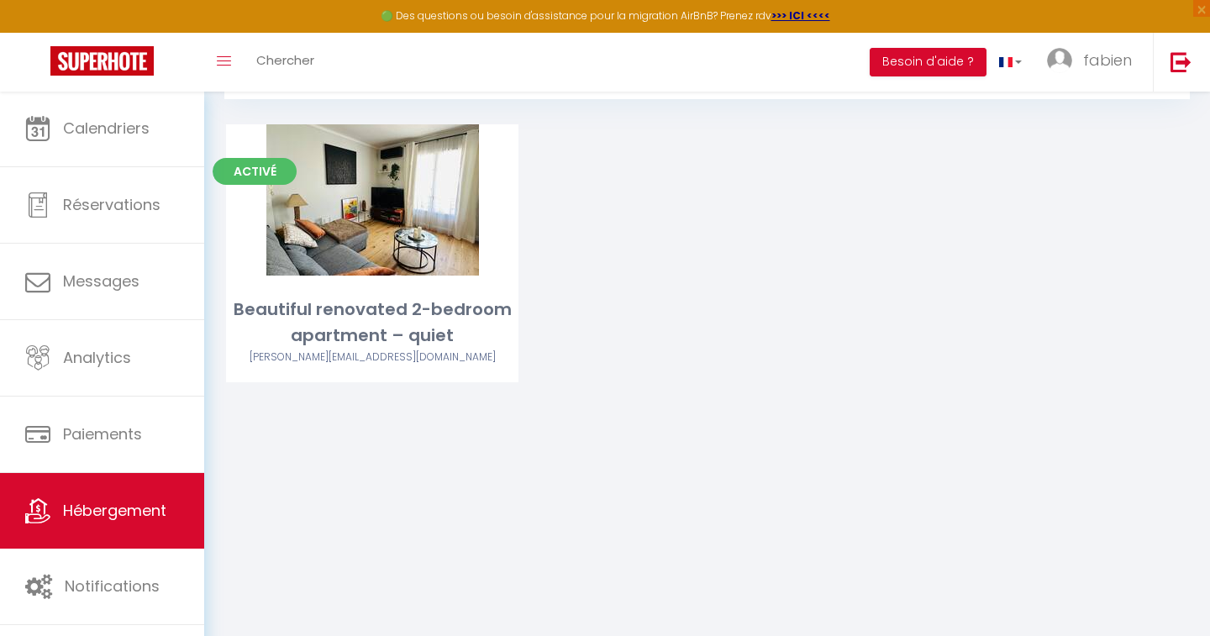
click at [80, 521] on span "Hébergement" at bounding box center [114, 510] width 103 height 21
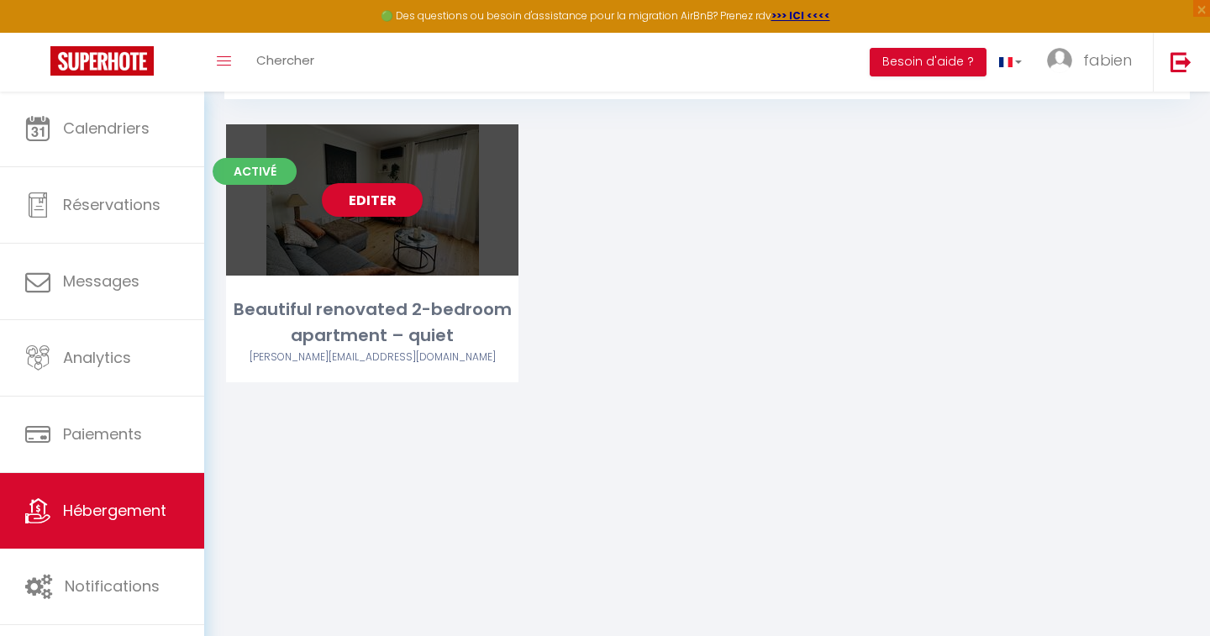
click at [340, 293] on div "Activé Editer Beautiful renovated 2-bedroom apartment – quiet [PERSON_NAME][EMA…" at bounding box center [372, 253] width 292 height 258
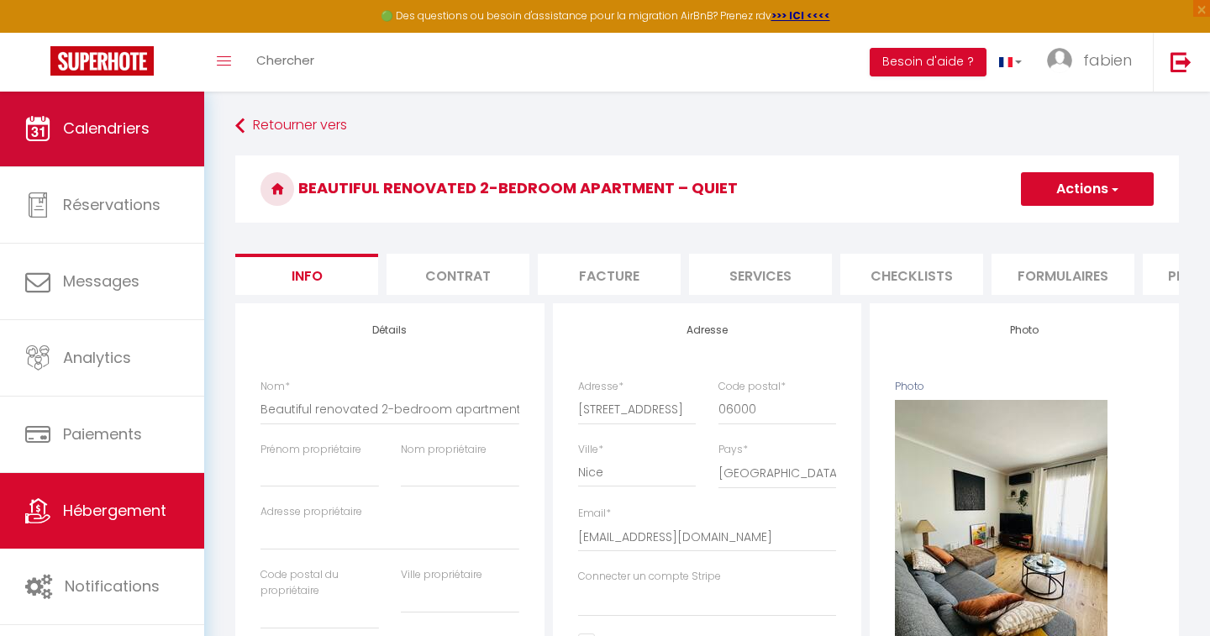
click at [106, 119] on span "Calendriers" at bounding box center [106, 128] width 87 height 21
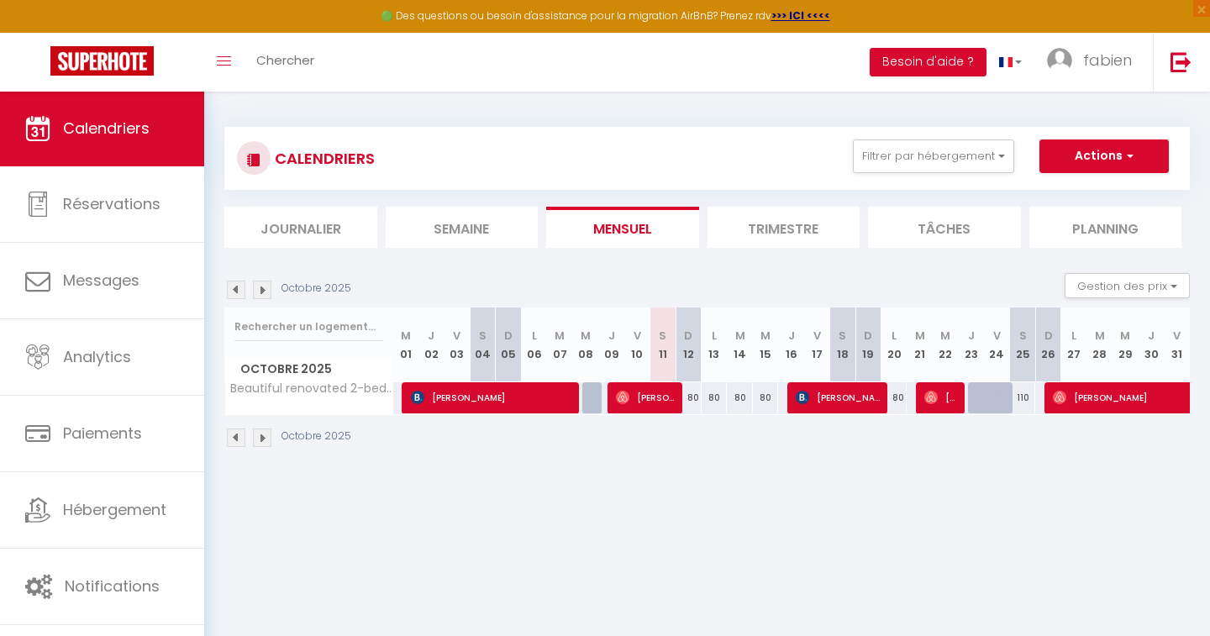
click at [660, 348] on th "S 11" at bounding box center [662, 344] width 26 height 75
click at [689, 351] on th "D 12" at bounding box center [688, 344] width 26 height 75
click at [301, 216] on li "Journalier" at bounding box center [300, 227] width 153 height 41
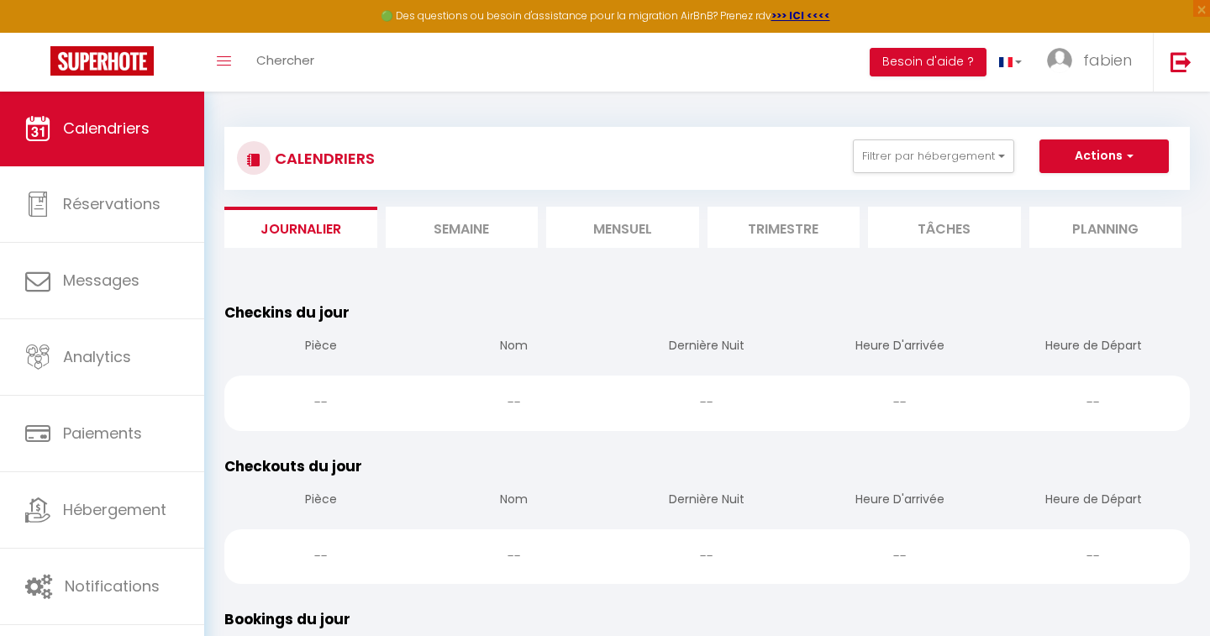
click at [410, 222] on li "Semaine" at bounding box center [462, 227] width 153 height 41
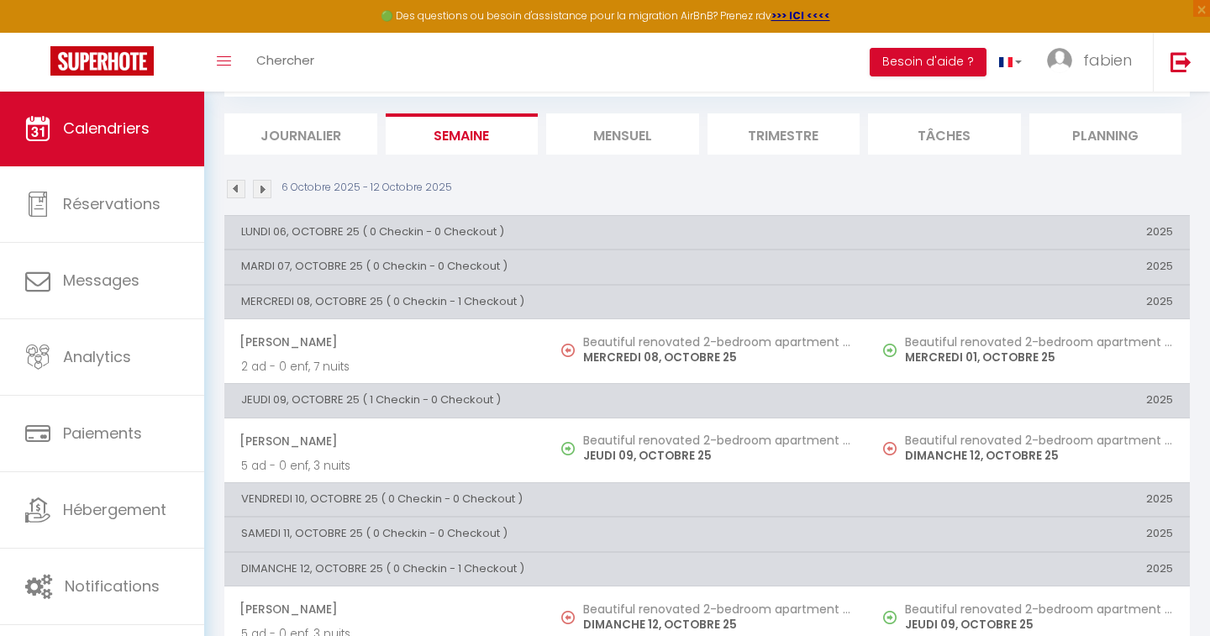
scroll to position [99, 0]
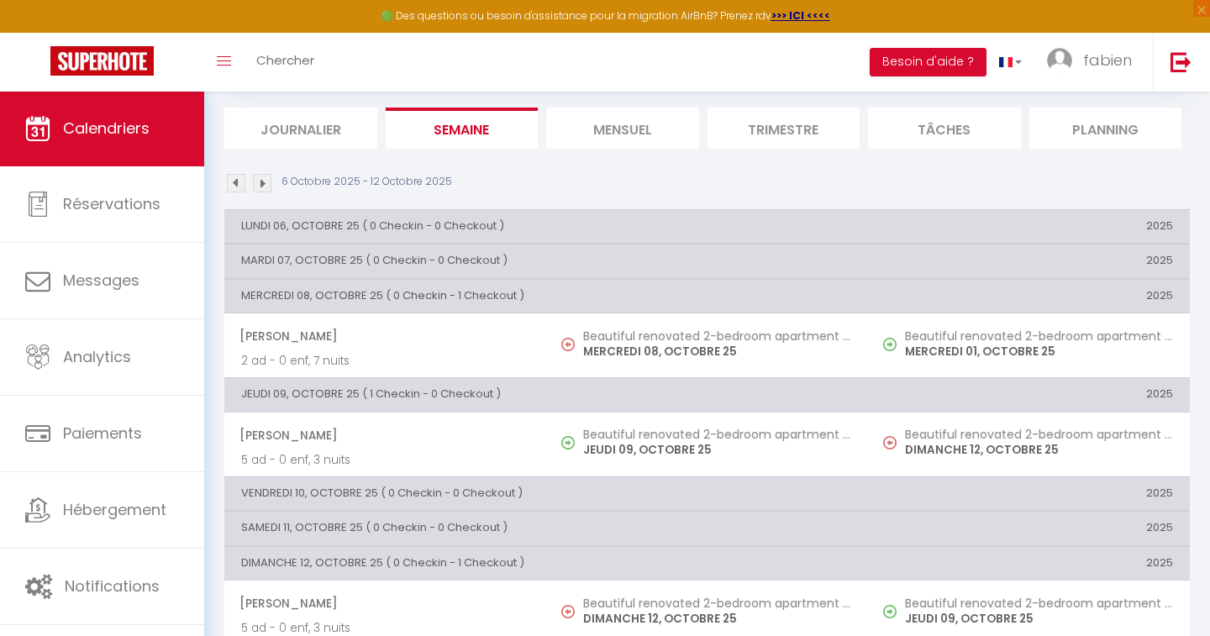
click at [635, 135] on li "Mensuel" at bounding box center [622, 128] width 153 height 41
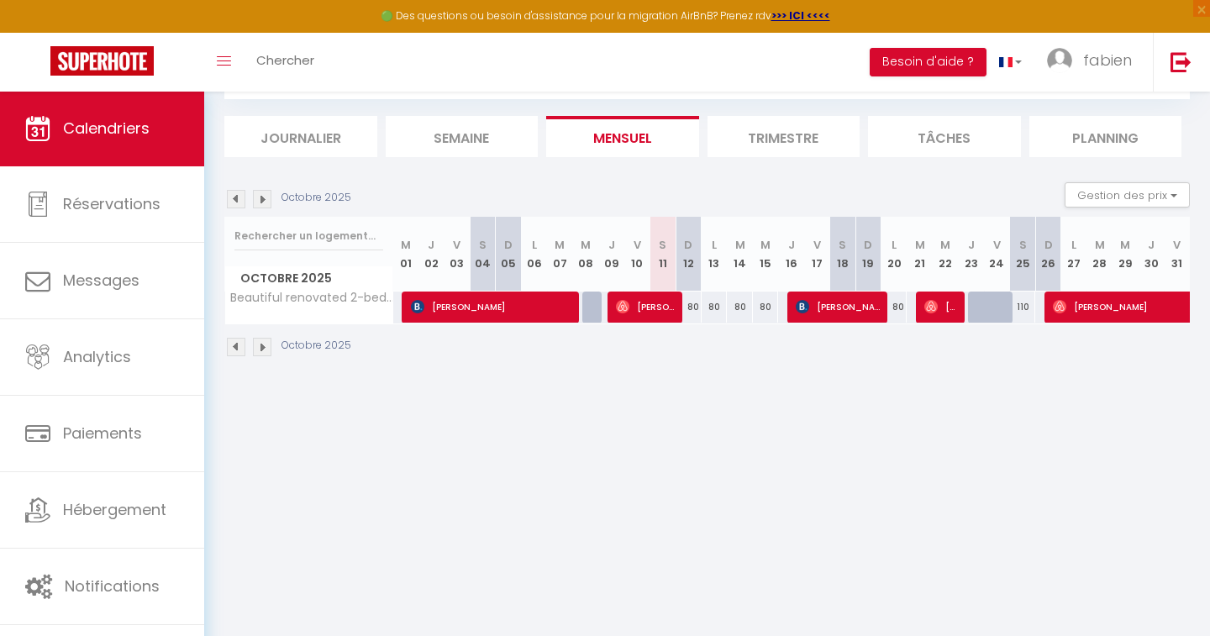
click at [692, 266] on th "D 12" at bounding box center [688, 254] width 26 height 75
click at [694, 306] on div "80" at bounding box center [688, 307] width 26 height 31
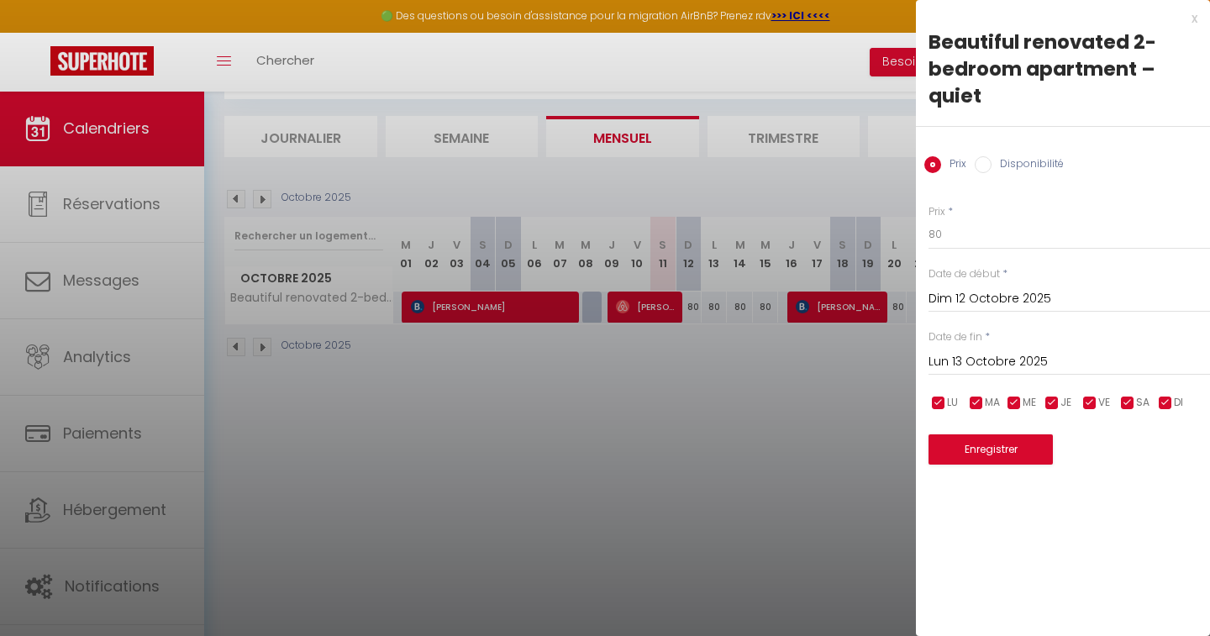
click at [987, 165] on input "Disponibilité" at bounding box center [983, 164] width 17 height 17
click at [982, 165] on input "Disponibilité" at bounding box center [983, 164] width 17 height 17
click at [939, 166] on input "Prix" at bounding box center [932, 164] width 17 height 17
click at [978, 163] on input "Disponibilité" at bounding box center [983, 164] width 17 height 17
click at [972, 458] on button "Enregistrer" at bounding box center [990, 451] width 124 height 30
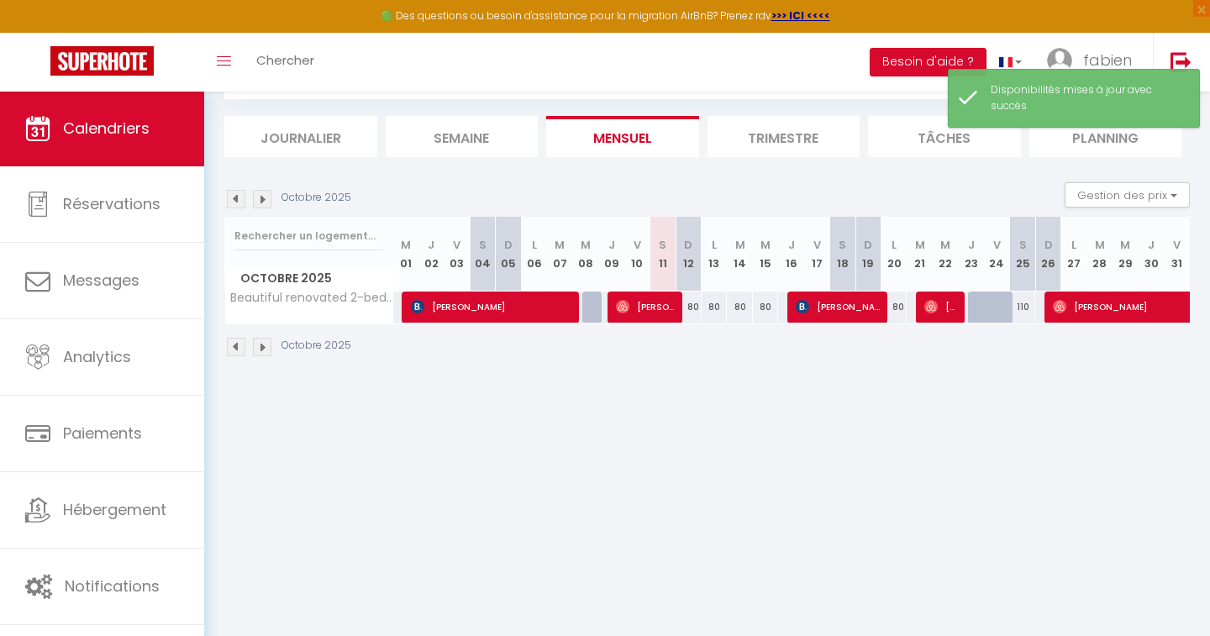
click at [989, 132] on li "Tâches" at bounding box center [944, 136] width 153 height 41
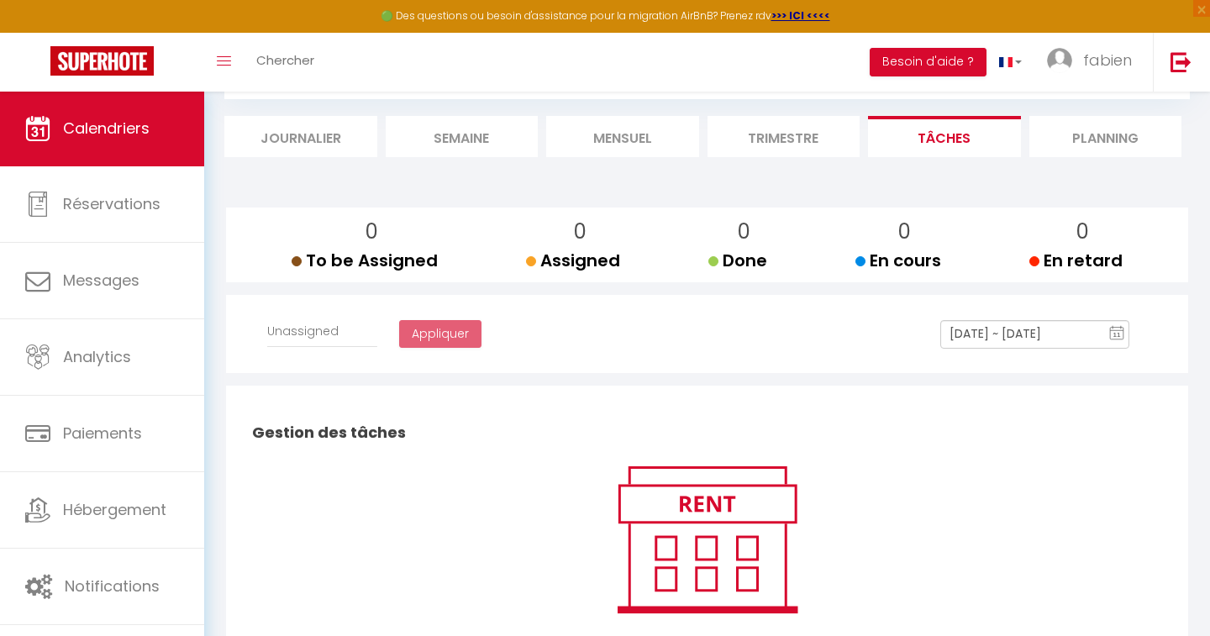
click at [1073, 135] on li "Planning" at bounding box center [1105, 136] width 153 height 41
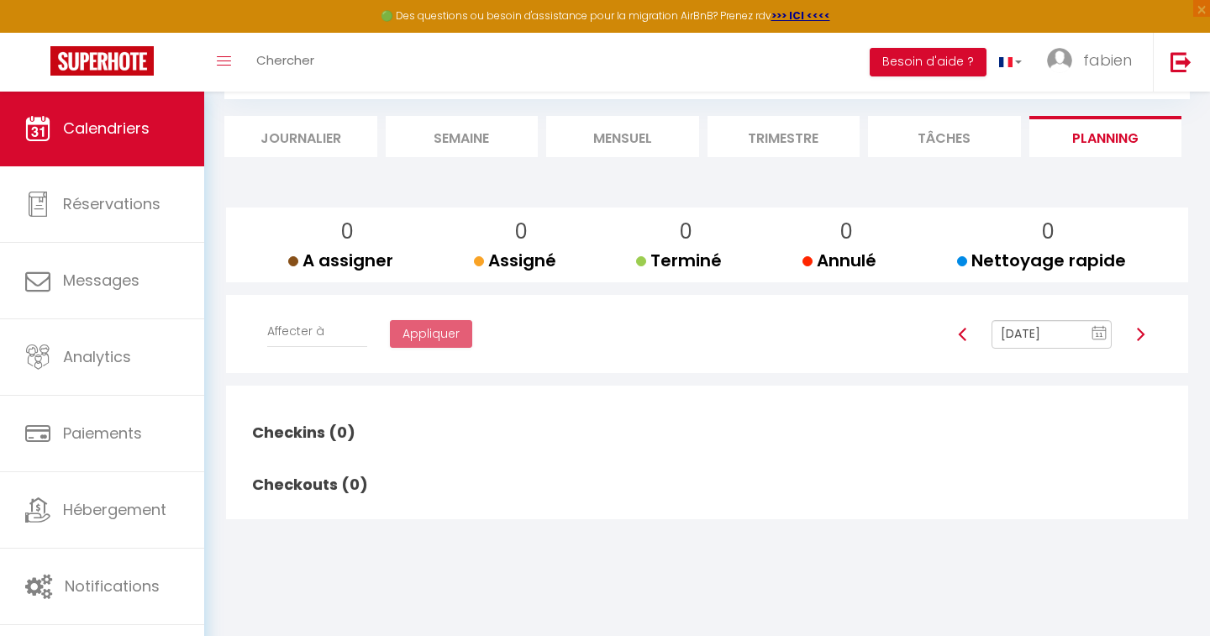
click at [959, 129] on li "Tâches" at bounding box center [944, 136] width 153 height 41
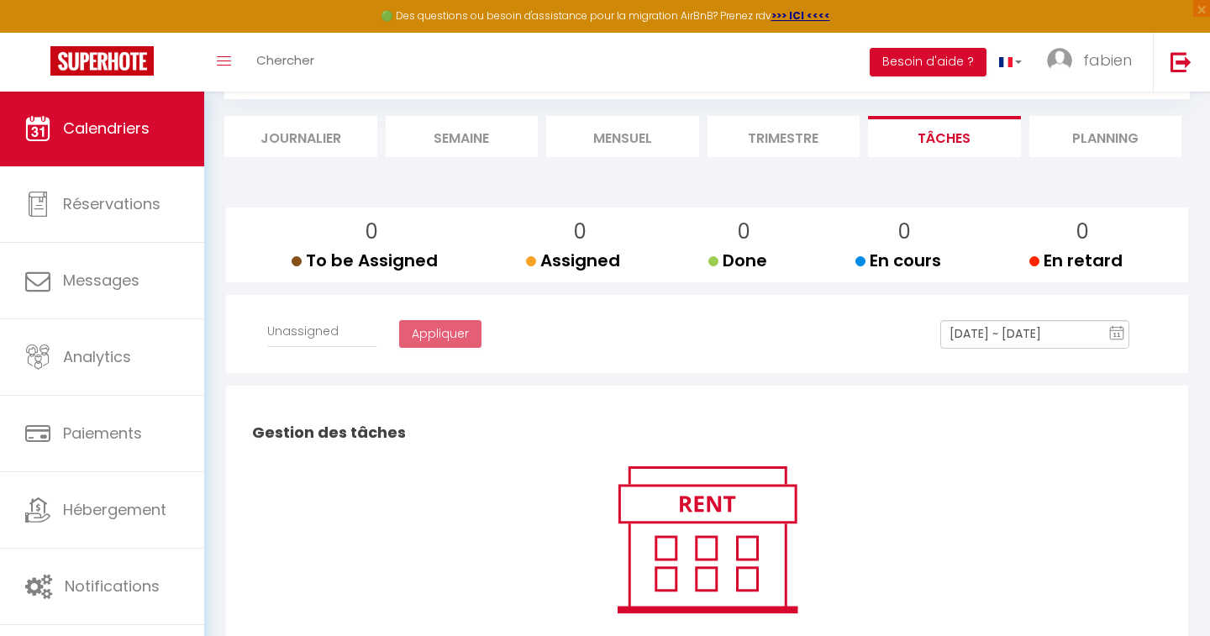
click at [780, 147] on li "Trimestre" at bounding box center [783, 136] width 153 height 41
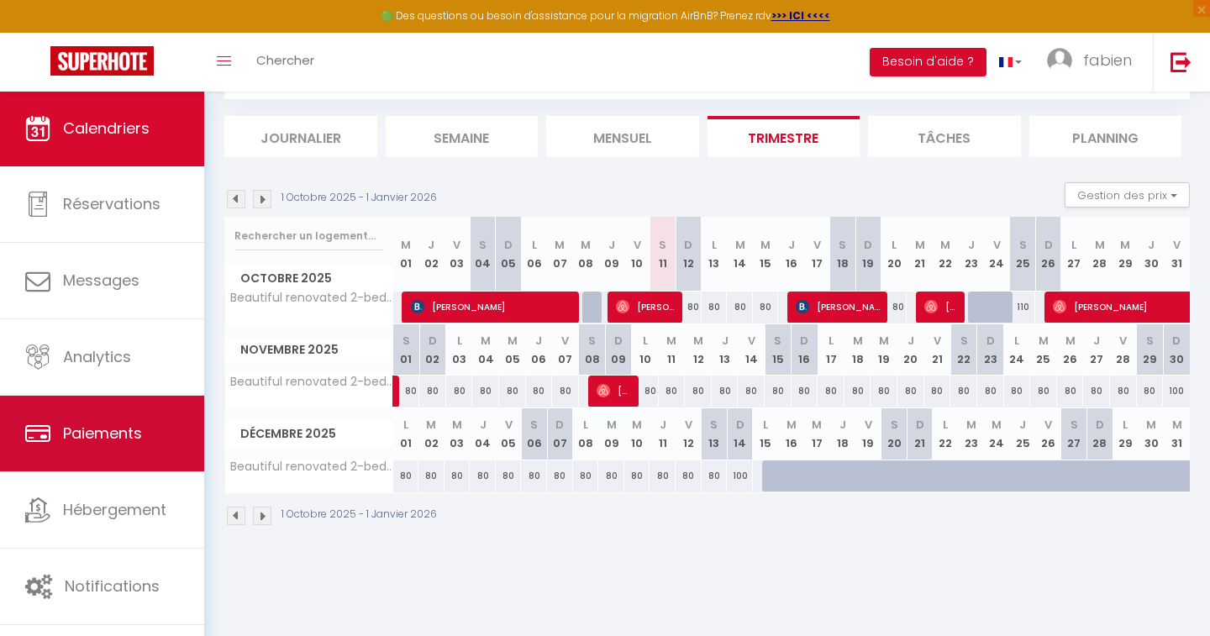
click at [103, 425] on span "Paiements" at bounding box center [102, 433] width 79 height 21
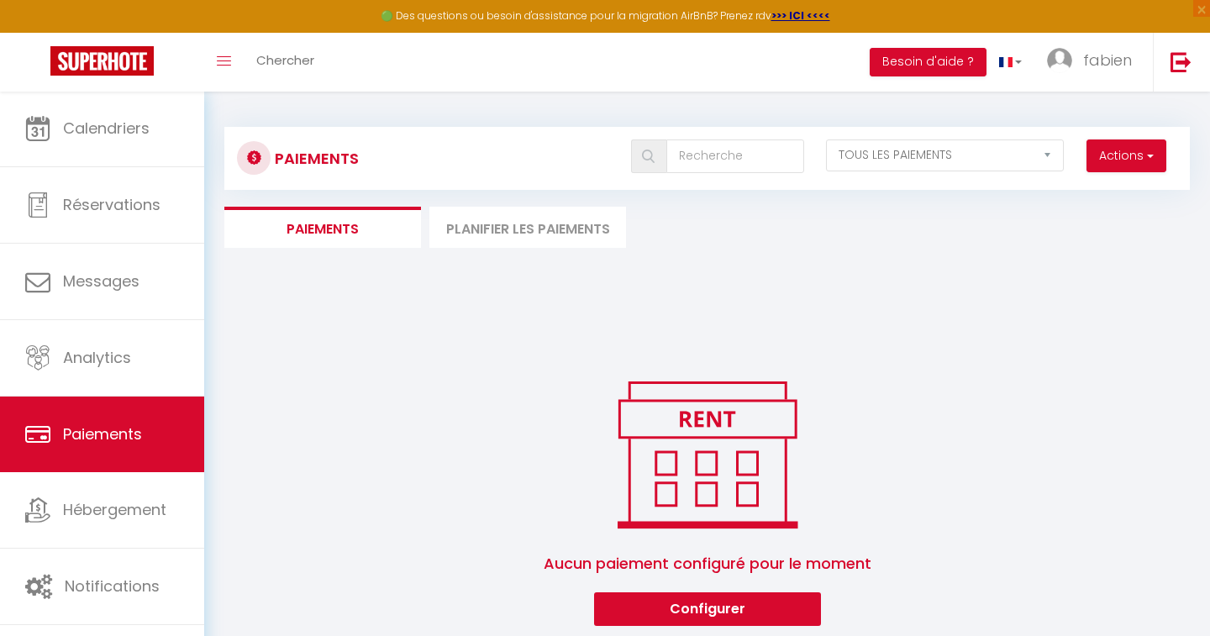
click at [499, 234] on li "Planifier les paiements" at bounding box center [527, 227] width 197 height 41
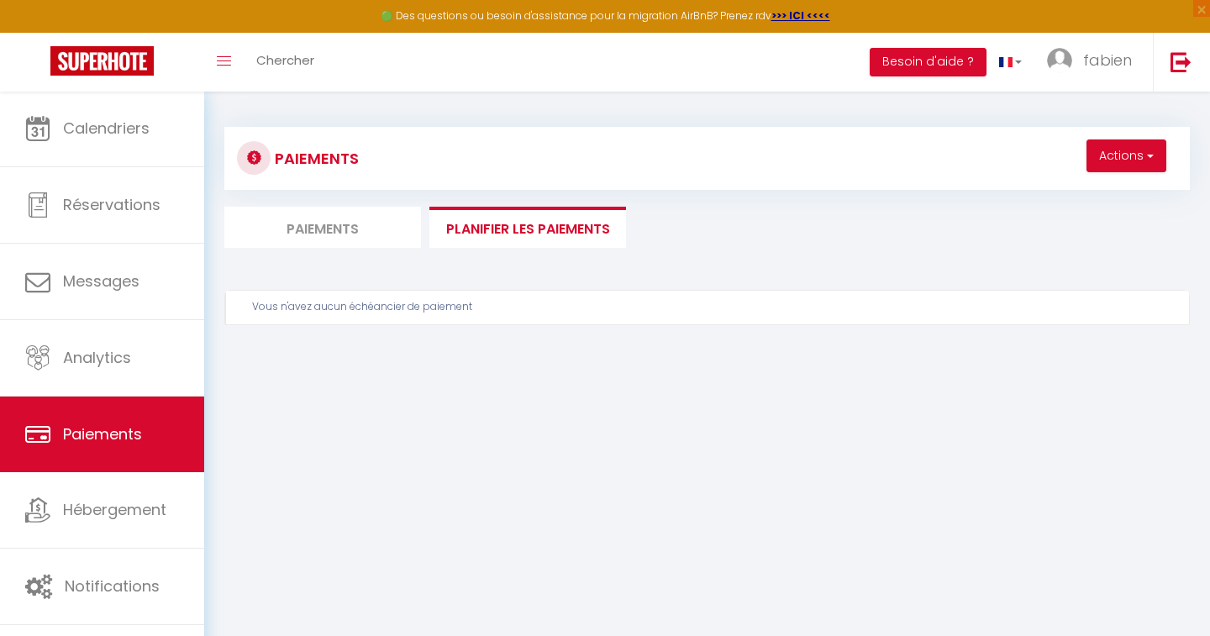
click at [327, 214] on li "Paiements" at bounding box center [322, 227] width 197 height 41
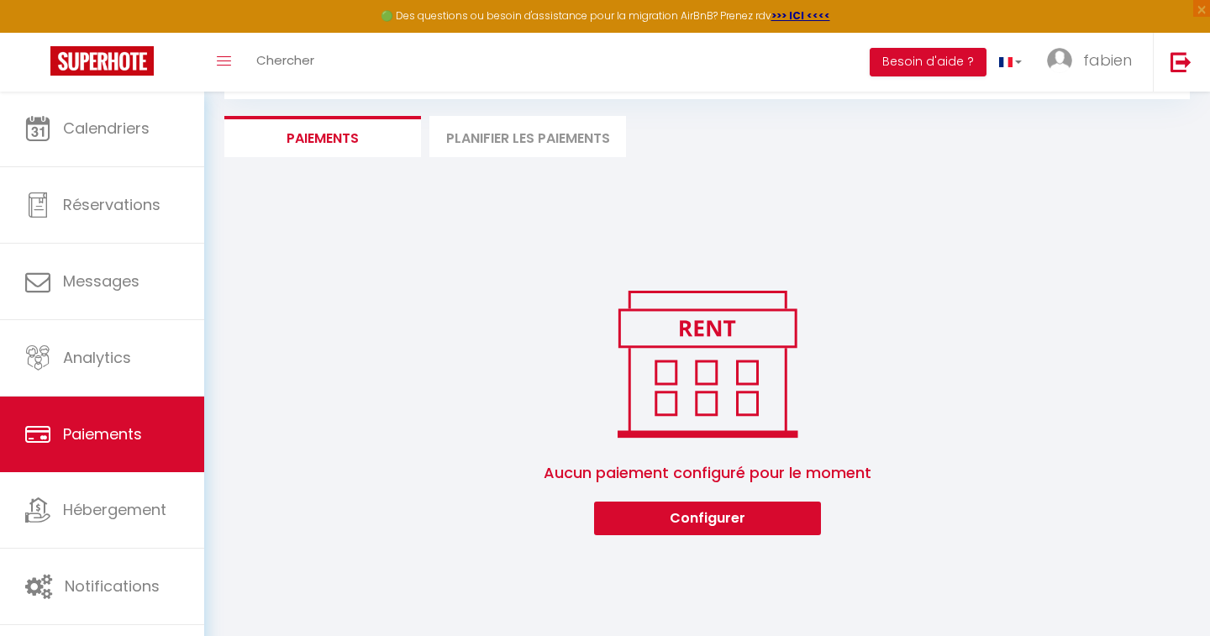
scroll to position [91, 0]
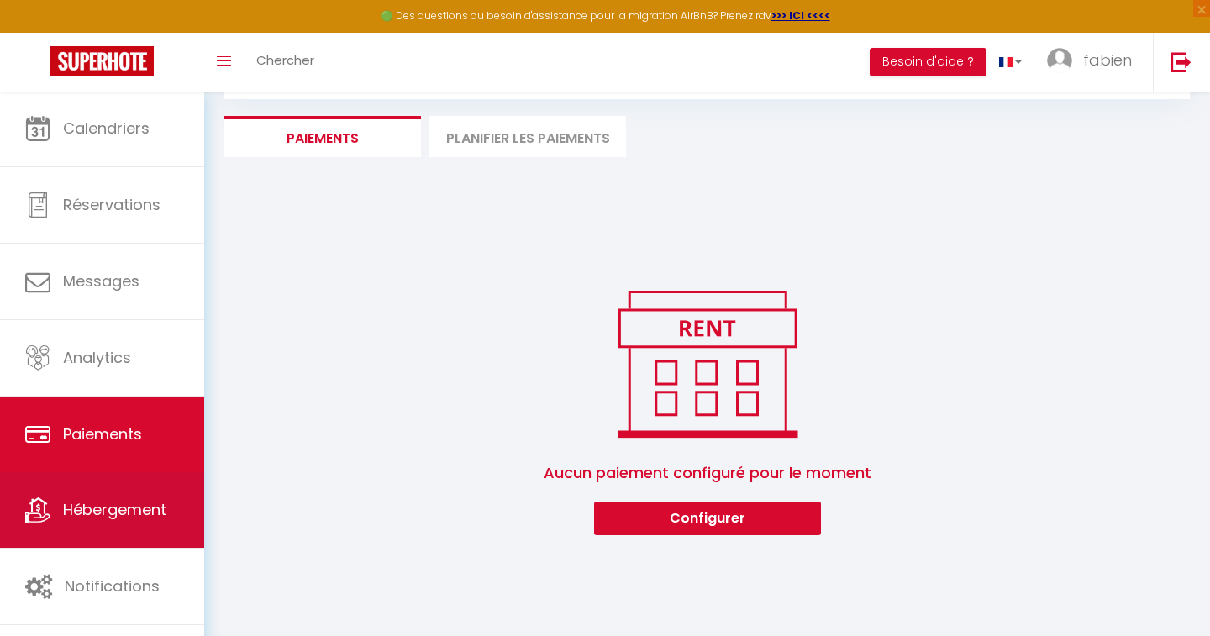
click at [135, 514] on span "Hébergement" at bounding box center [114, 509] width 103 height 21
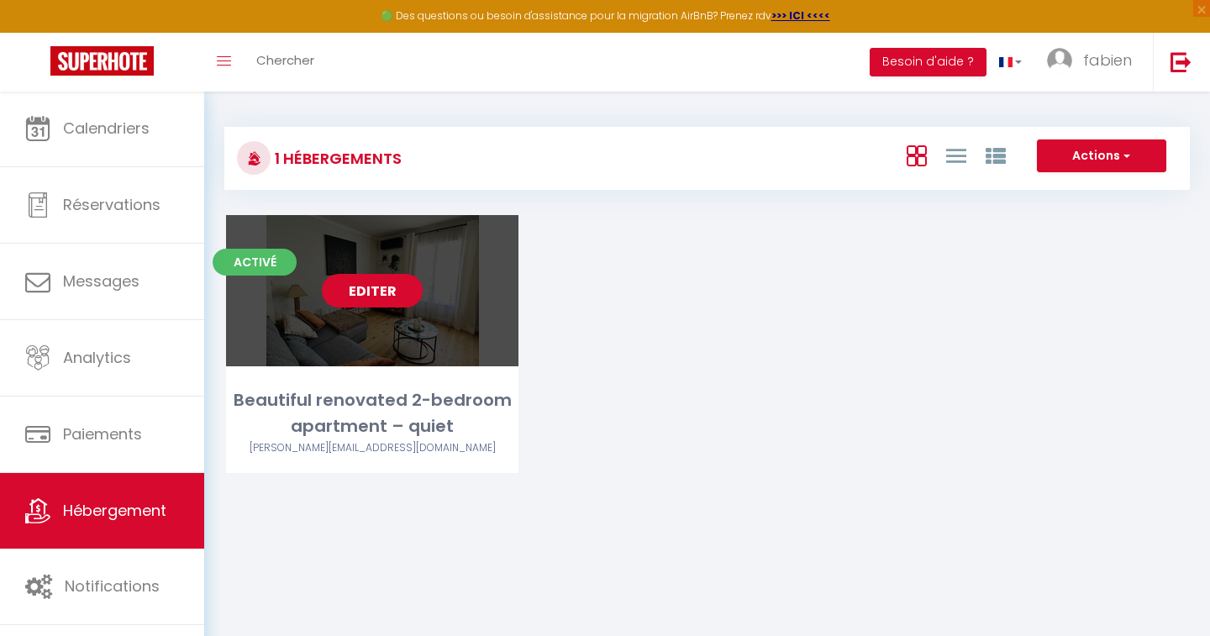
click at [360, 288] on link "Editer" at bounding box center [372, 291] width 101 height 34
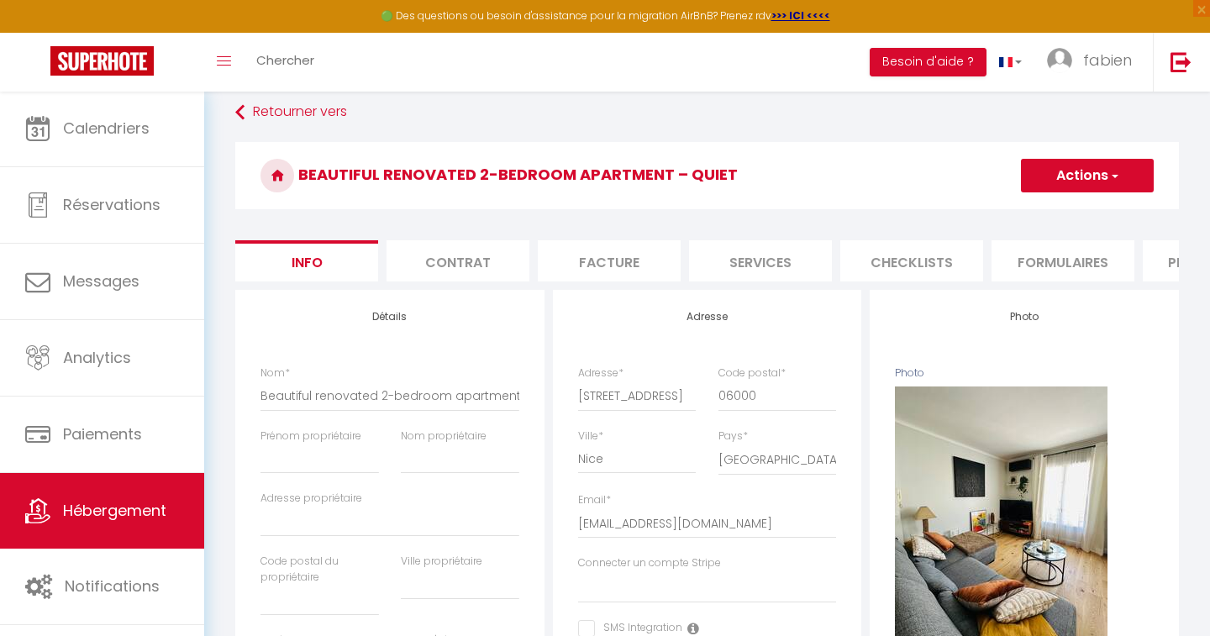
scroll to position [14, 0]
click at [770, 262] on li "Services" at bounding box center [760, 259] width 143 height 41
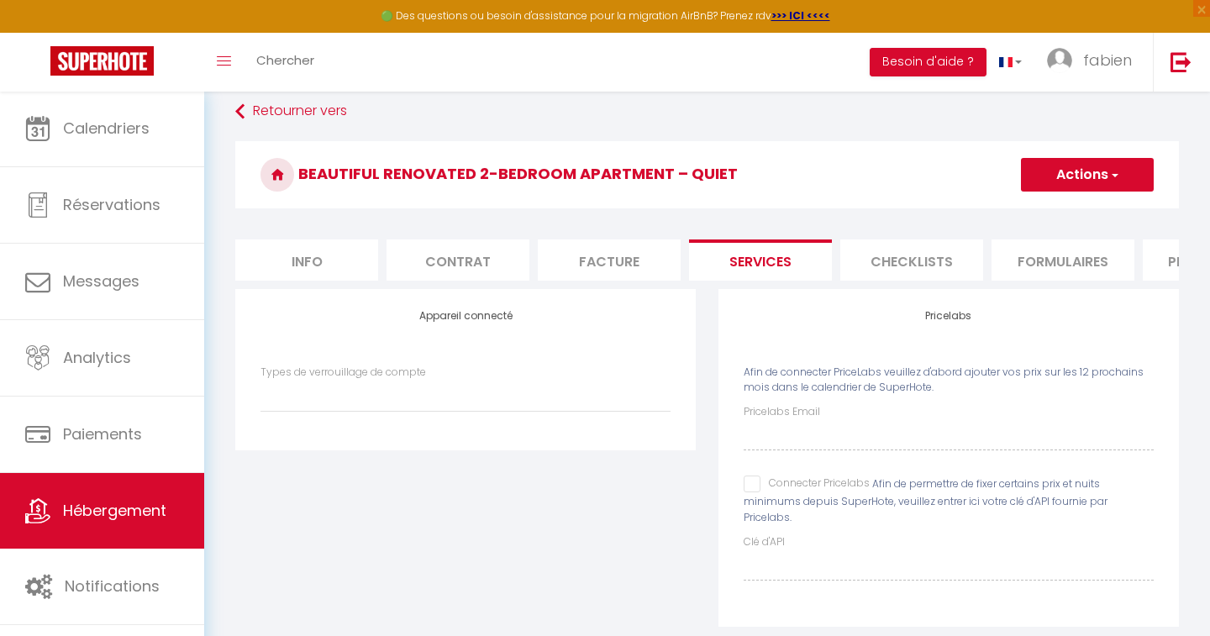
click at [890, 253] on li "Checklists" at bounding box center [911, 259] width 143 height 41
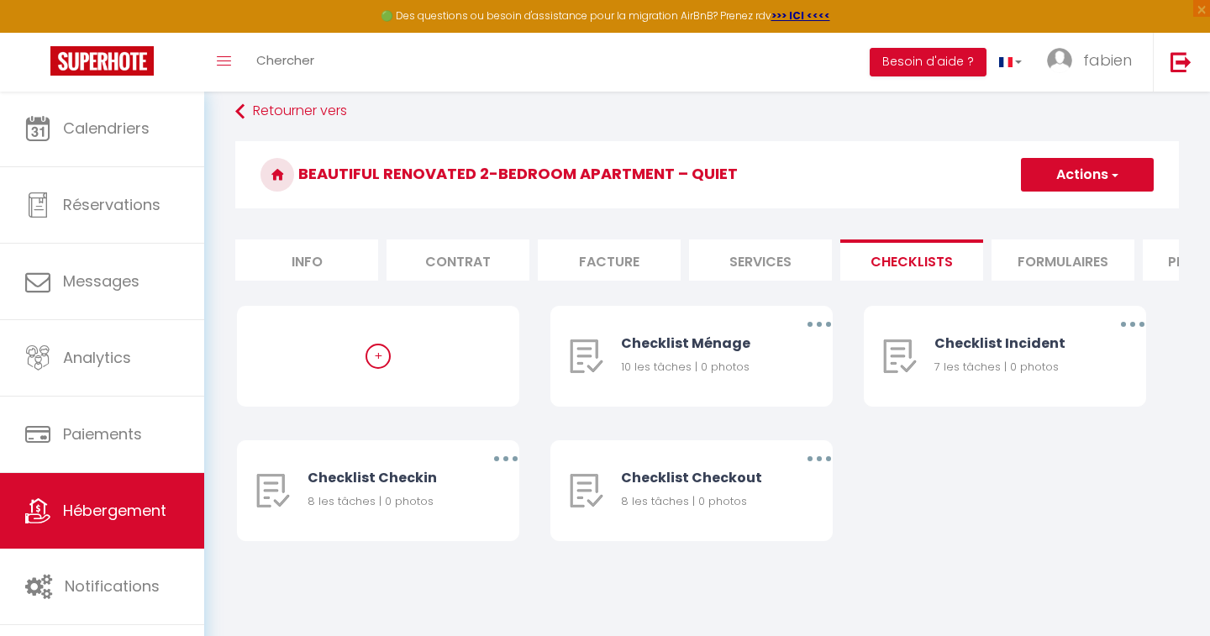
click at [1054, 241] on li "Formulaires" at bounding box center [1062, 259] width 143 height 41
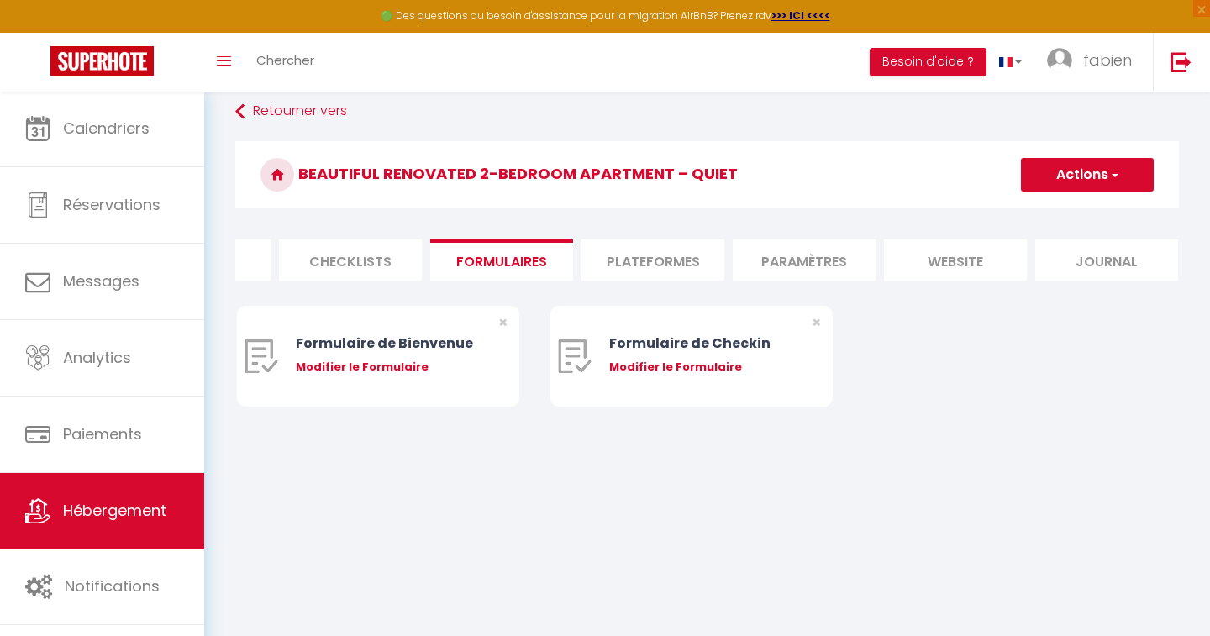
scroll to position [0, 560]
click at [797, 254] on li "Paramètres" at bounding box center [804, 259] width 143 height 41
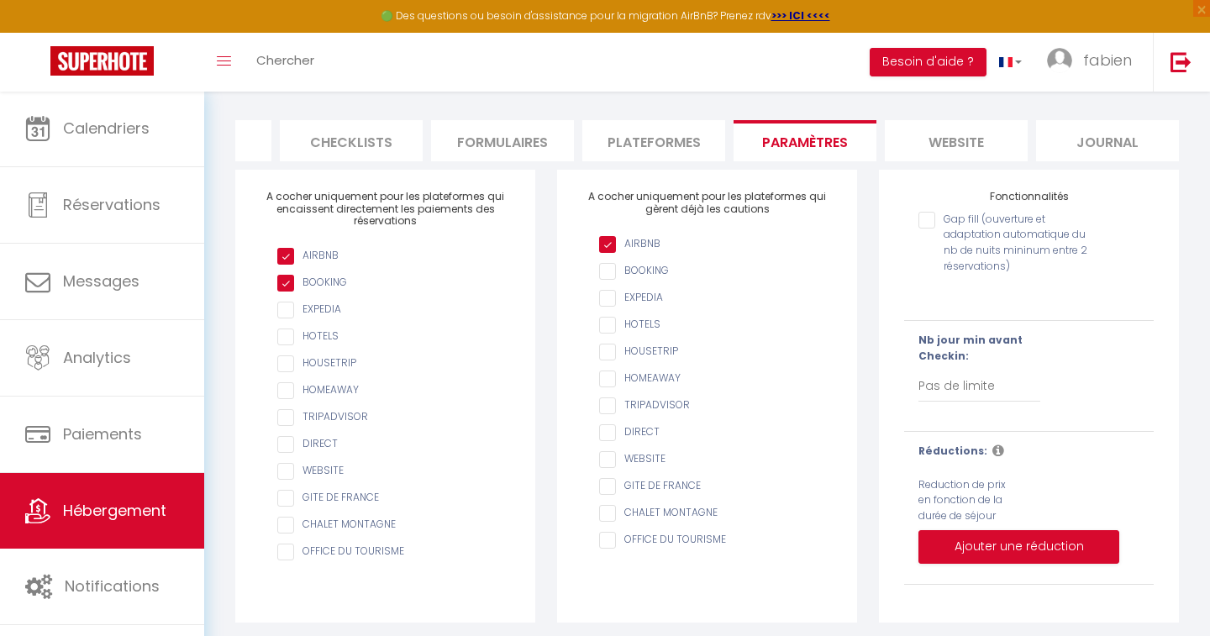
scroll to position [133, 0]
click at [933, 144] on li "website" at bounding box center [956, 141] width 143 height 41
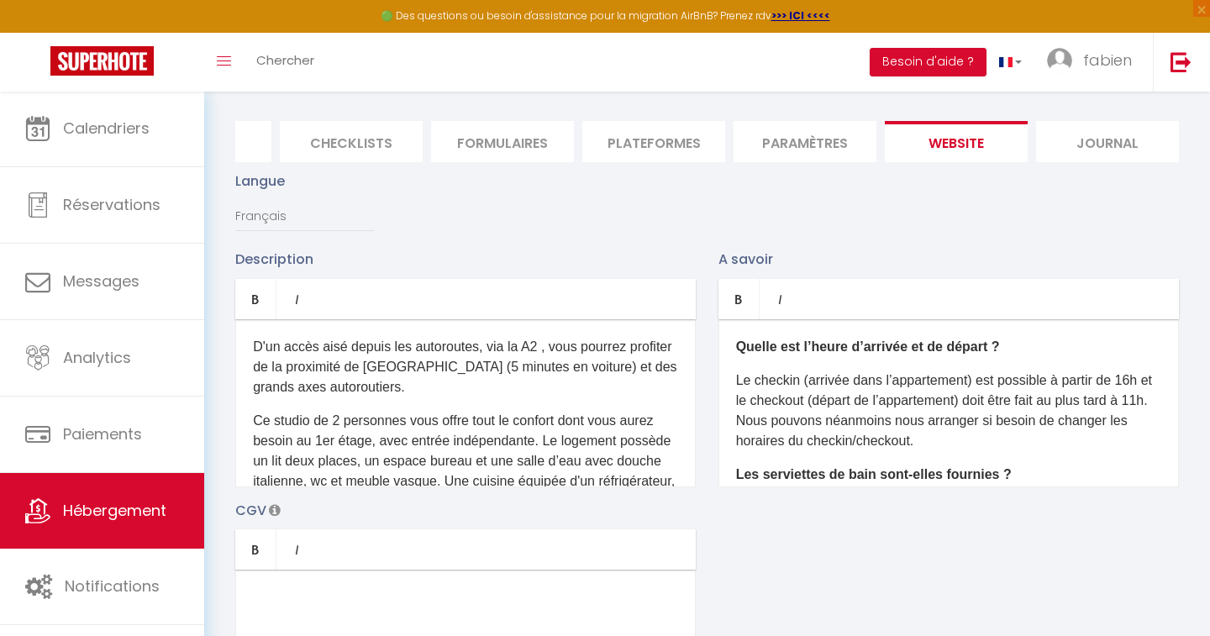
click at [1069, 145] on li "Journal" at bounding box center [1107, 141] width 143 height 41
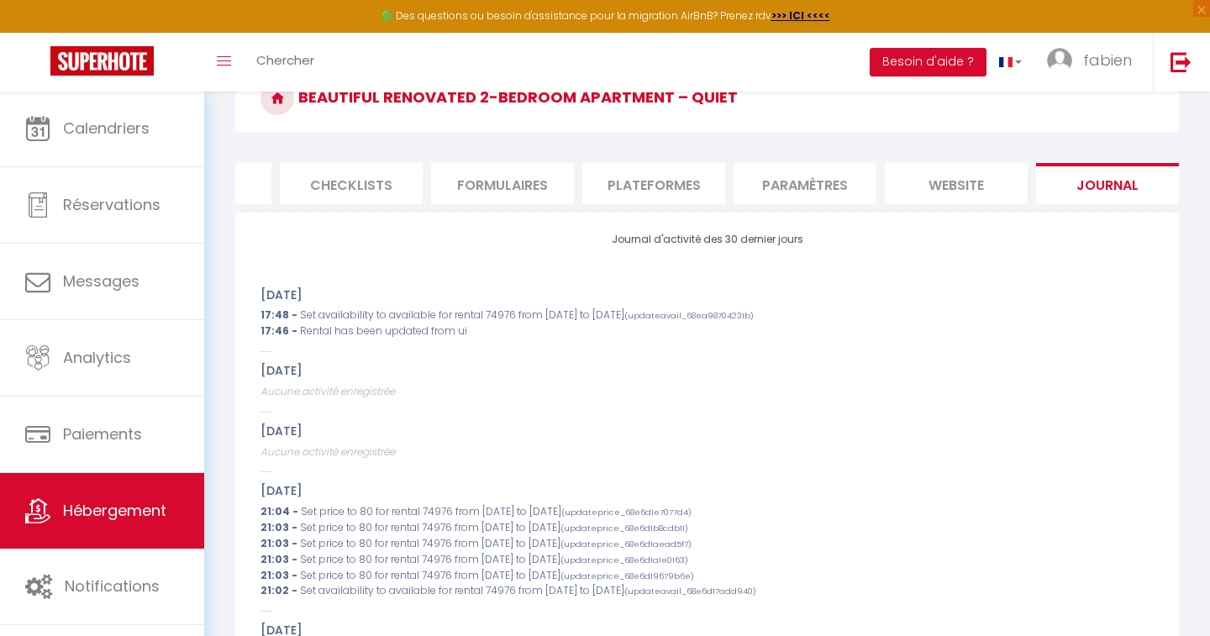
click at [737, 191] on li "Paramètres" at bounding box center [804, 183] width 143 height 41
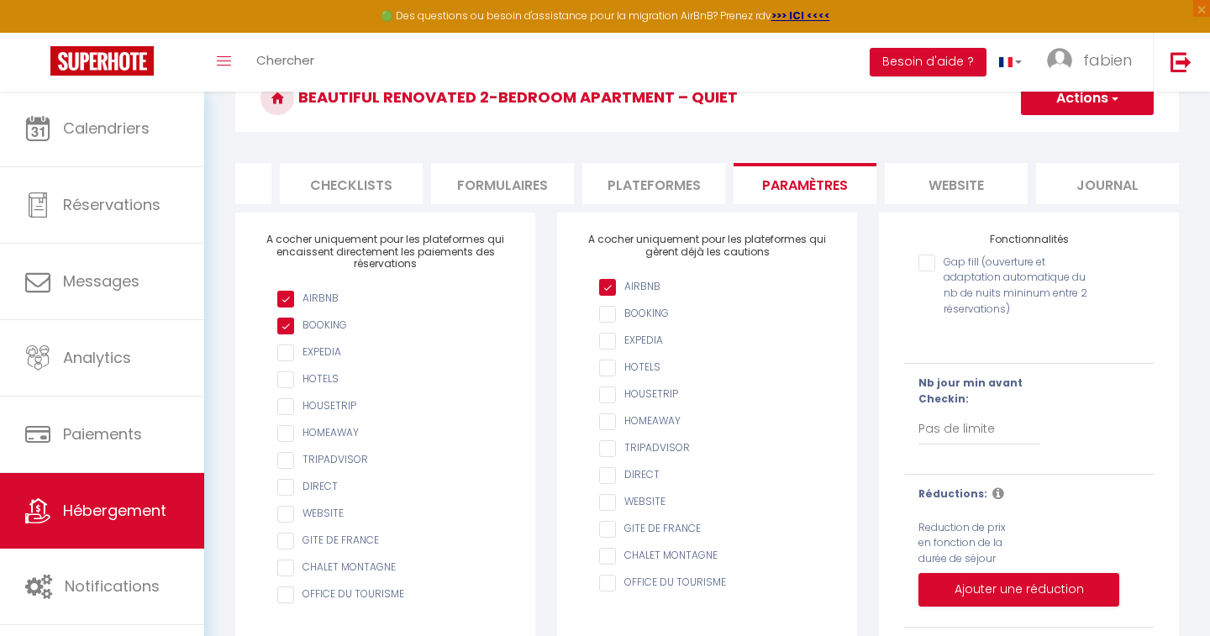
click at [659, 184] on li "Plateformes" at bounding box center [653, 183] width 143 height 41
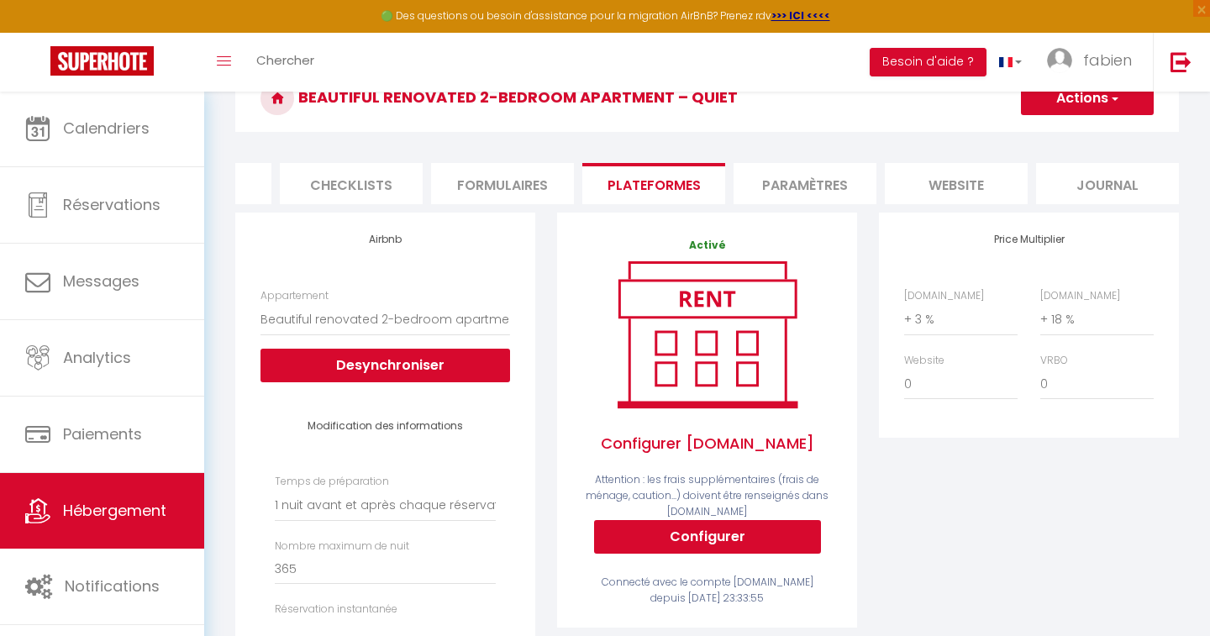
click at [511, 181] on li "Formulaires" at bounding box center [502, 183] width 143 height 41
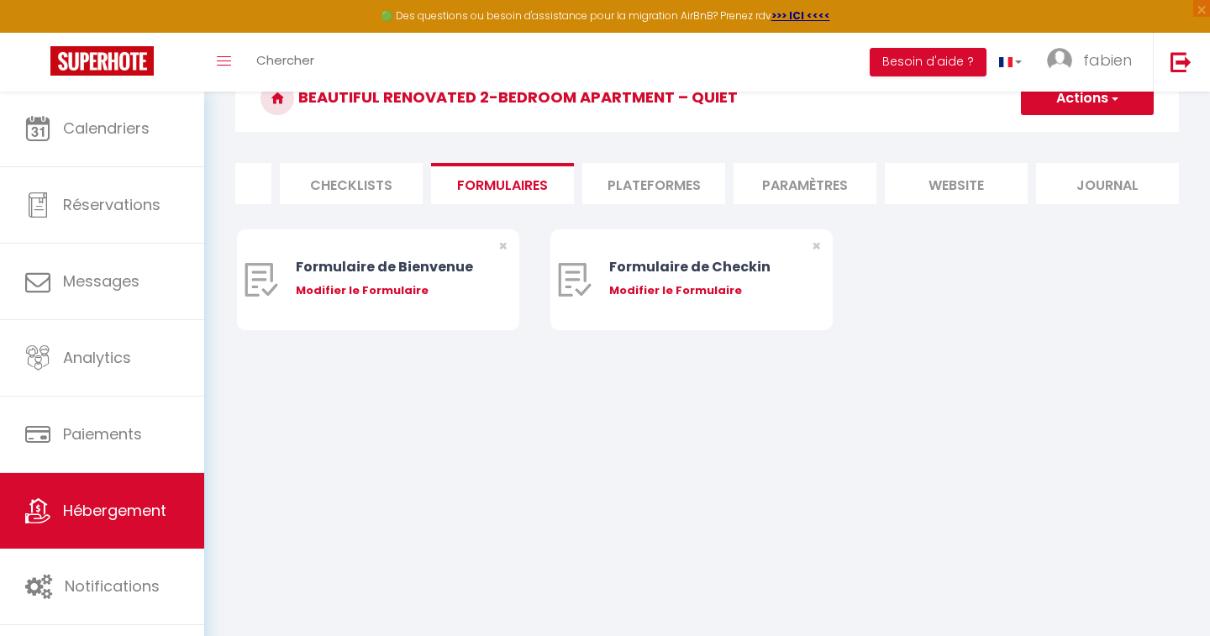
click at [383, 181] on li "Checklists" at bounding box center [351, 183] width 143 height 41
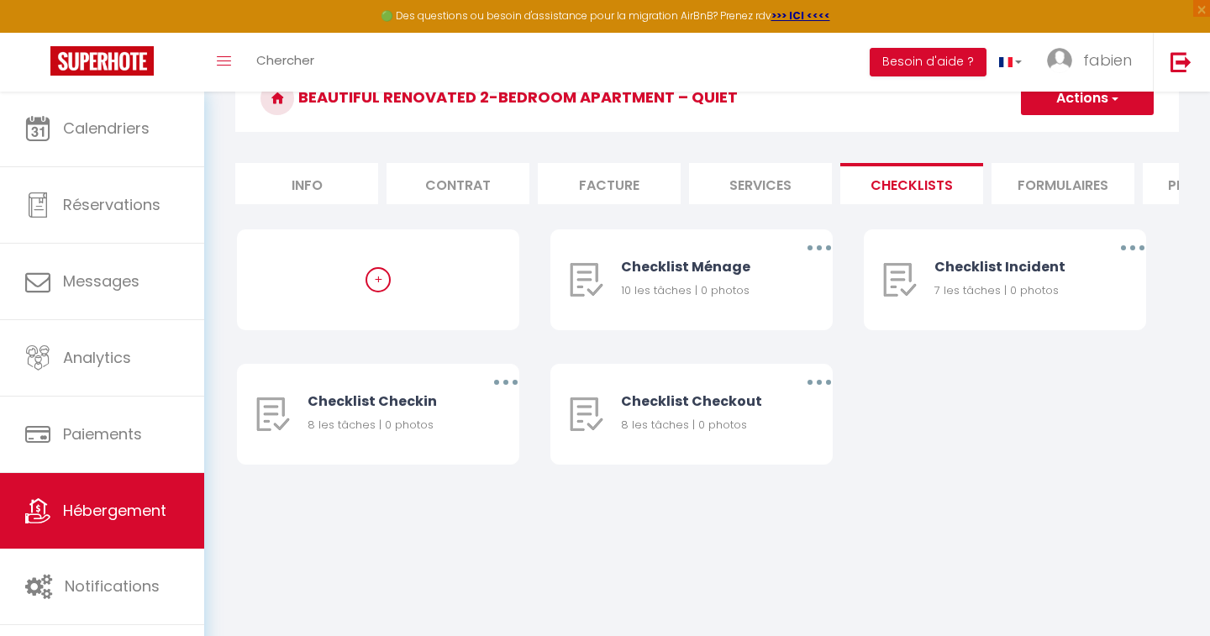
click at [455, 175] on li "Contrat" at bounding box center [457, 183] width 143 height 41
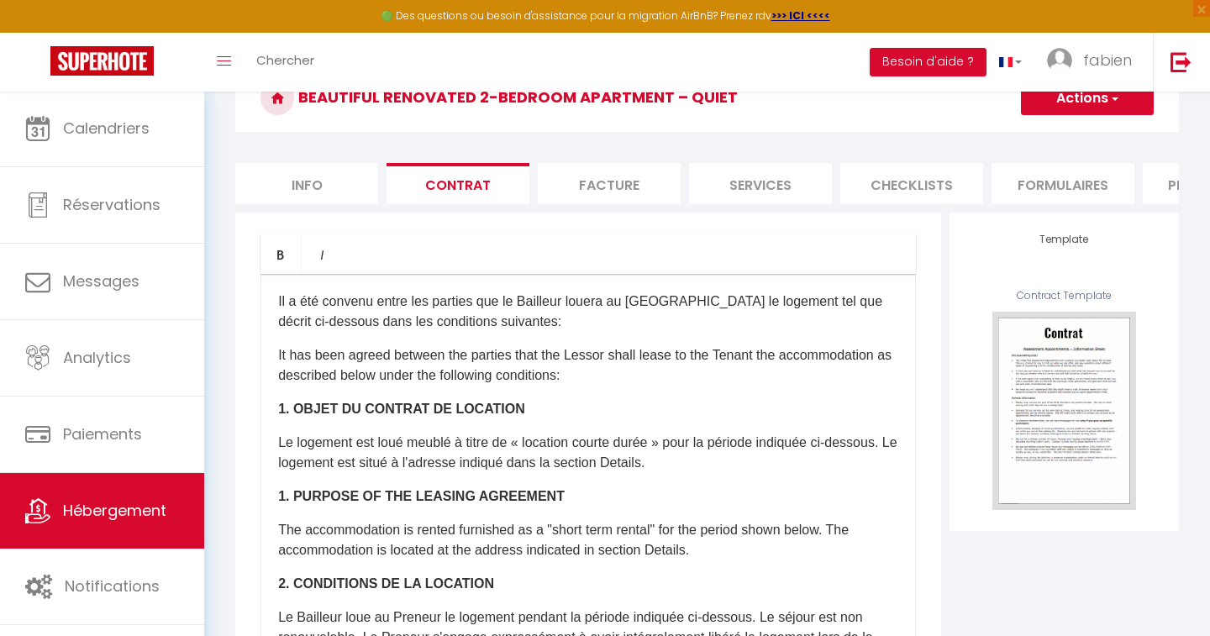
click at [307, 177] on li "Info" at bounding box center [306, 183] width 143 height 41
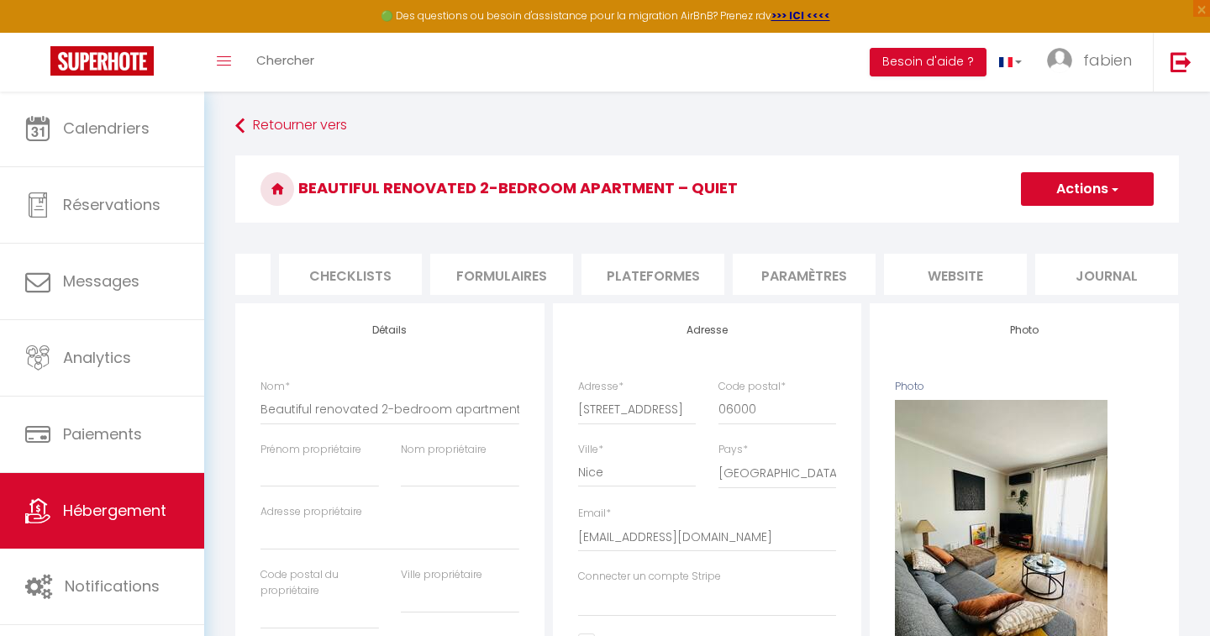
scroll to position [0, 560]
click at [785, 277] on li "Paramètres" at bounding box center [804, 274] width 143 height 41
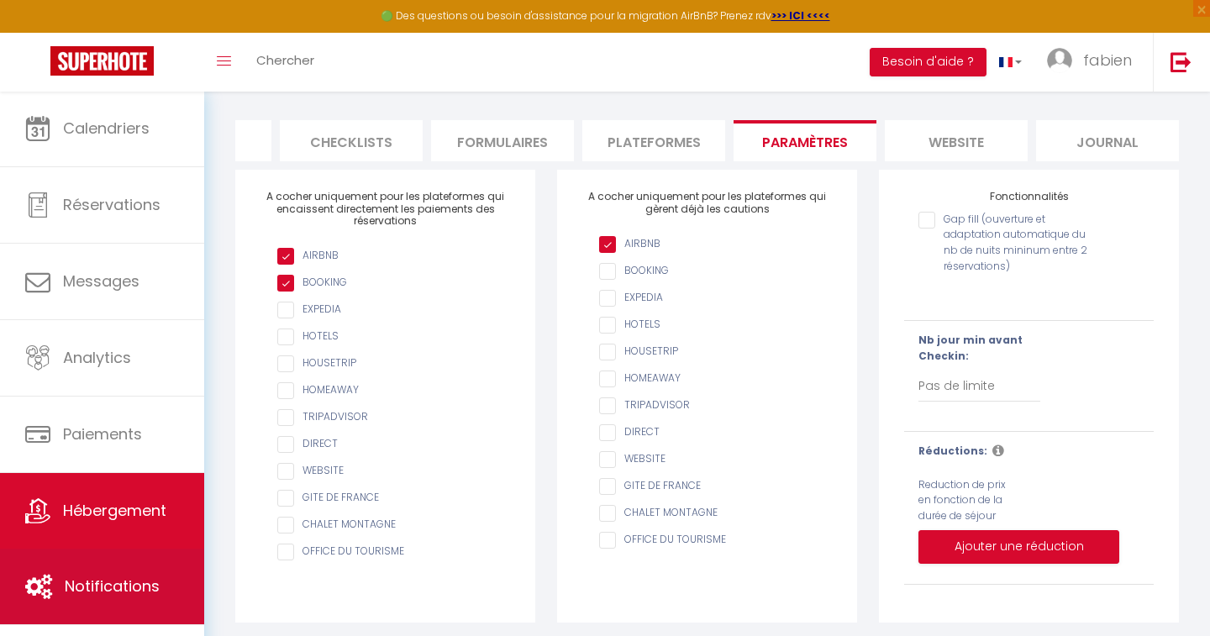
scroll to position [133, 0]
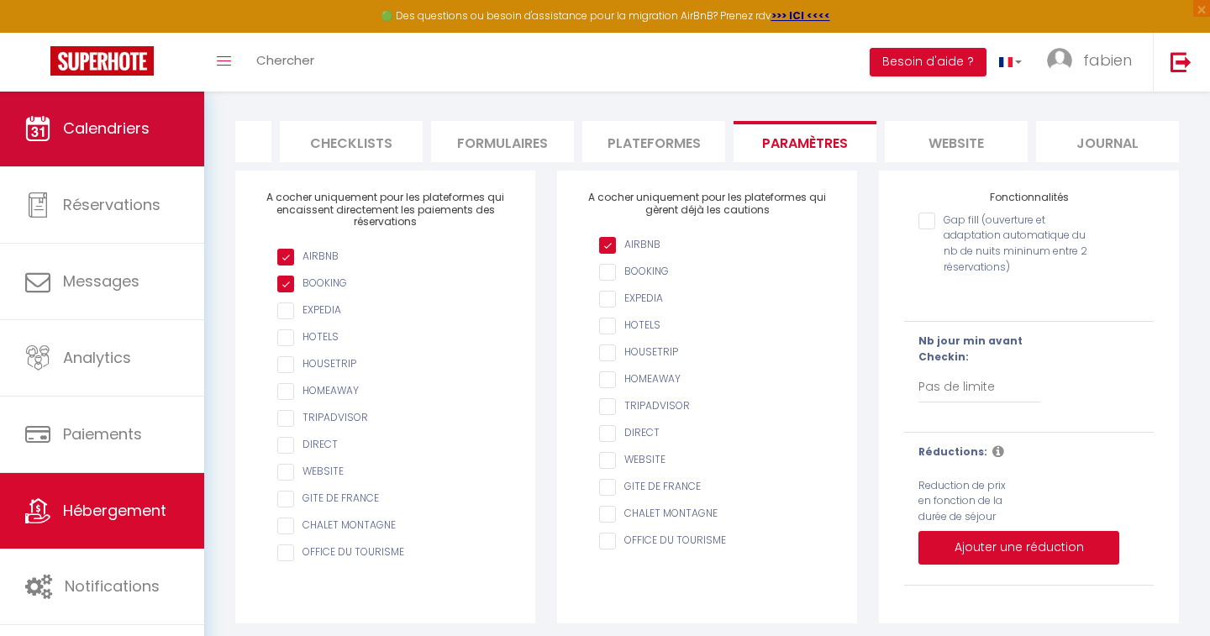
click at [112, 121] on span "Calendriers" at bounding box center [106, 128] width 87 height 21
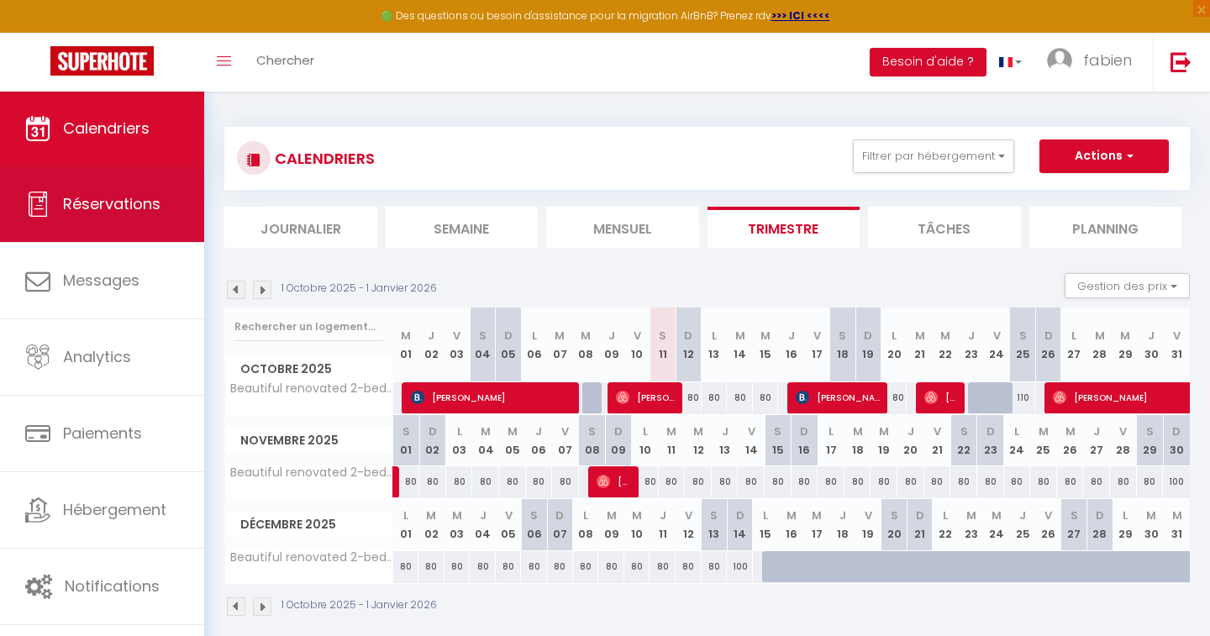
click at [166, 213] on link "Réservations" at bounding box center [102, 204] width 204 height 76
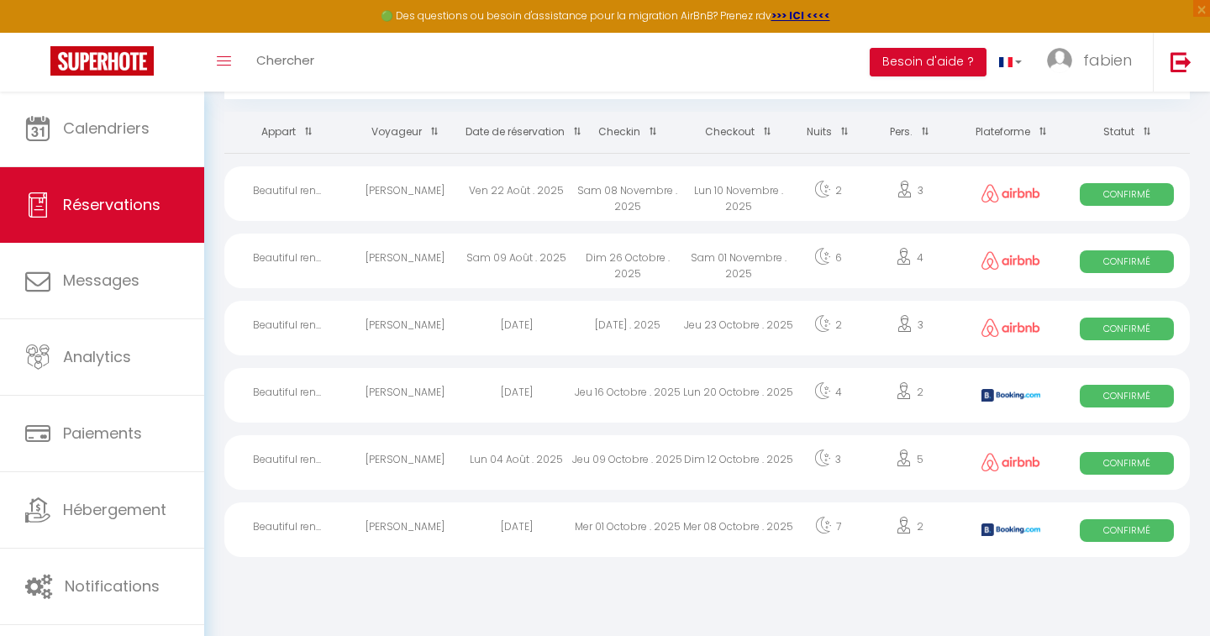
scroll to position [91, 0]
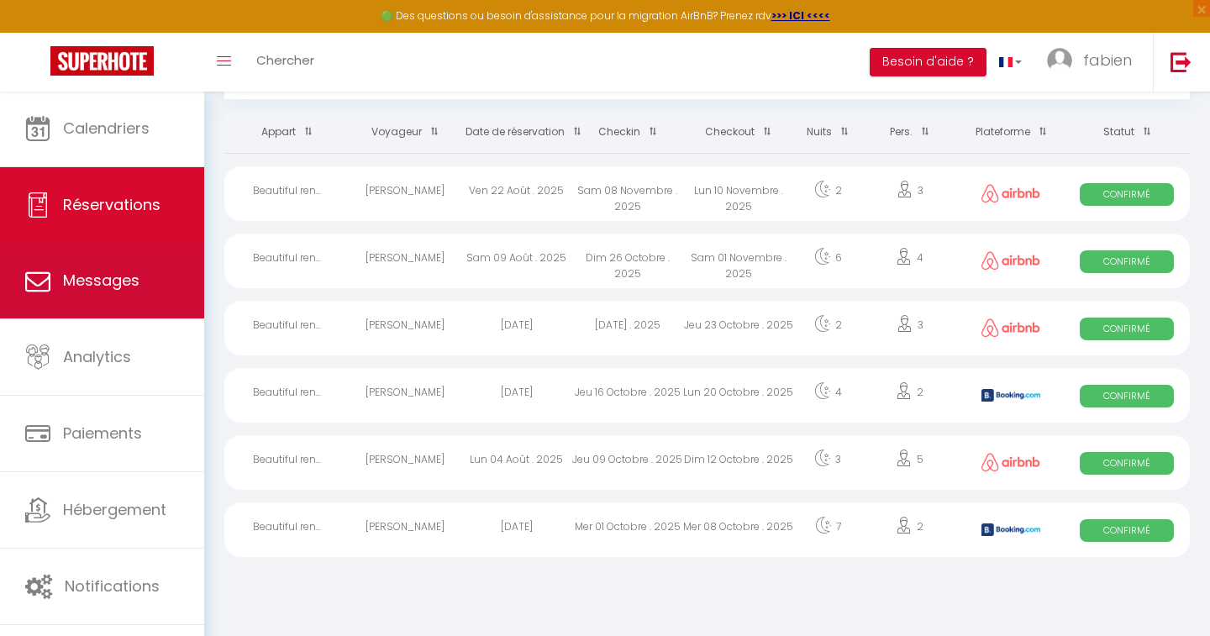
click at [144, 270] on link "Messages" at bounding box center [102, 281] width 204 height 76
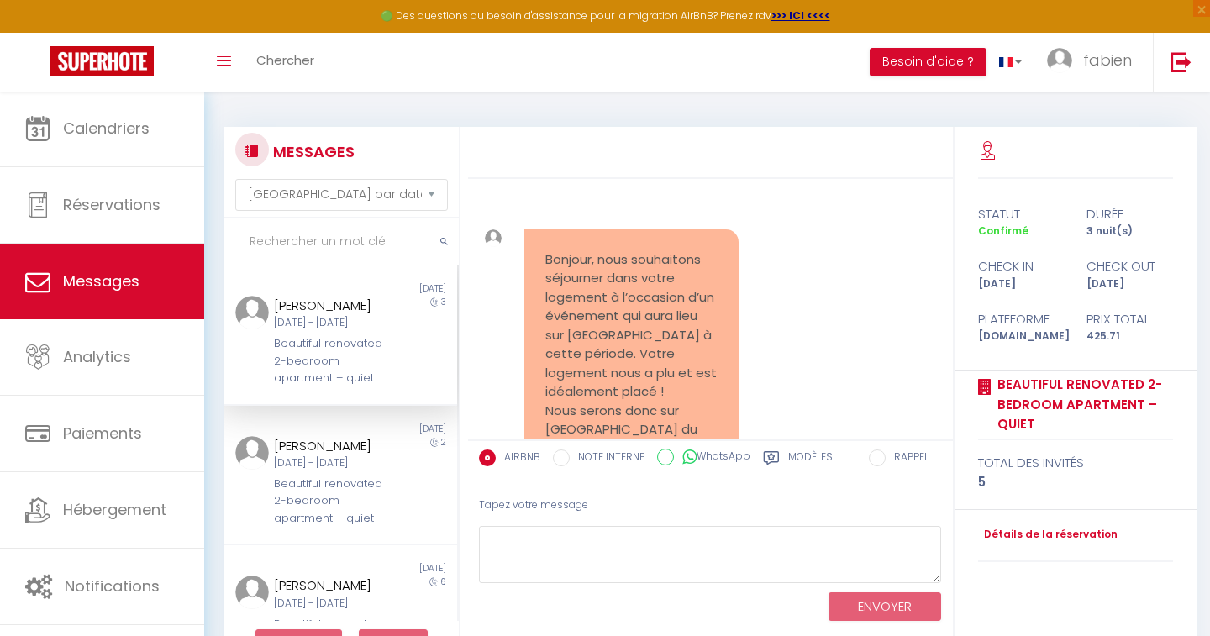
scroll to position [2475, 0]
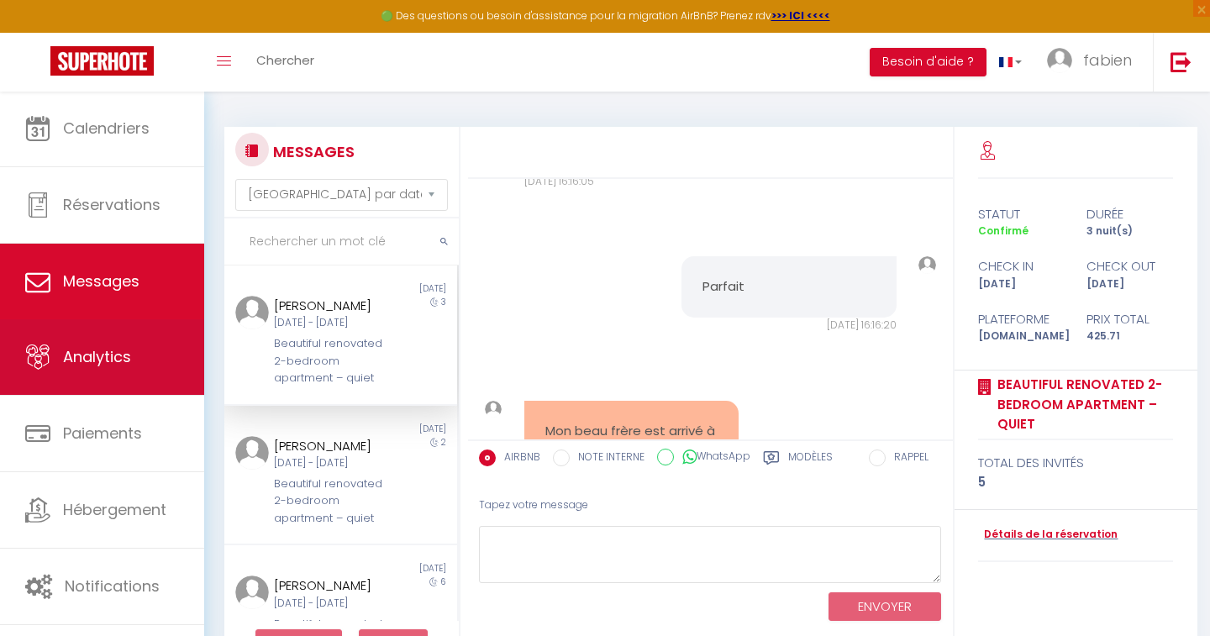
click at [123, 354] on span "Analytics" at bounding box center [97, 356] width 68 height 21
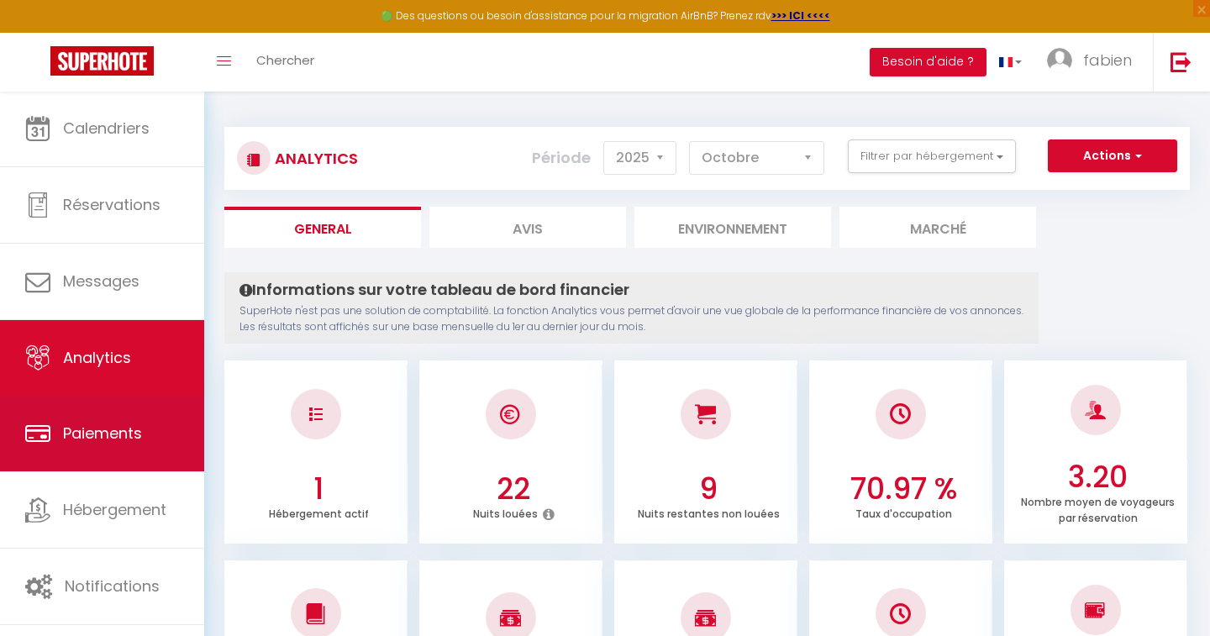
click at [100, 467] on link "Paiements" at bounding box center [102, 434] width 204 height 76
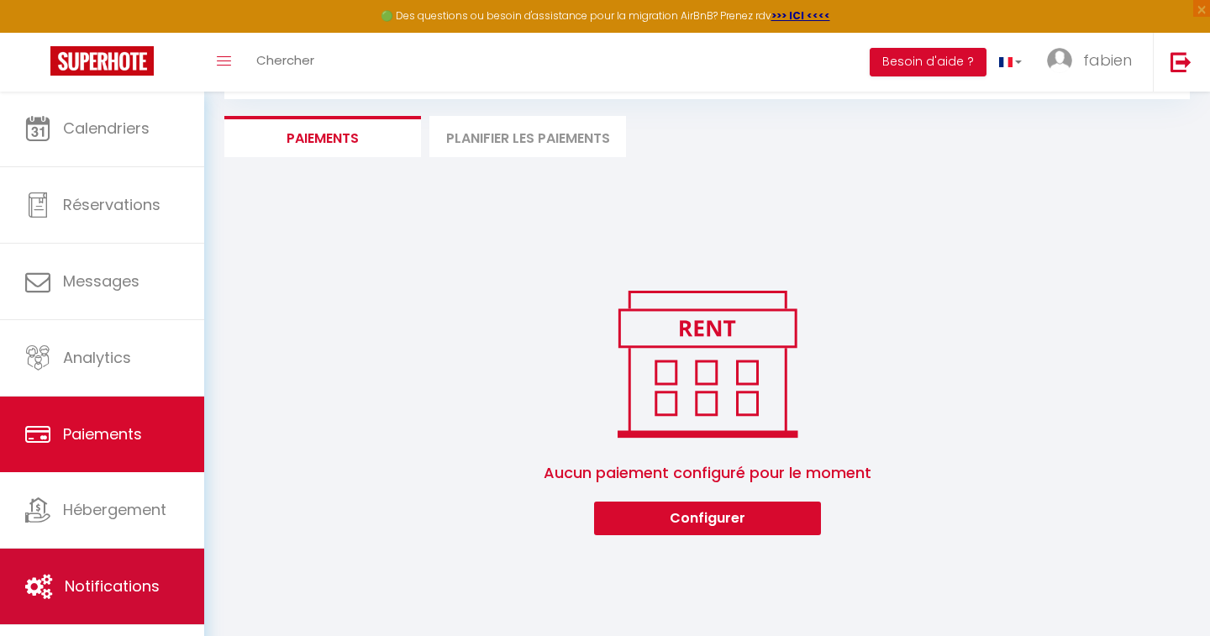
scroll to position [91, 0]
click at [95, 565] on link "Notifications" at bounding box center [102, 587] width 204 height 76
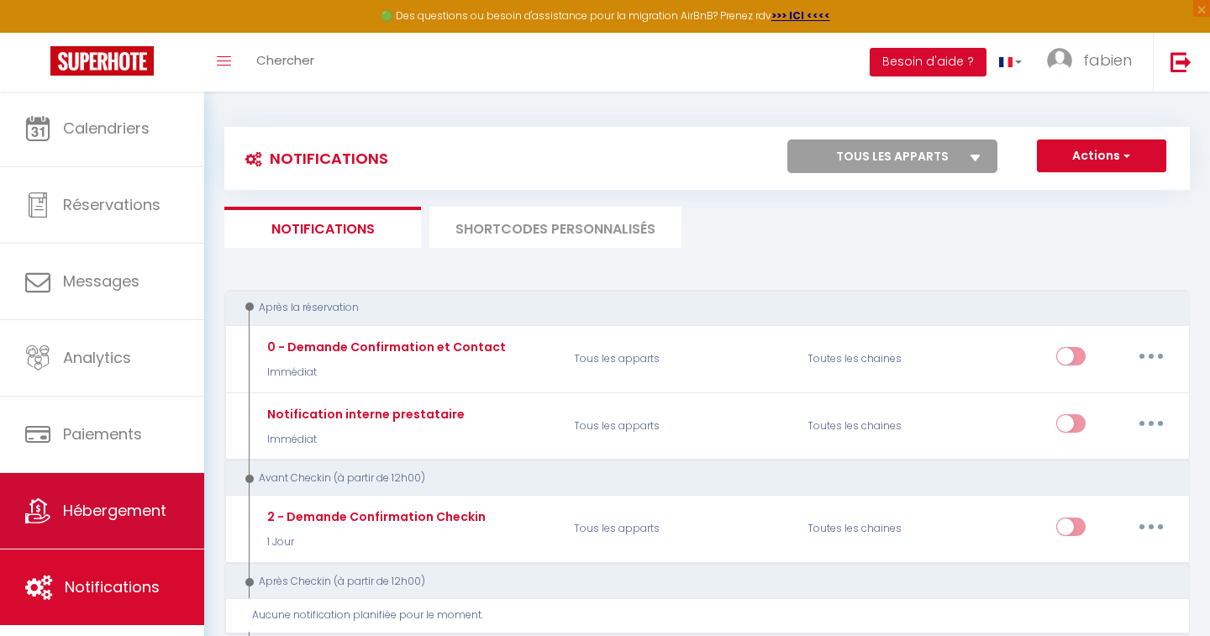
click at [94, 531] on link "Hébergement" at bounding box center [102, 511] width 204 height 76
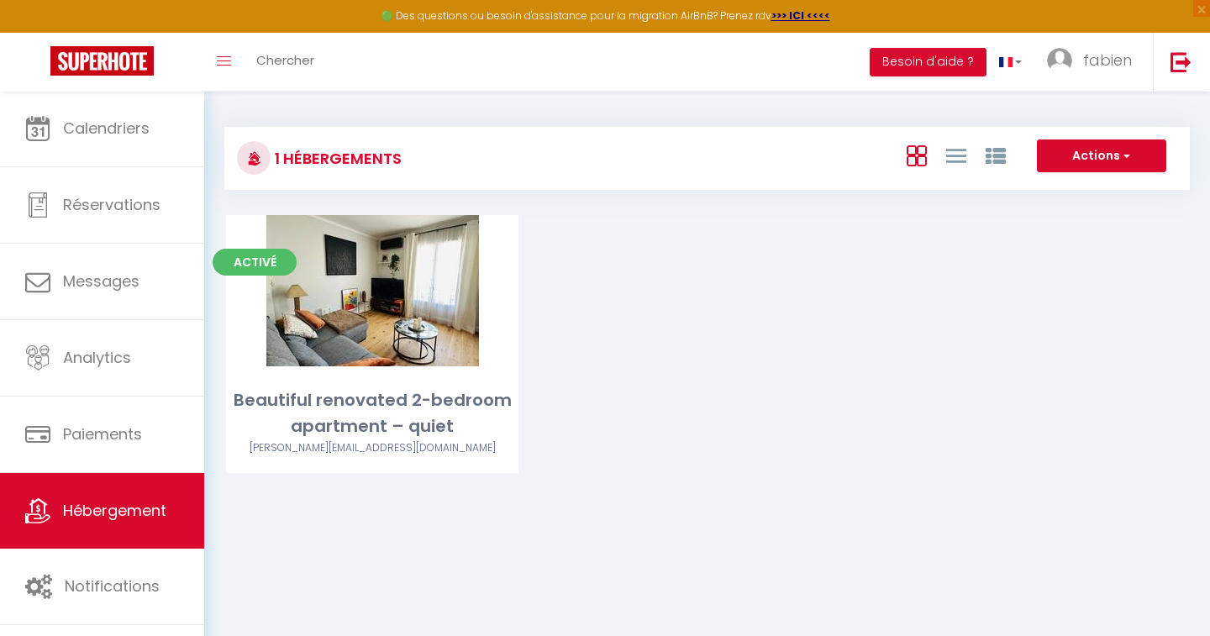
click at [1090, 158] on button "Actions" at bounding box center [1101, 156] width 129 height 34
click at [822, 239] on div "Activé Editer Beautiful renovated 2-bedroom apartment – quiet [PERSON_NAME][EMA…" at bounding box center [707, 365] width 1004 height 300
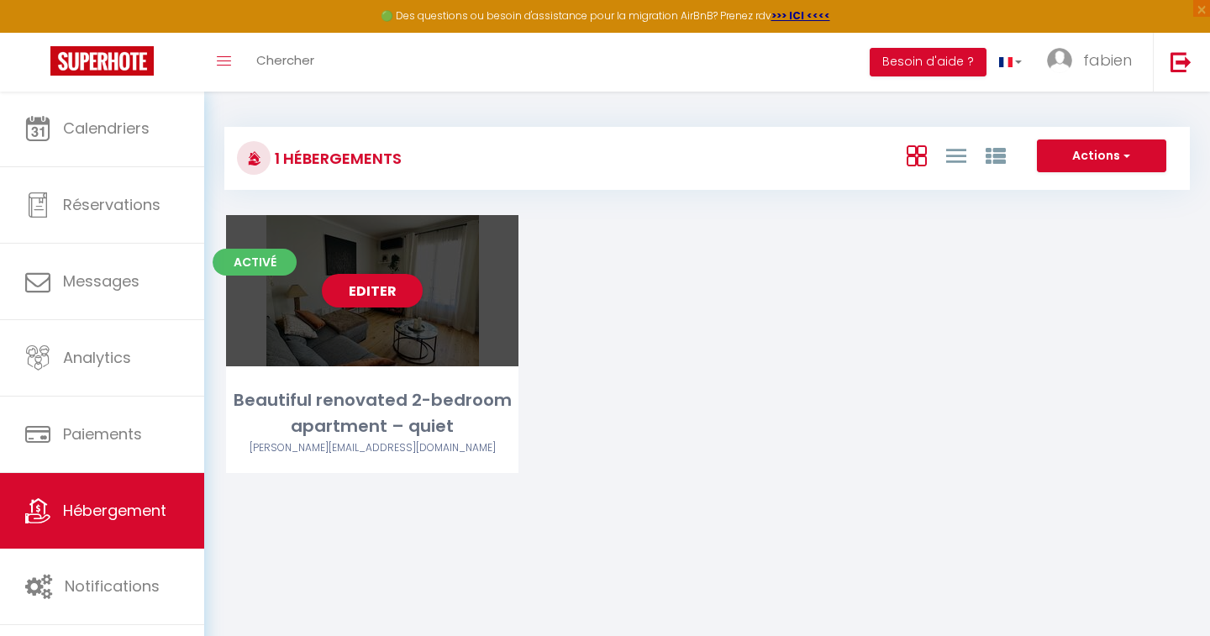
click at [326, 423] on div "Beautiful renovated 2-bedroom apartment – quiet" at bounding box center [372, 413] width 292 height 53
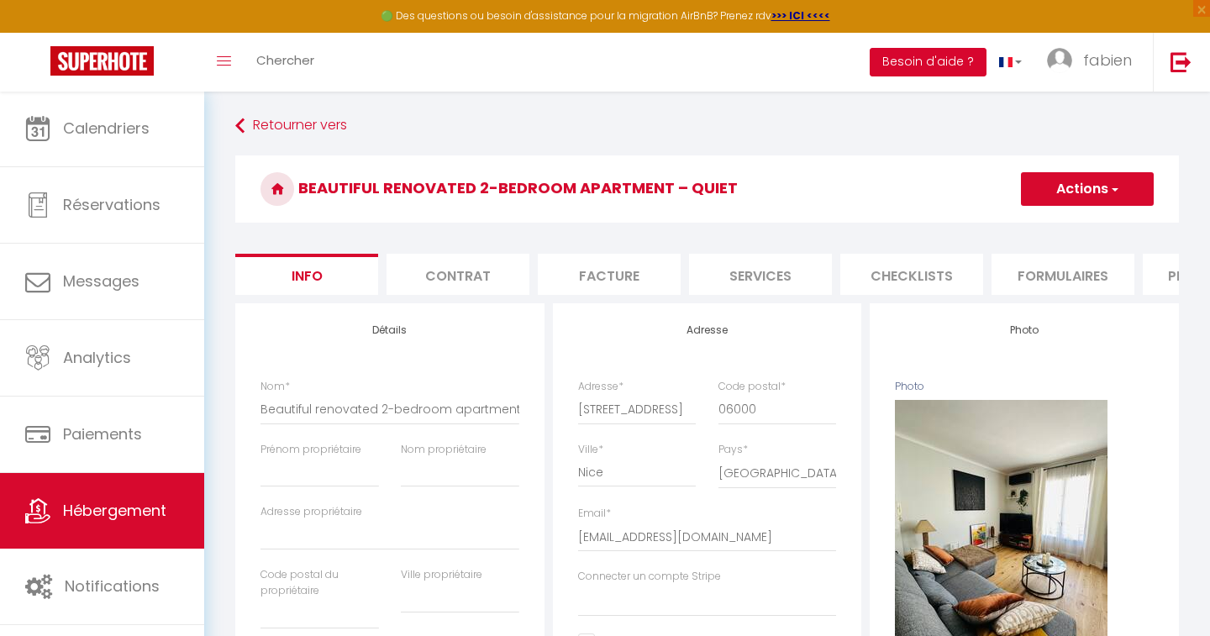
click at [946, 66] on button "Besoin d'aide ?" at bounding box center [928, 62] width 117 height 29
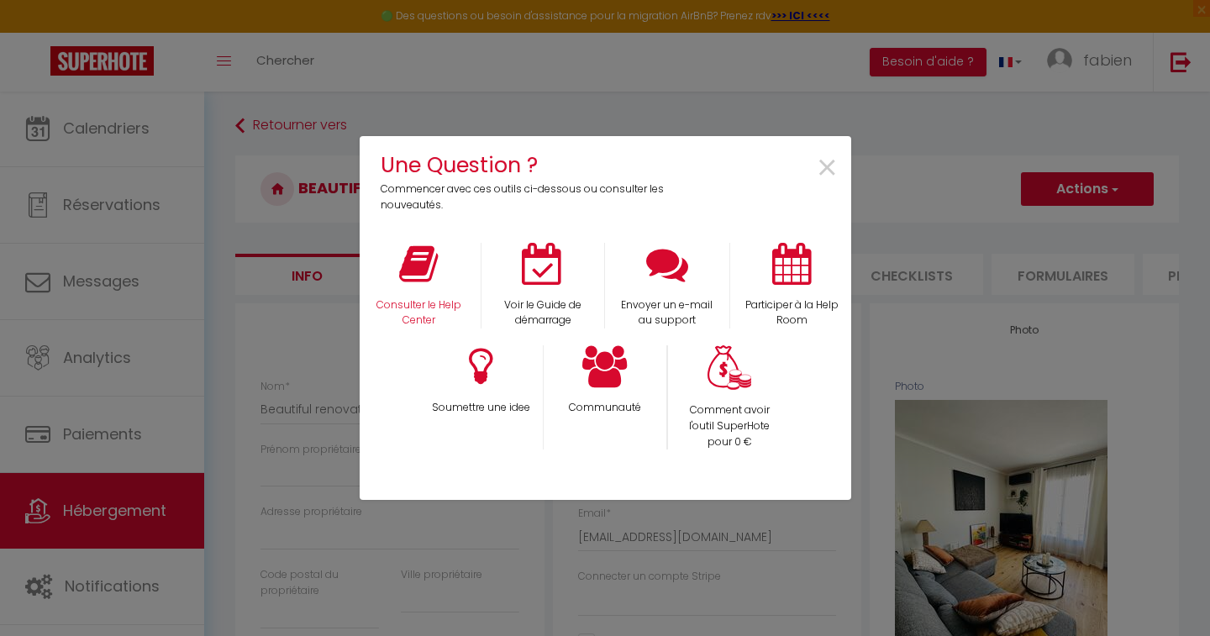
click at [425, 272] on icon at bounding box center [418, 264] width 39 height 42
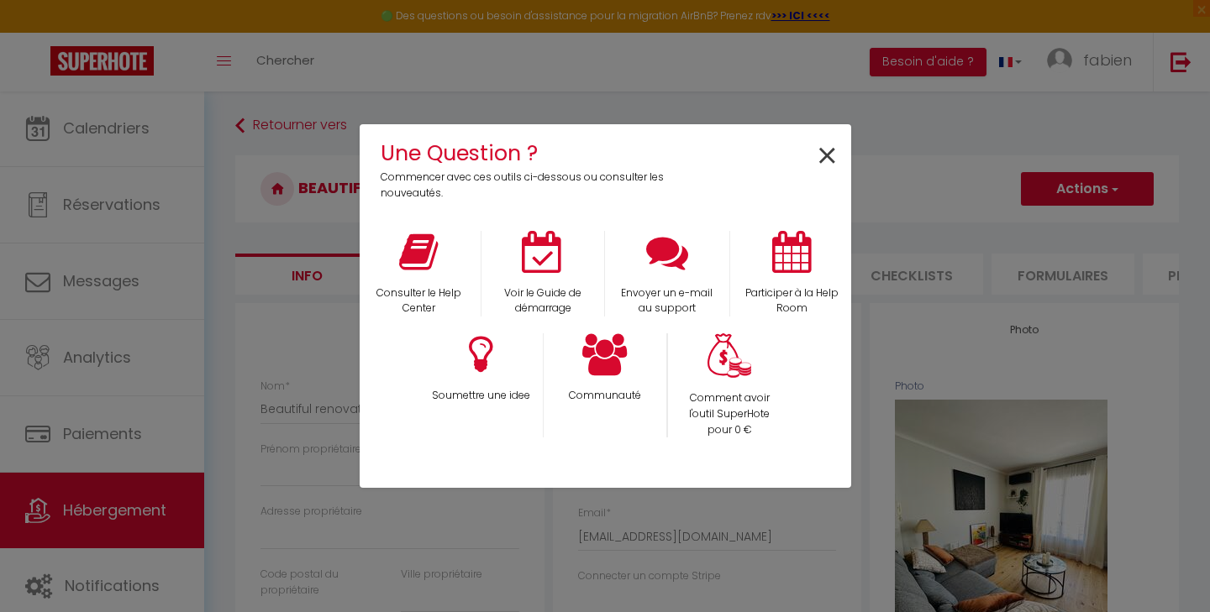
click at [824, 156] on span "×" at bounding box center [827, 156] width 23 height 53
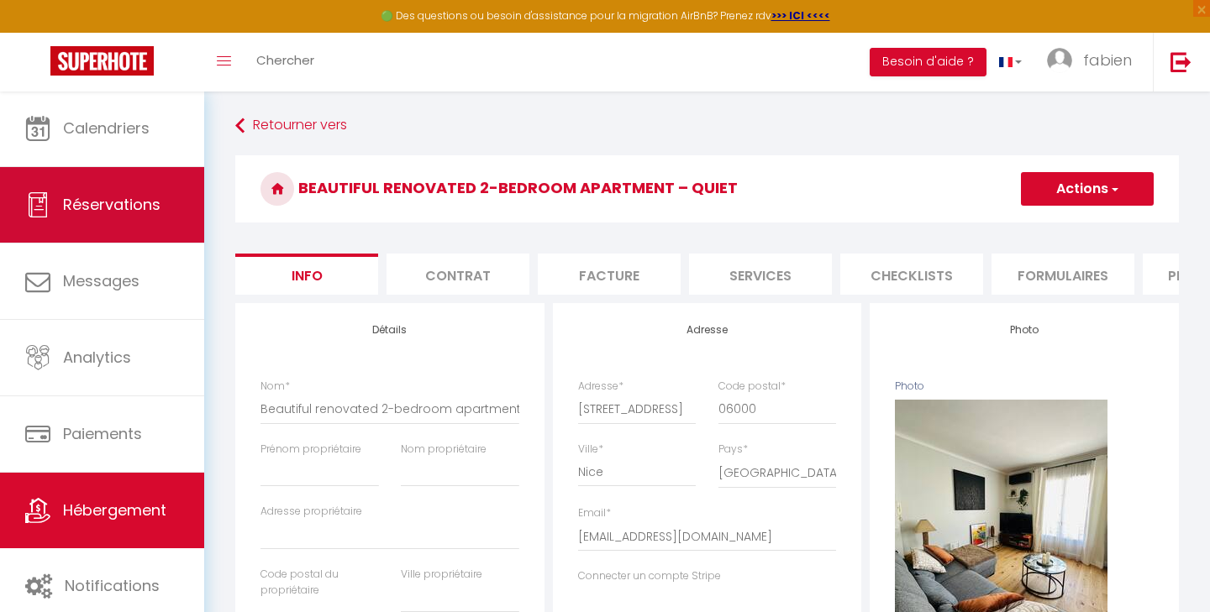
click at [111, 202] on span "Réservations" at bounding box center [111, 204] width 97 height 21
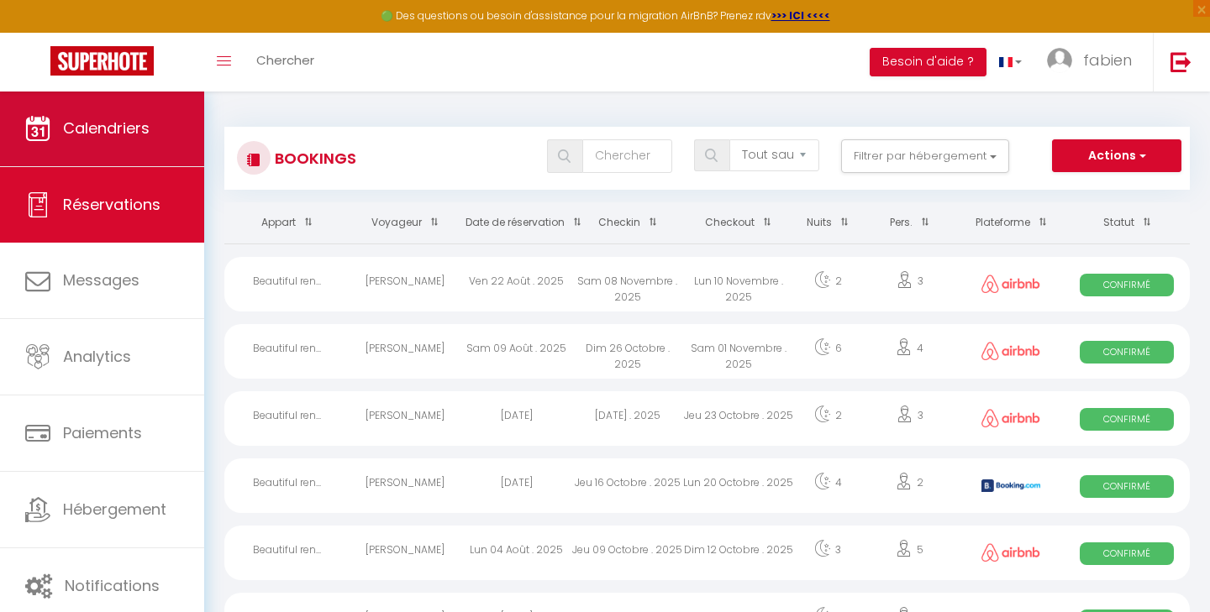
click at [96, 152] on link "Calendriers" at bounding box center [102, 129] width 204 height 76
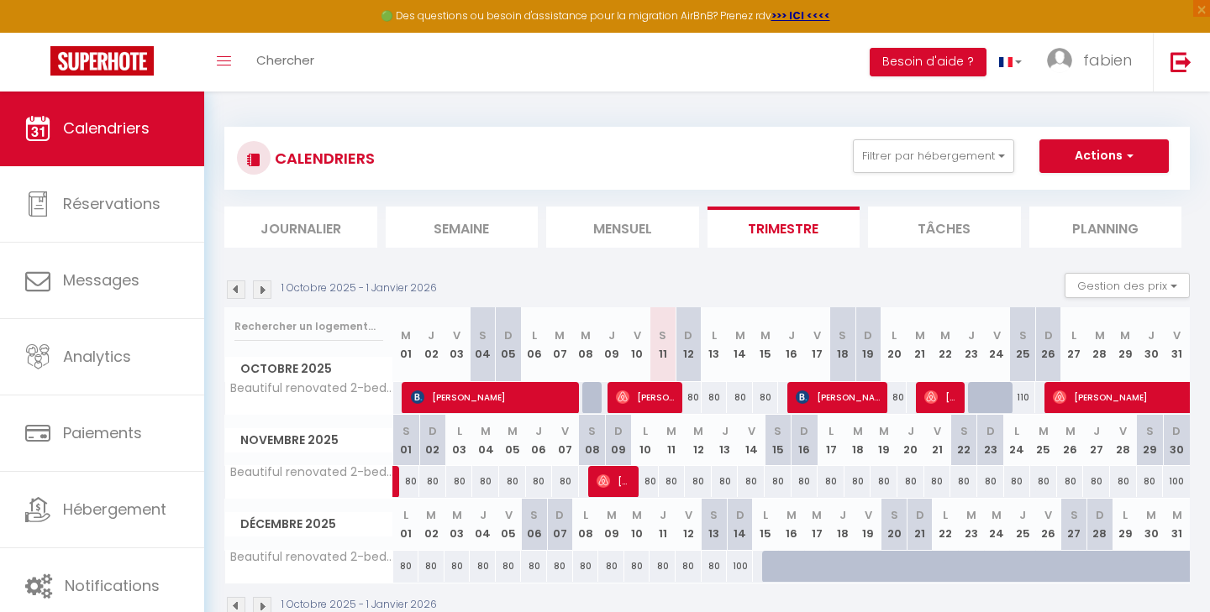
click at [1160, 150] on button "Actions" at bounding box center [1103, 156] width 129 height 34
click at [967, 185] on div "CALENDRIERS Filtrer par hébergement Tous Beautiful renovated 2-bedroom apartmen…" at bounding box center [706, 158] width 965 height 63
click at [1120, 277] on button "Gestion des prix" at bounding box center [1126, 285] width 125 height 25
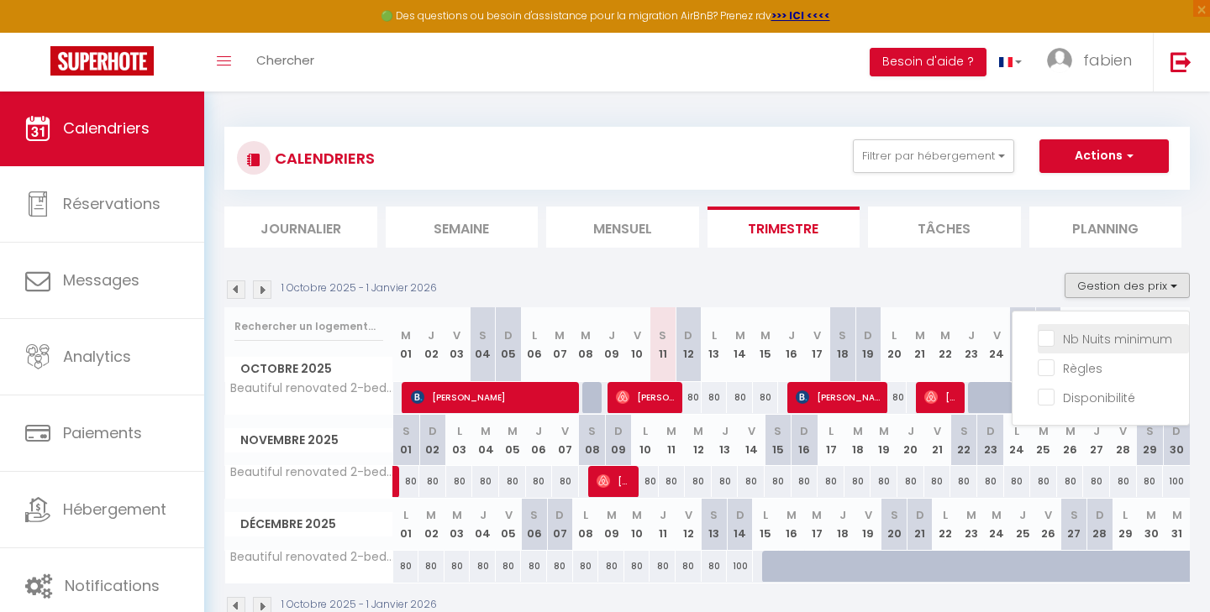
click at [1106, 338] on input "Nb Nuits minimum" at bounding box center [1113, 337] width 151 height 17
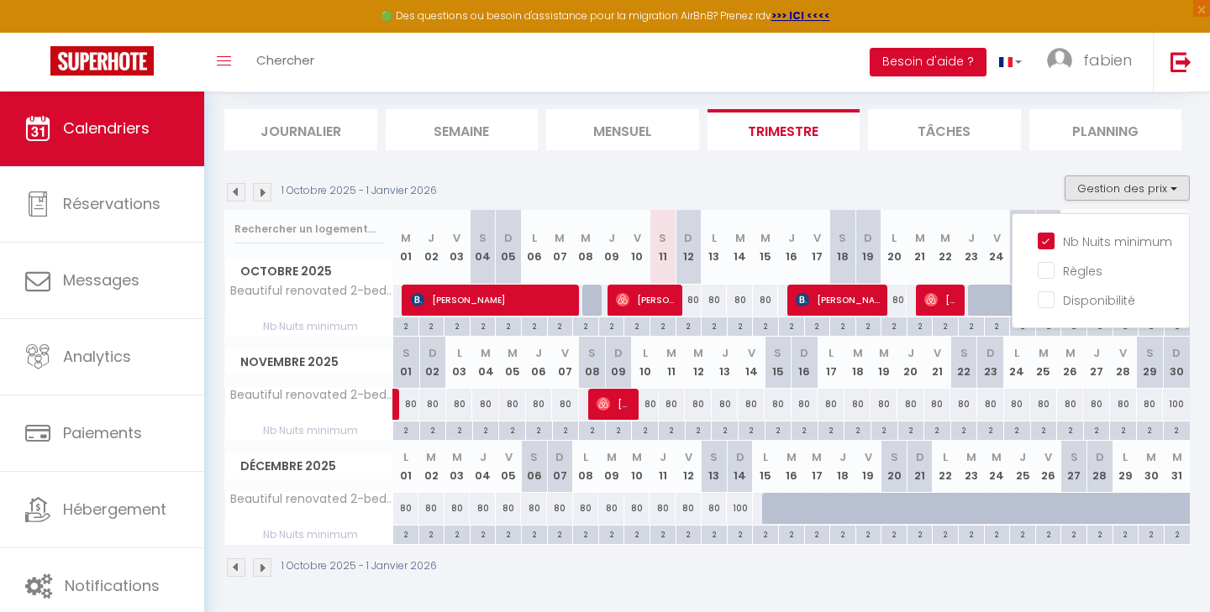
scroll to position [97, 0]
click at [397, 433] on div "2" at bounding box center [406, 431] width 26 height 16
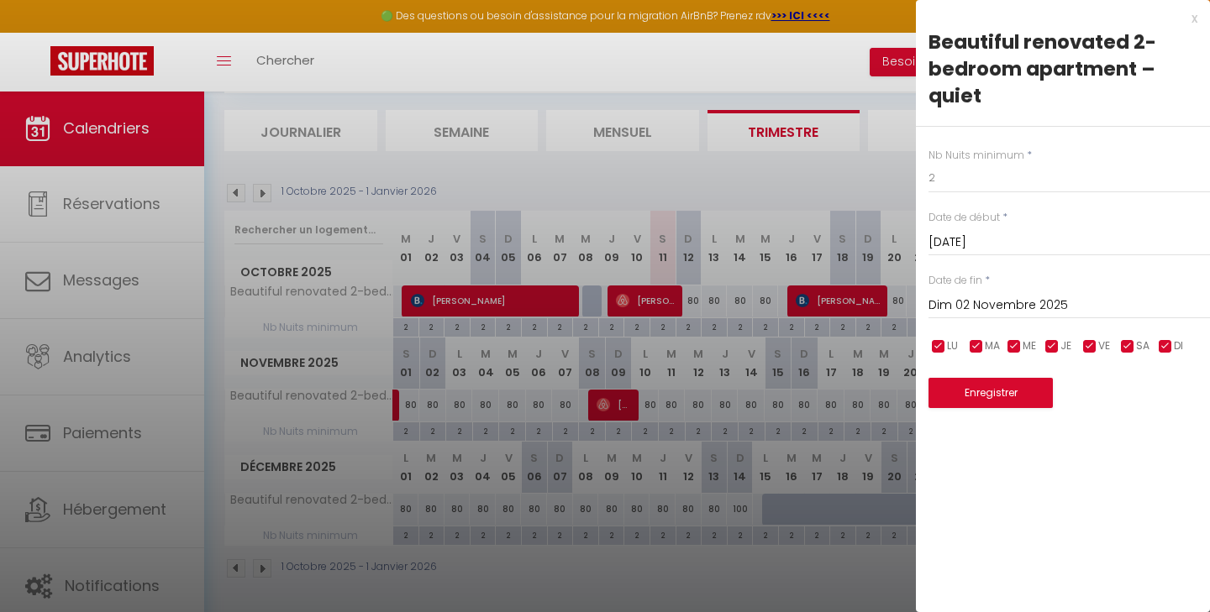
click at [1032, 306] on input "Dim 02 Novembre 2025" at bounding box center [1068, 306] width 281 height 22
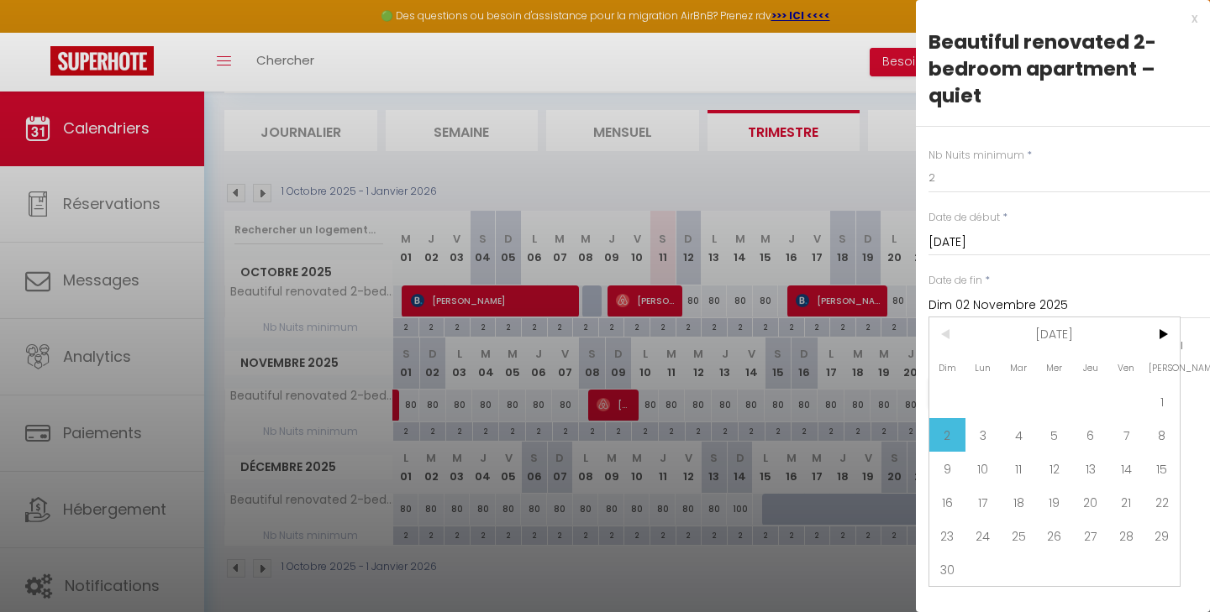
click at [948, 335] on span "<" at bounding box center [947, 335] width 36 height 34
click at [977, 234] on input "[DATE]" at bounding box center [1068, 243] width 281 height 22
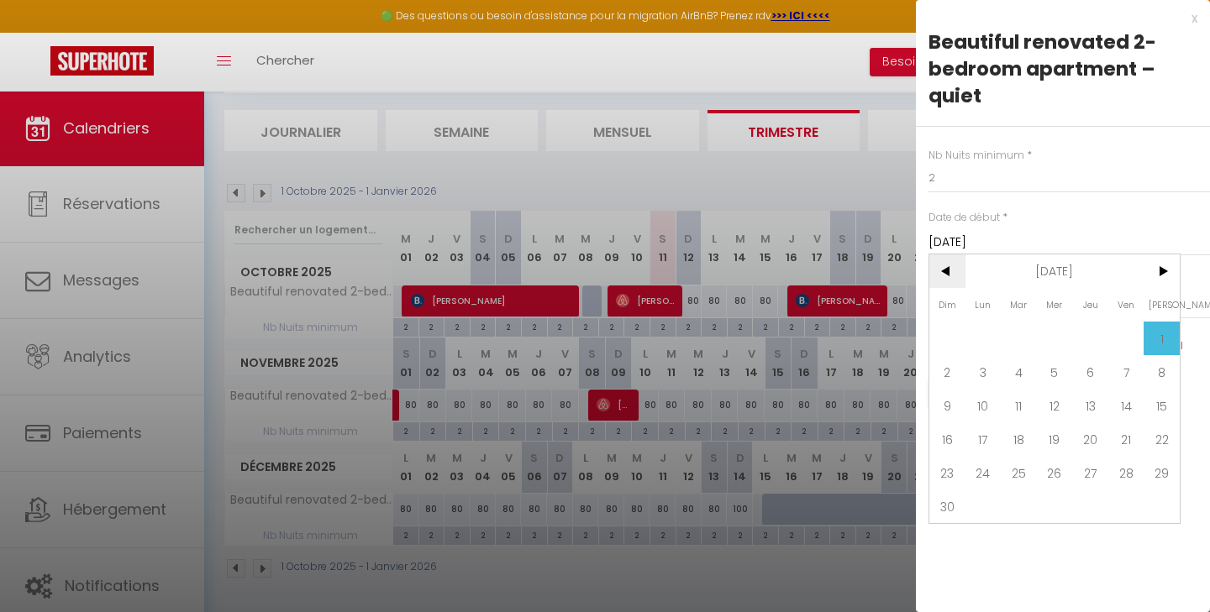
click at [948, 277] on span "<" at bounding box center [947, 272] width 36 height 34
click at [946, 403] on span "12" at bounding box center [947, 406] width 36 height 34
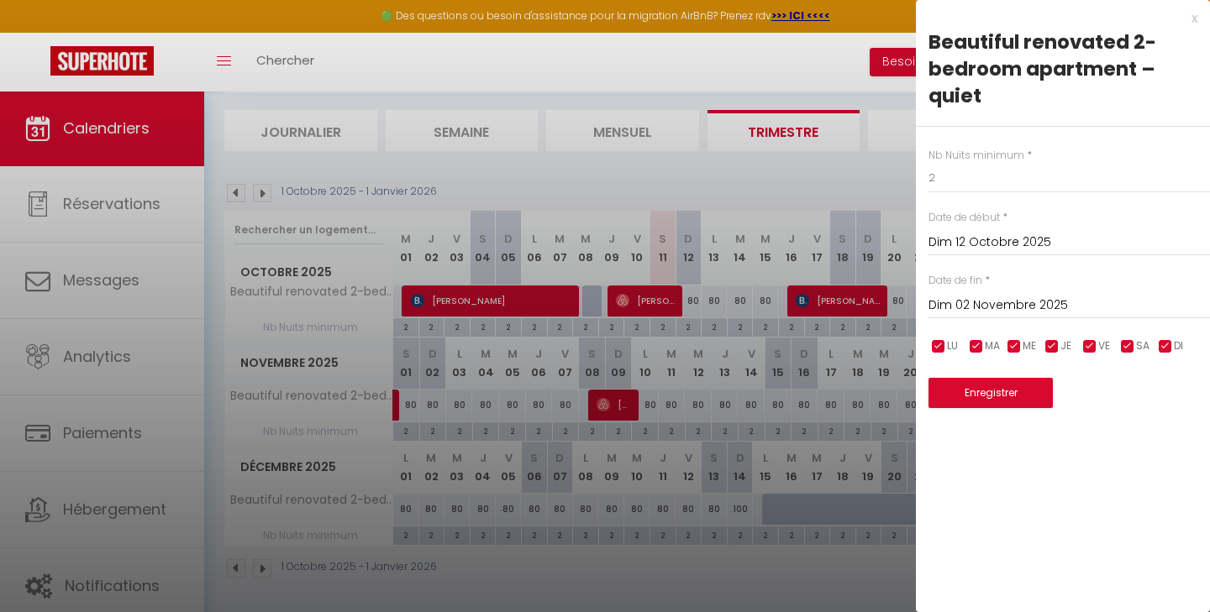
click at [1006, 304] on input "Dim 02 Novembre 2025" at bounding box center [1068, 306] width 281 height 22
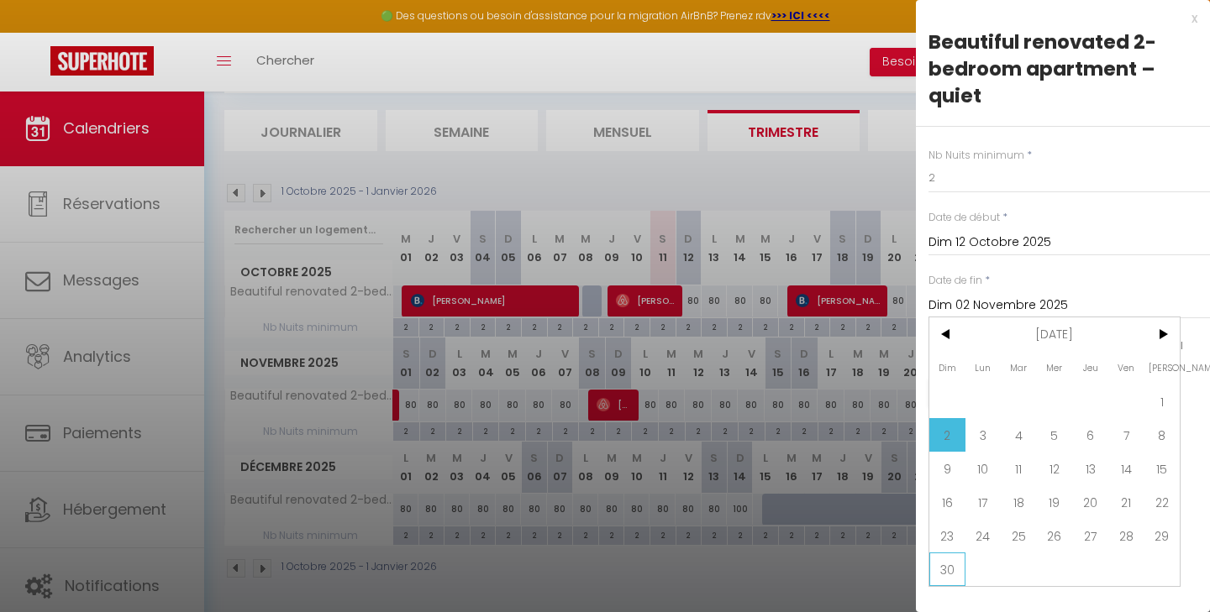
click at [947, 570] on span "30" at bounding box center [947, 570] width 36 height 34
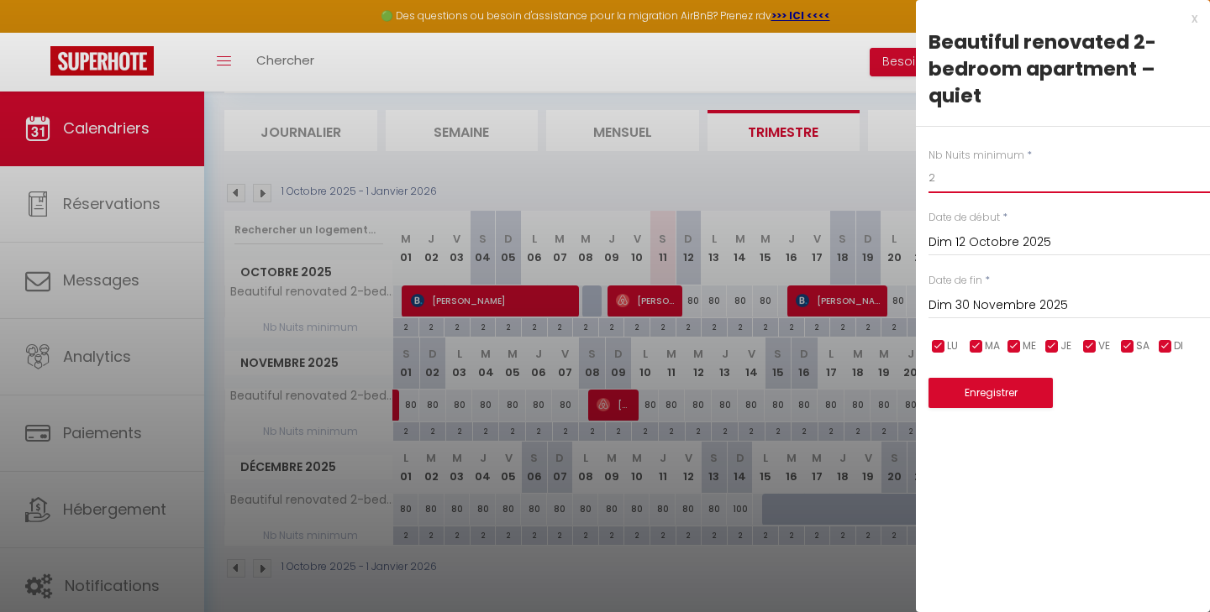
click at [961, 173] on input "2" at bounding box center [1068, 178] width 281 height 30
click at [994, 397] on button "Enregistrer" at bounding box center [990, 393] width 124 height 30
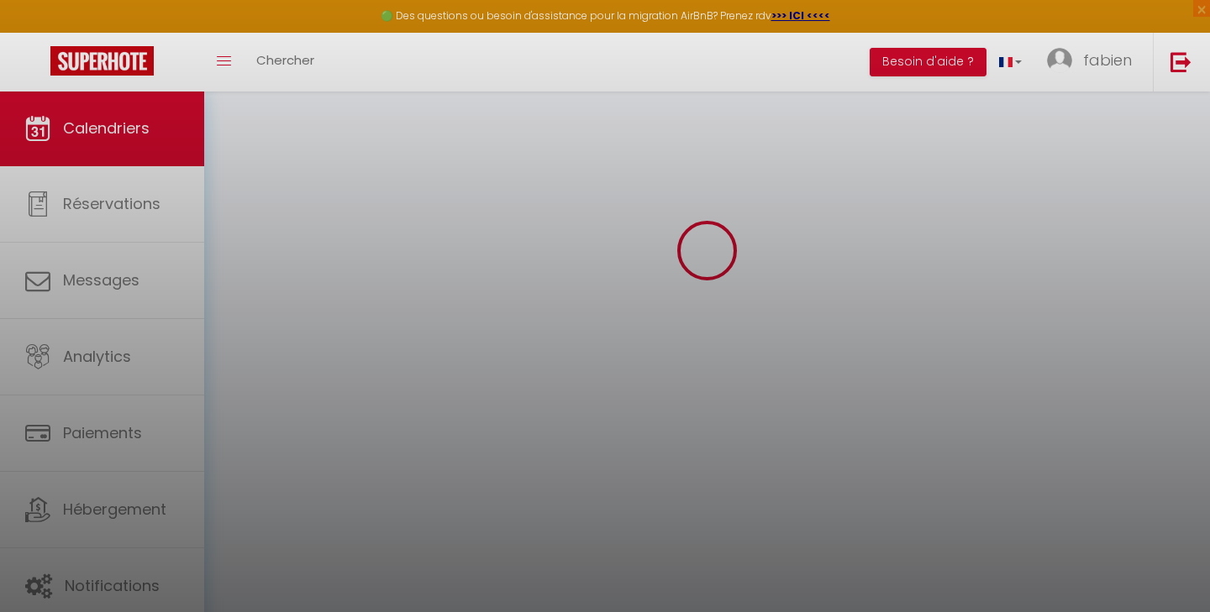
scroll to position [91, 0]
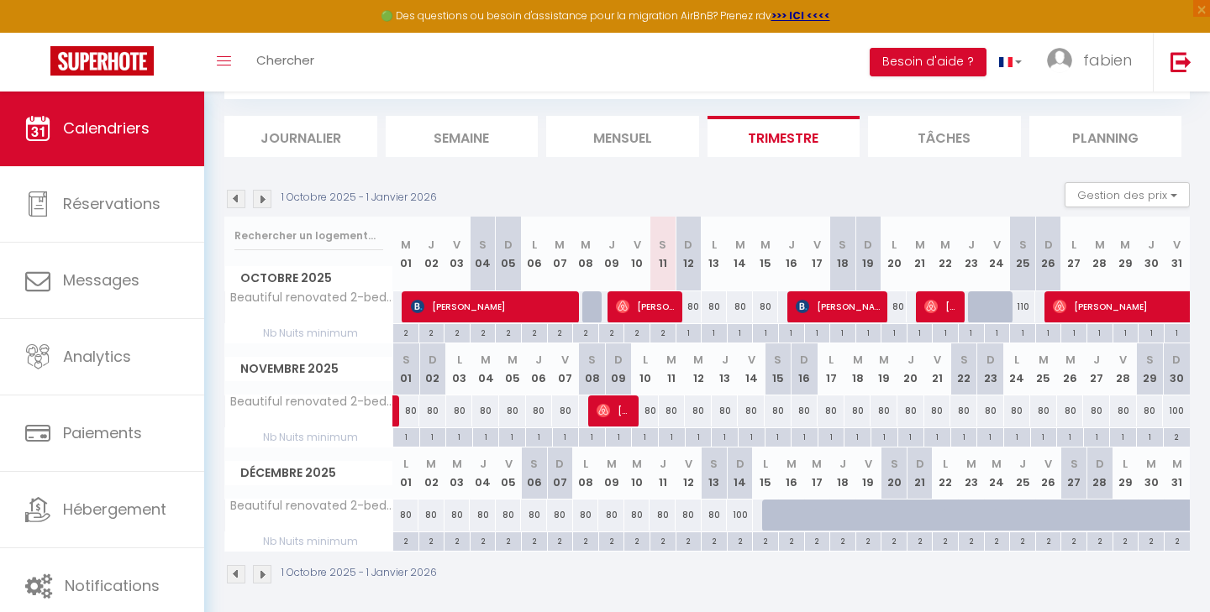
click at [399, 541] on div "2" at bounding box center [405, 541] width 25 height 16
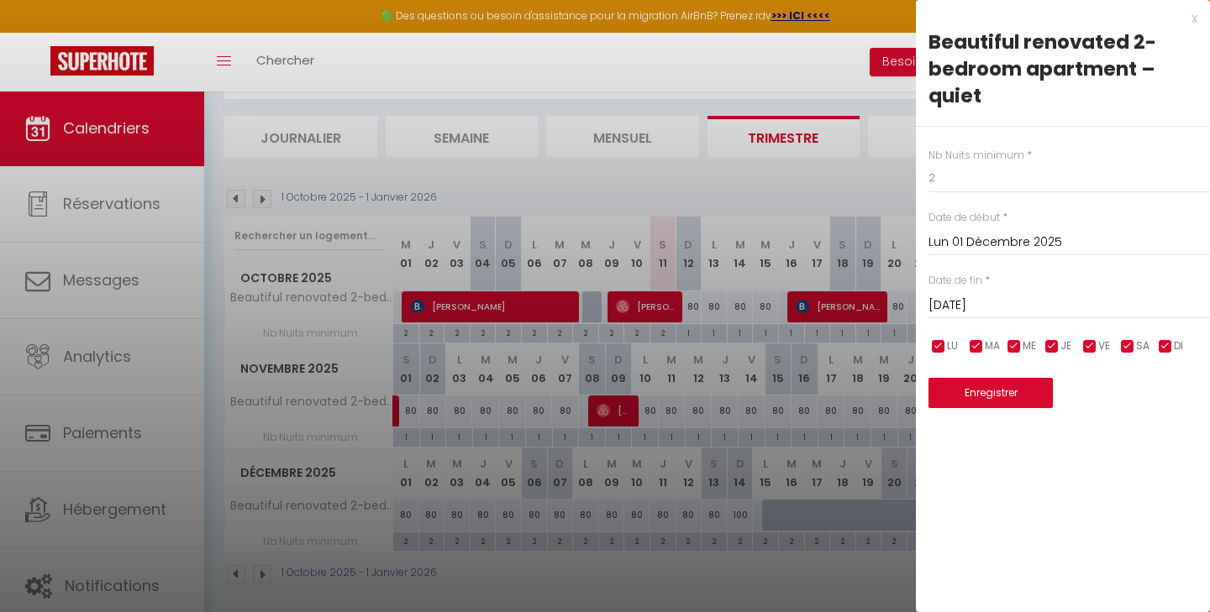
click at [991, 305] on input "[DATE]" at bounding box center [1068, 306] width 281 height 22
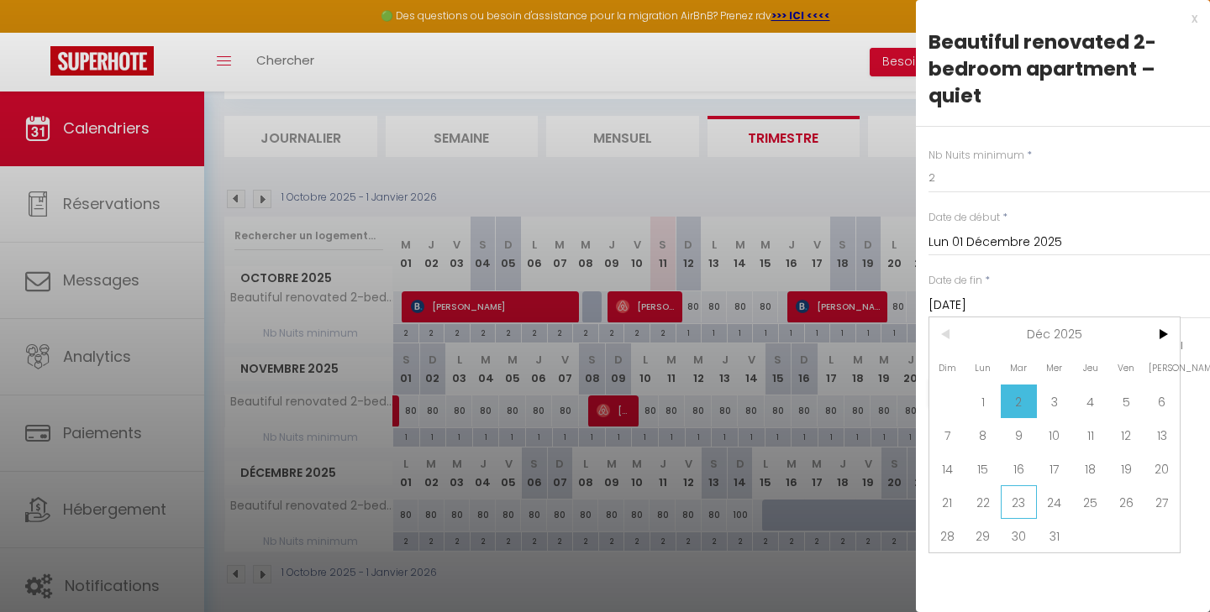
click at [1026, 502] on span "23" at bounding box center [1019, 503] width 36 height 34
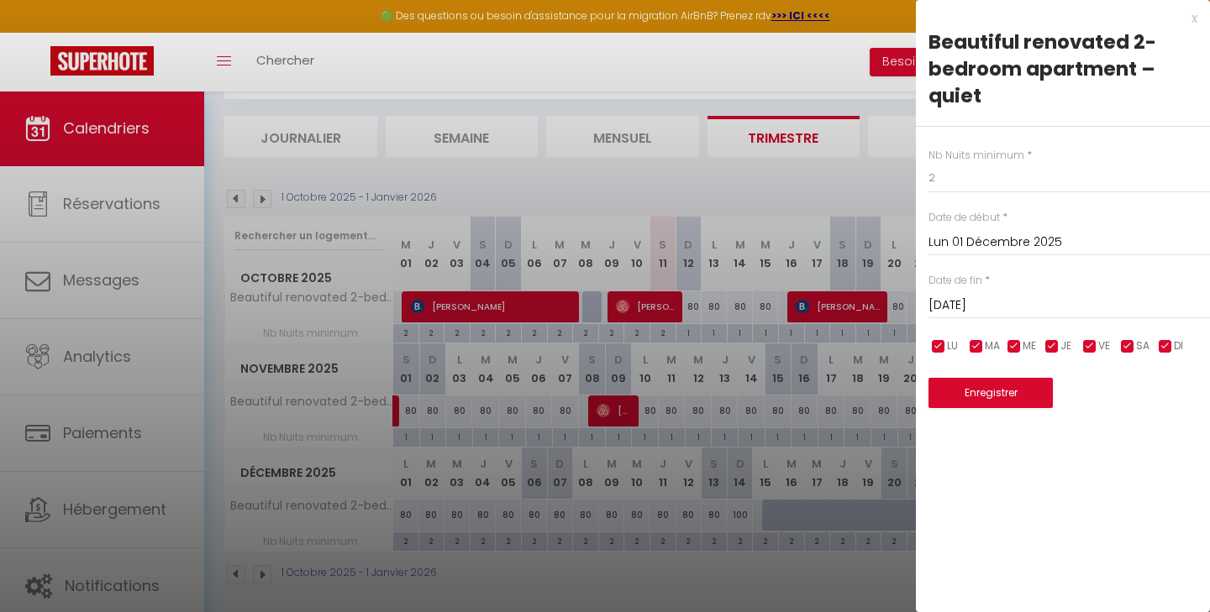
click at [1033, 299] on input "[DATE]" at bounding box center [1068, 306] width 281 height 22
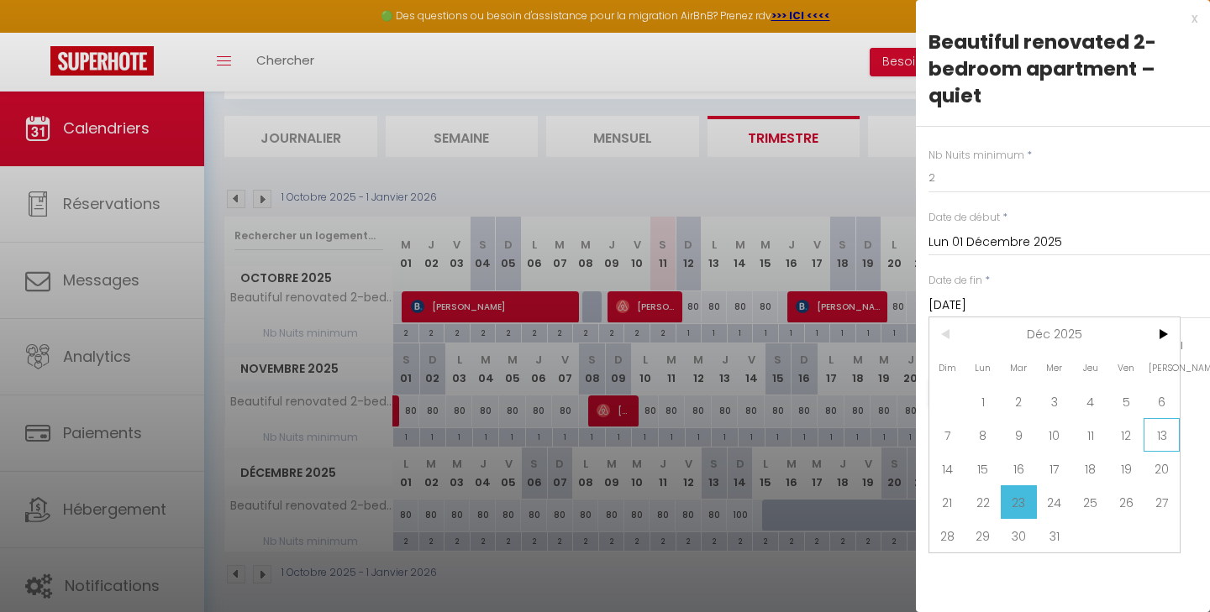
click at [1161, 440] on span "13" at bounding box center [1161, 435] width 36 height 34
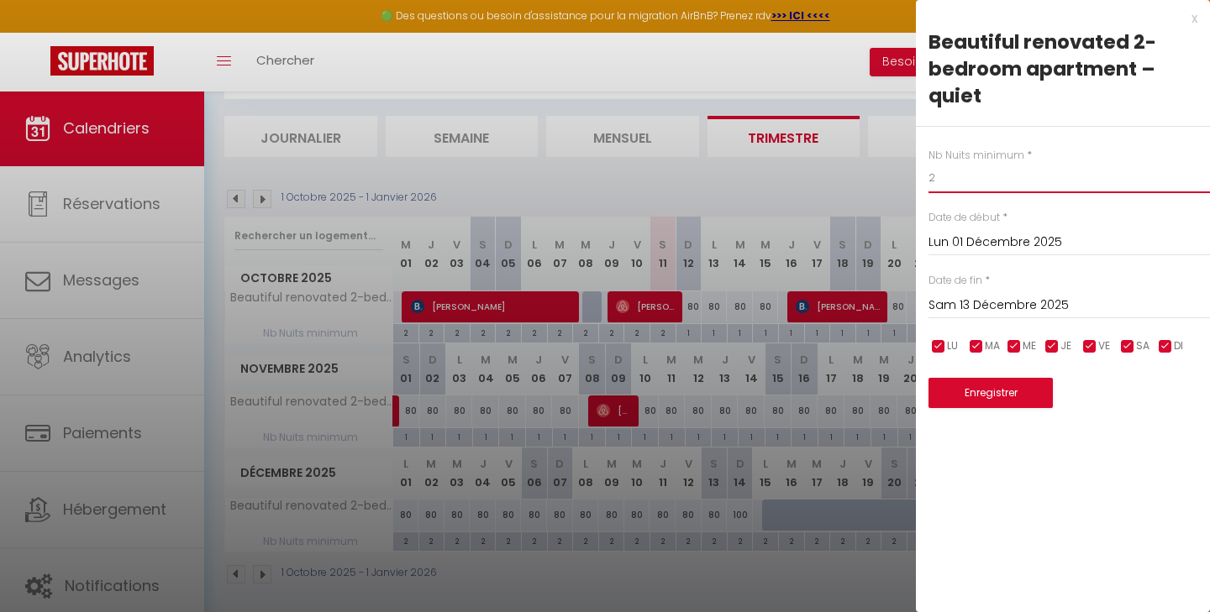
click at [964, 185] on input "2" at bounding box center [1068, 178] width 281 height 30
click at [996, 397] on button "Enregistrer" at bounding box center [990, 393] width 124 height 30
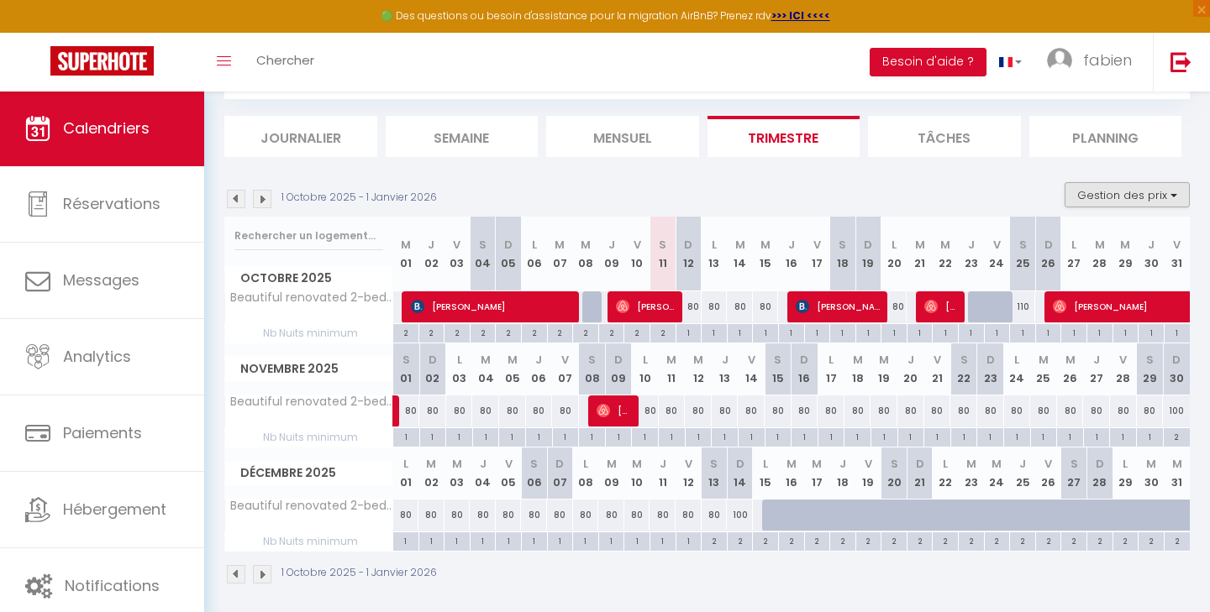
click at [1111, 189] on button "Gestion des prix" at bounding box center [1126, 194] width 125 height 25
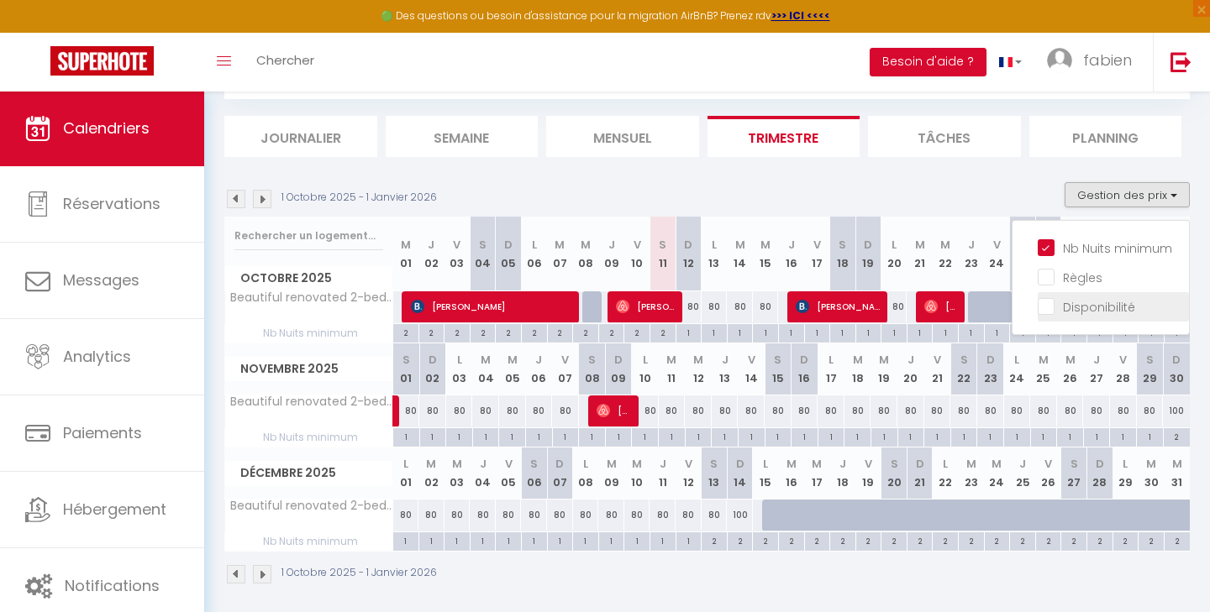
click at [1088, 306] on input "Disponibilité" at bounding box center [1113, 305] width 151 height 17
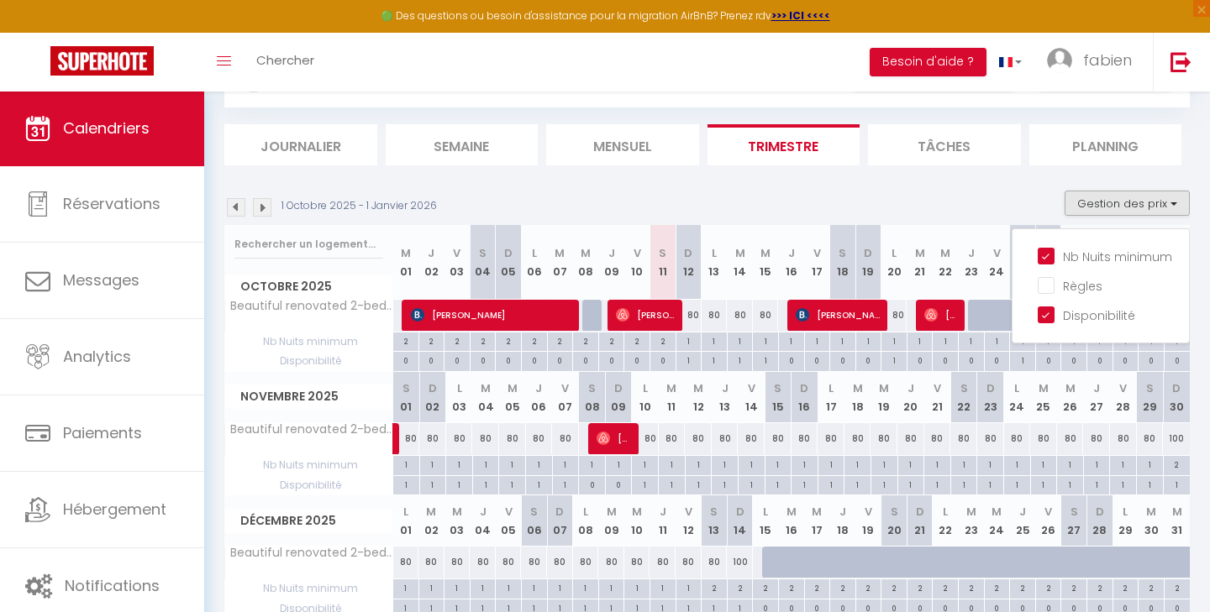
scroll to position [81, 0]
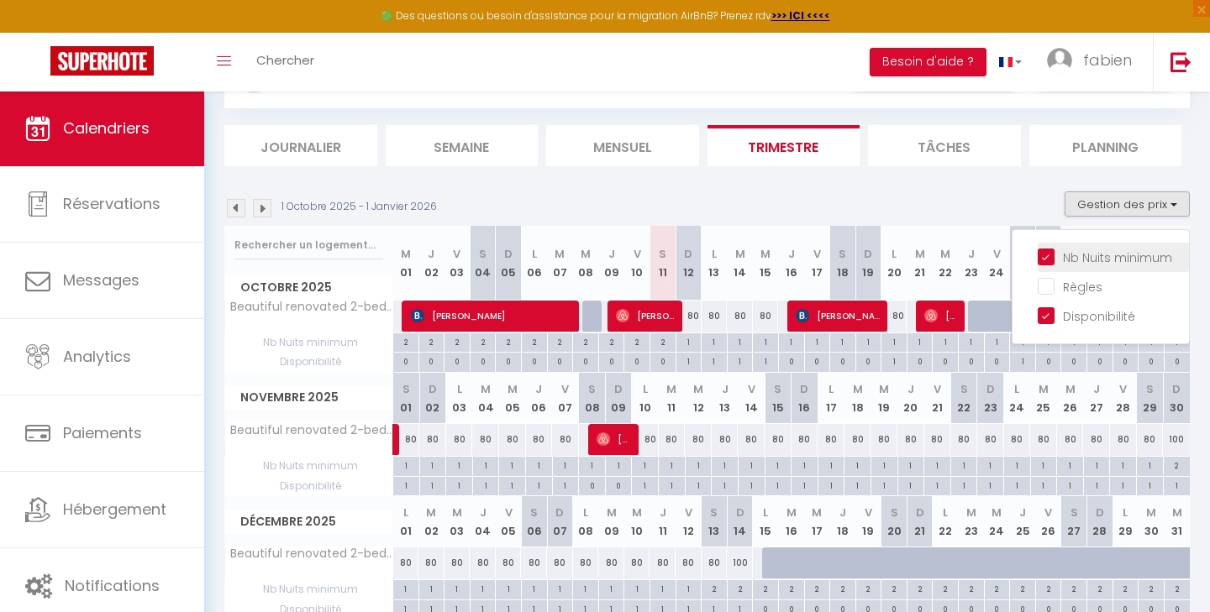
click at [1057, 258] on input "Nb Nuits minimum" at bounding box center [1113, 256] width 151 height 17
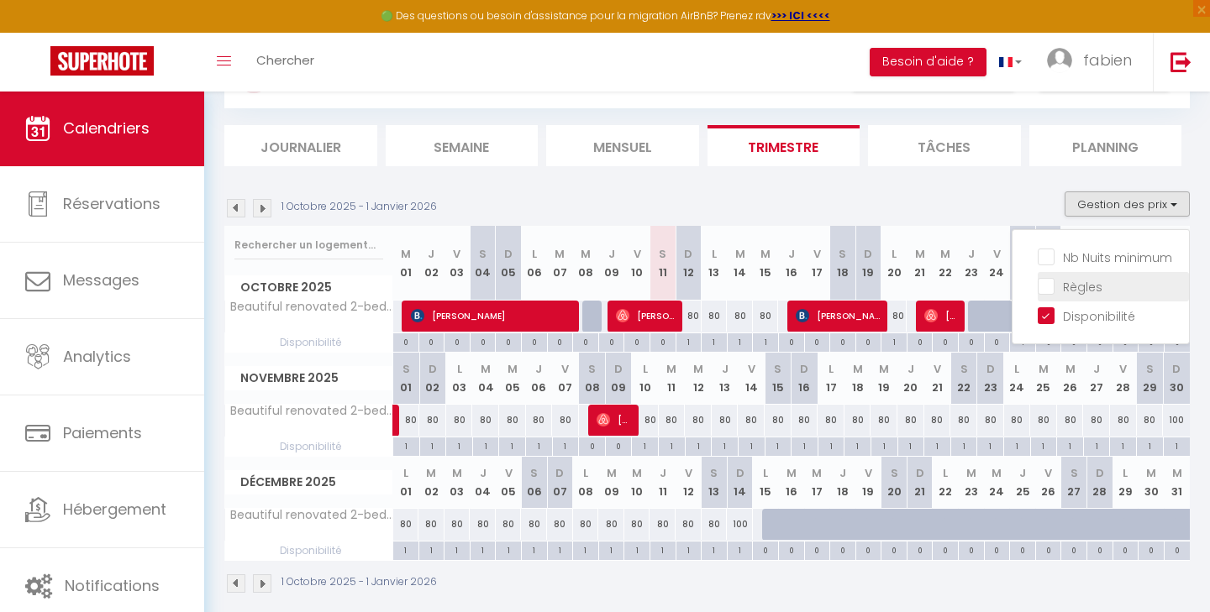
click at [1051, 281] on input "Règles" at bounding box center [1113, 285] width 151 height 17
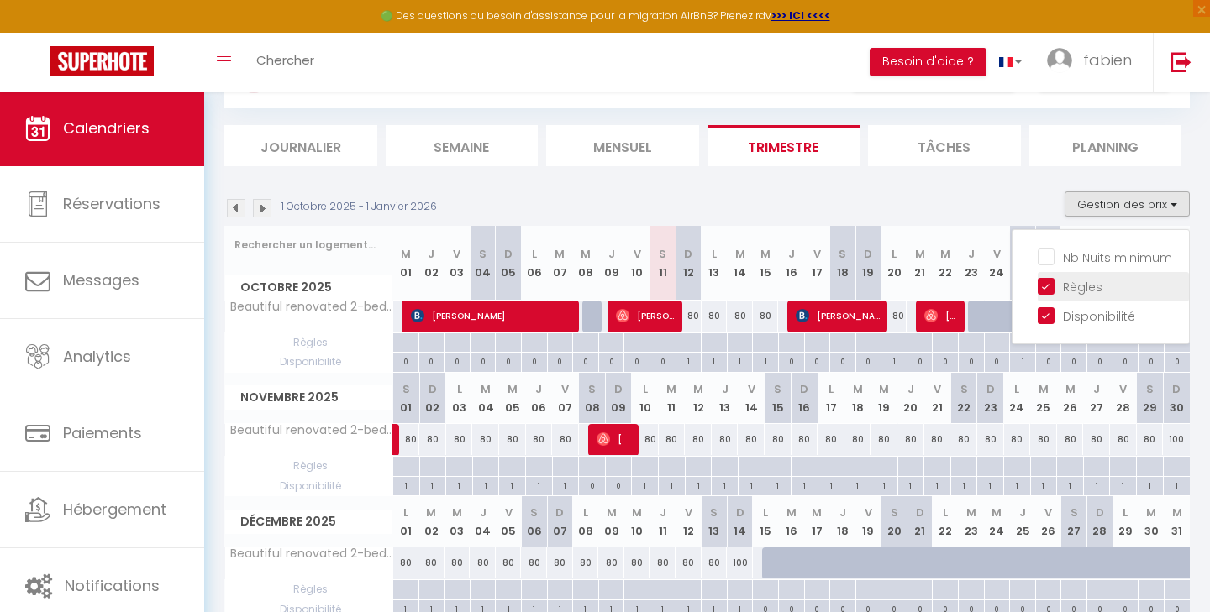
click at [1051, 281] on input "Règles" at bounding box center [1113, 285] width 151 height 17
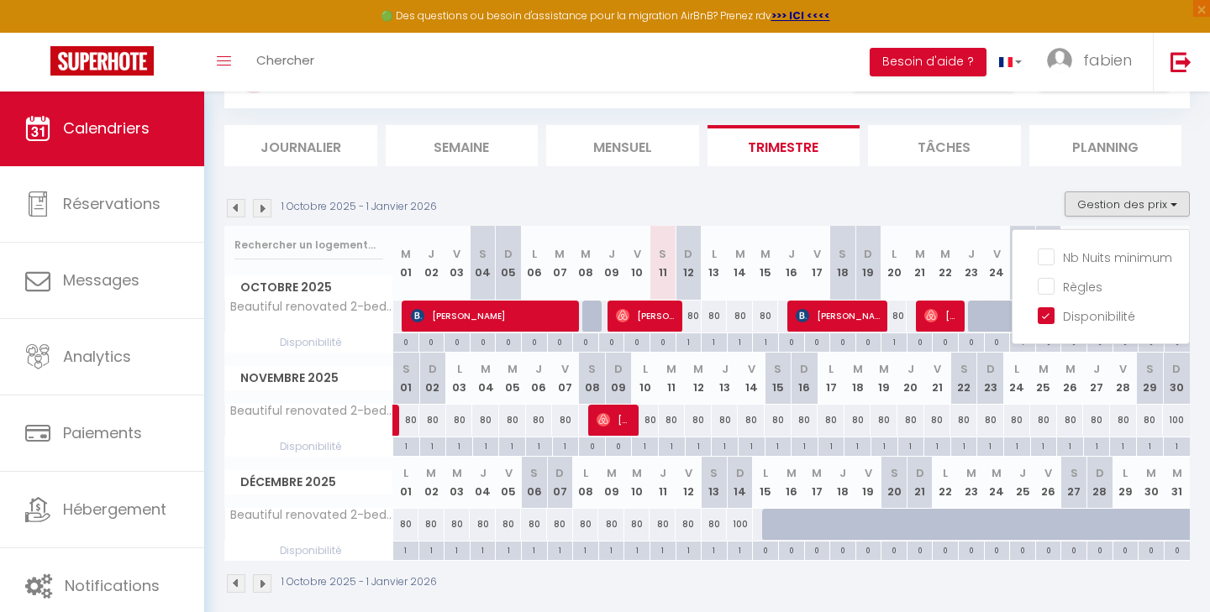
click at [620, 141] on li "Mensuel" at bounding box center [622, 145] width 153 height 41
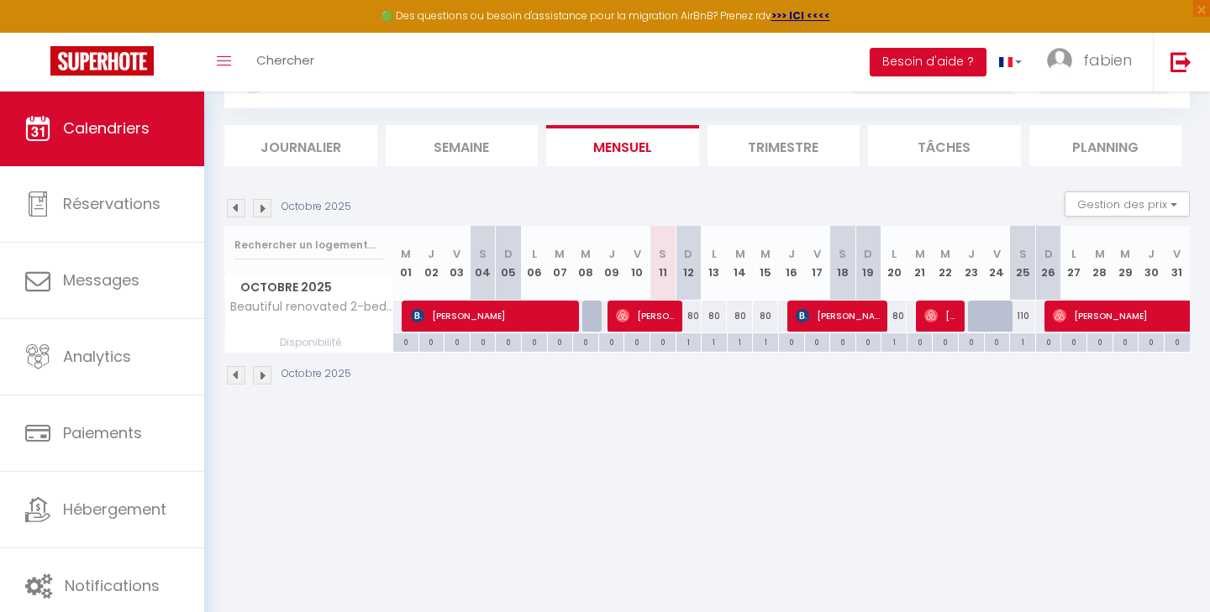
click at [262, 209] on img at bounding box center [262, 208] width 18 height 18
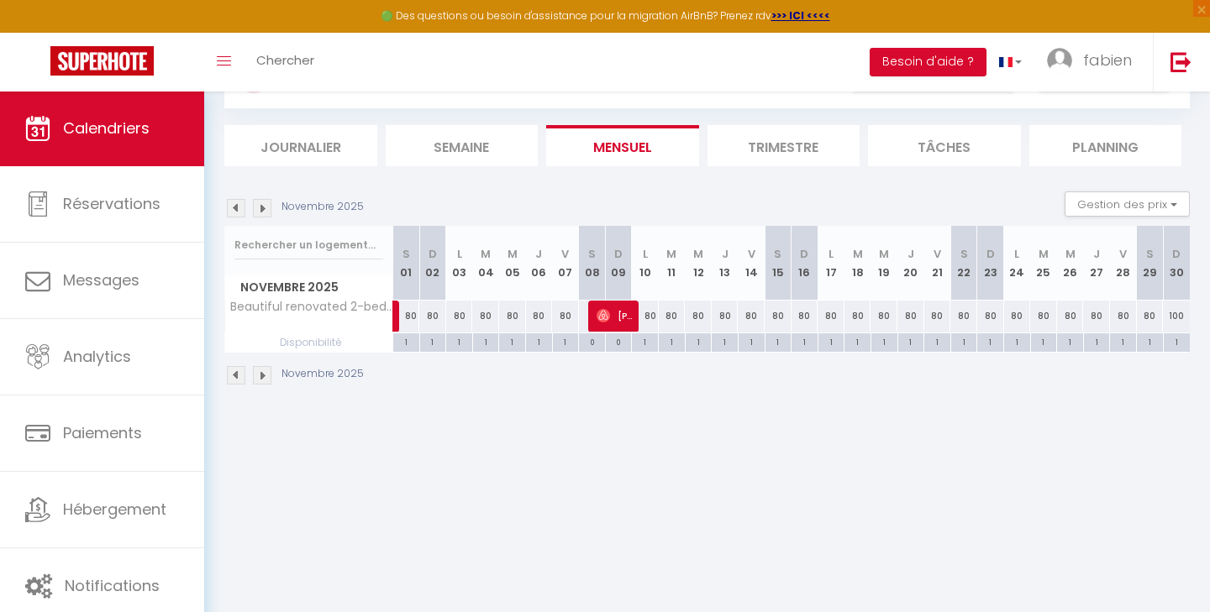
click at [234, 211] on img at bounding box center [236, 208] width 18 height 18
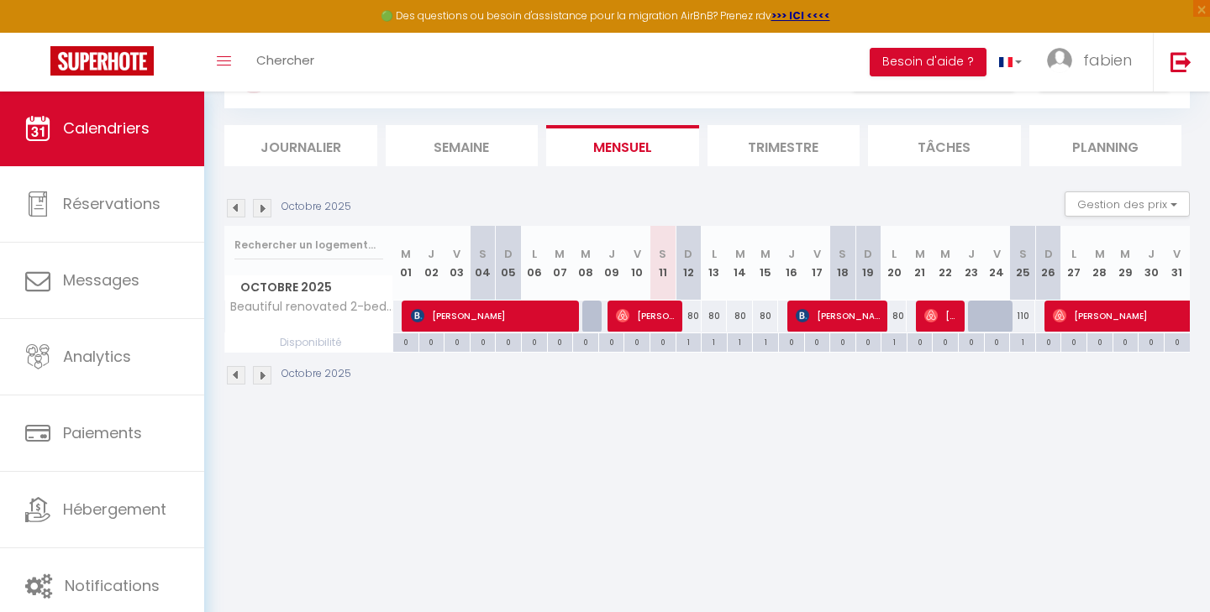
click at [269, 208] on img at bounding box center [262, 208] width 18 height 18
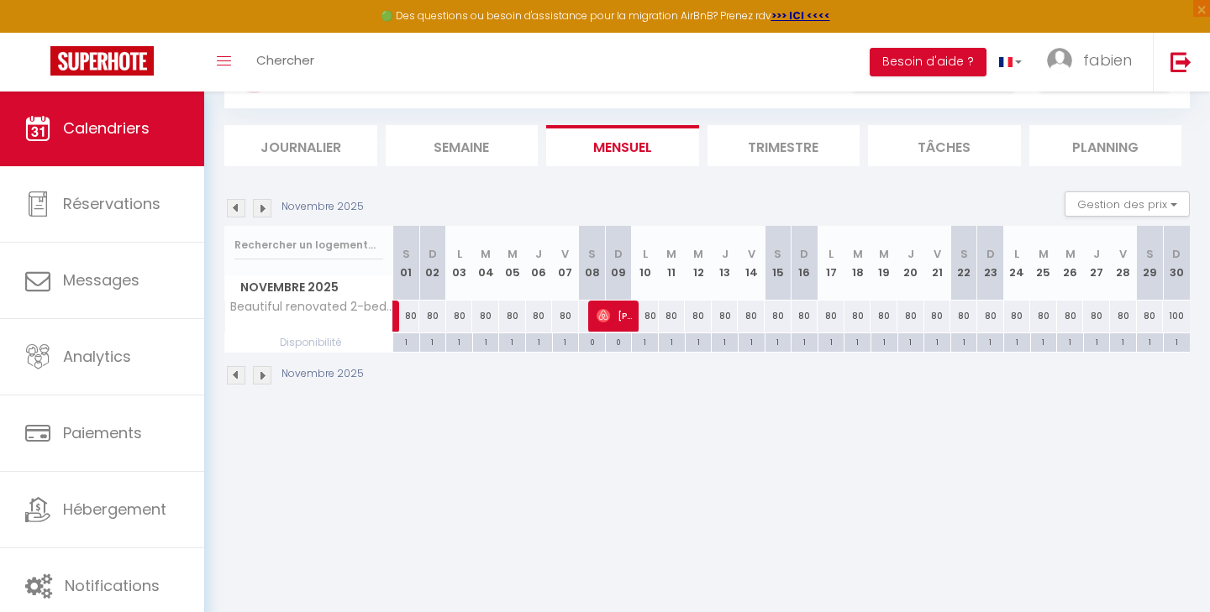
click at [582, 321] on div "80" at bounding box center [592, 316] width 28 height 31
click at [587, 343] on div "0" at bounding box center [592, 342] width 26 height 16
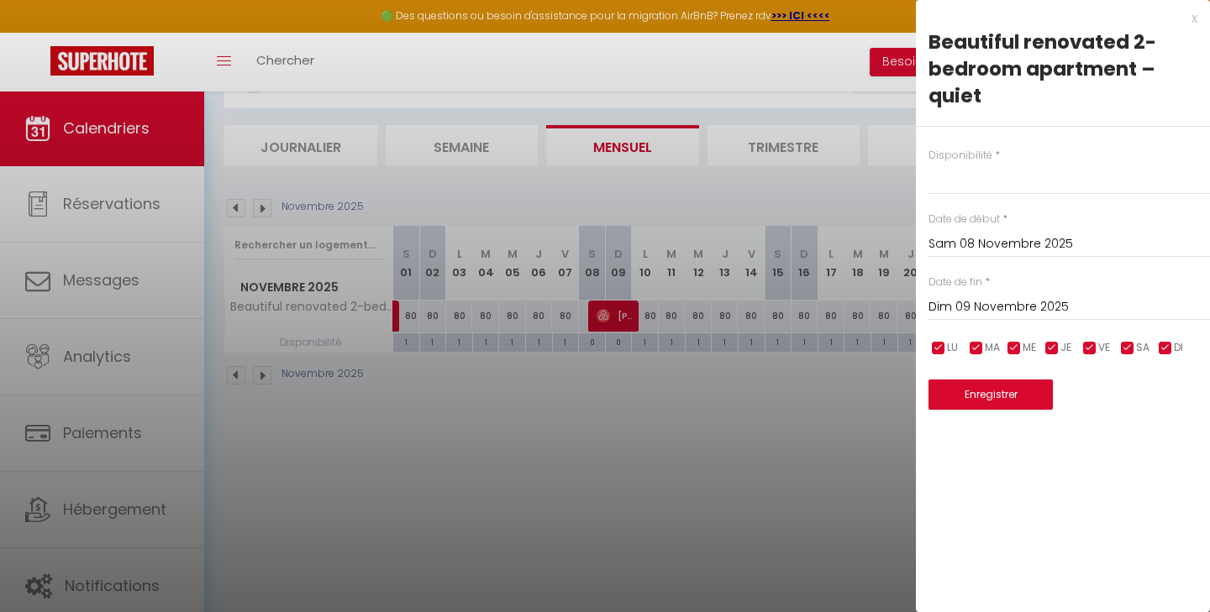
click at [657, 370] on div at bounding box center [605, 306] width 1210 height 612
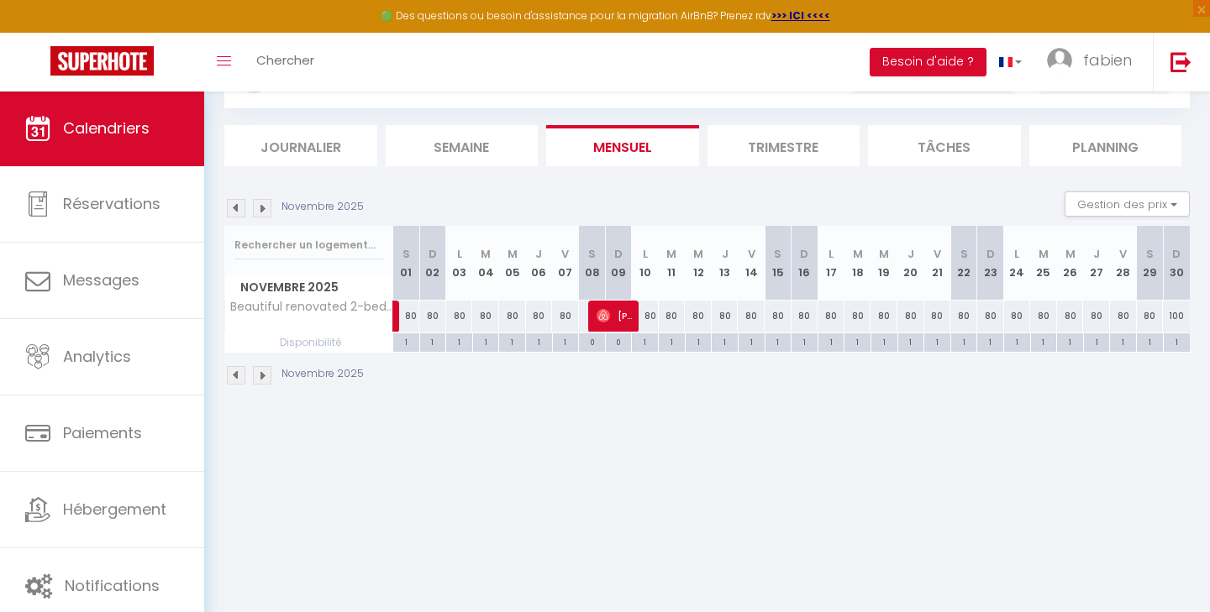
click at [464, 412] on div "CALENDRIERS Filtrer par hébergement Tous Beautiful renovated 2-bedroom apartmen…" at bounding box center [707, 215] width 1006 height 413
click at [667, 403] on div "CALENDRIERS Filtrer par hébergement Tous Beautiful renovated 2-bedroom apartmen…" at bounding box center [707, 215] width 1006 height 413
click at [327, 143] on li "Journalier" at bounding box center [300, 145] width 153 height 41
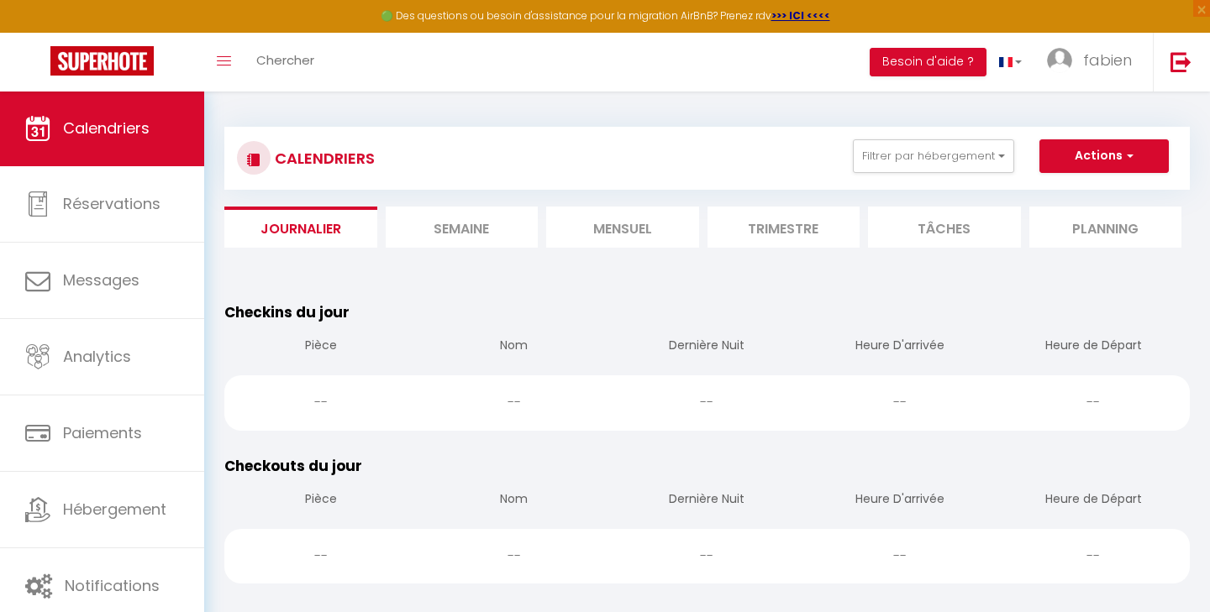
click at [323, 155] on h3 "CALENDRIERS" at bounding box center [323, 158] width 104 height 38
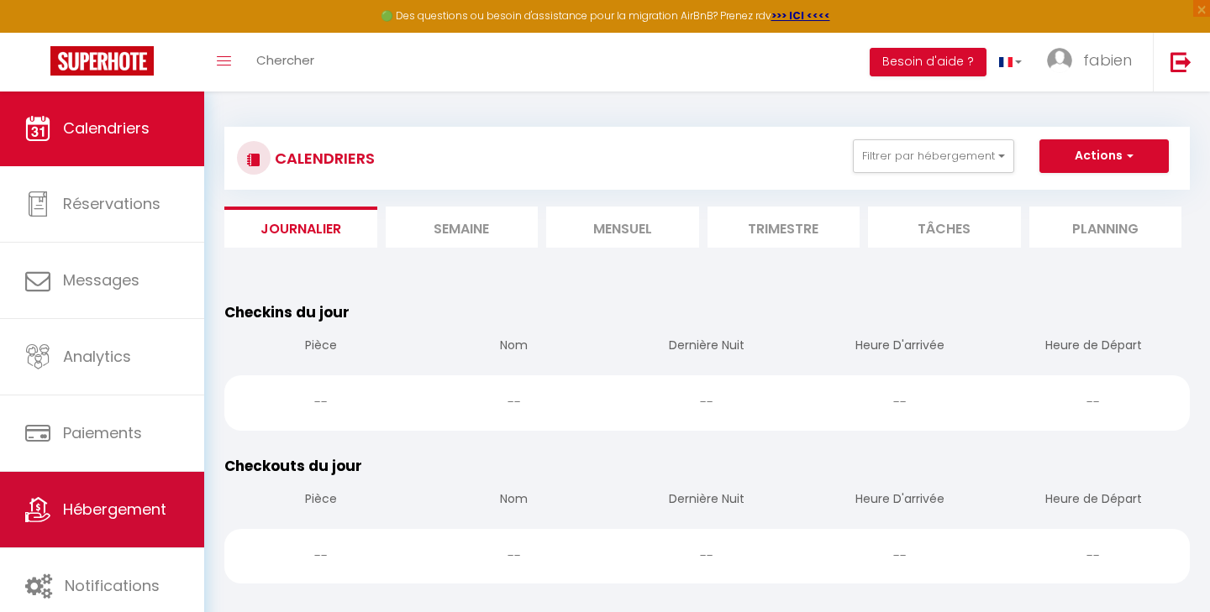
click at [76, 505] on span "Hébergement" at bounding box center [114, 509] width 103 height 21
